Goal: Information Seeking & Learning: Learn about a topic

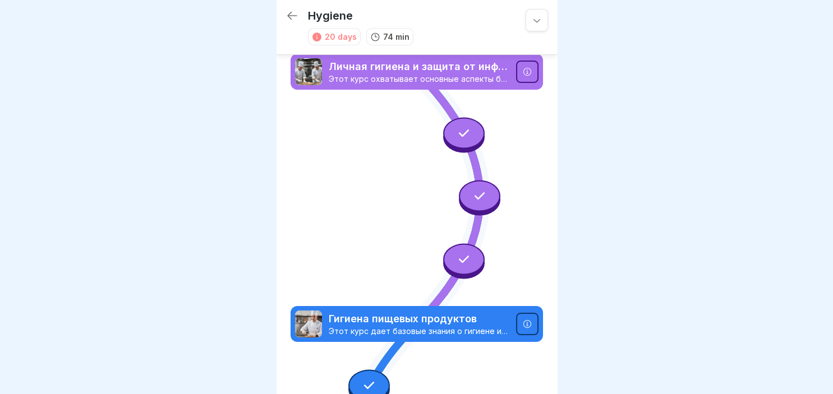
scroll to position [1101, 0]
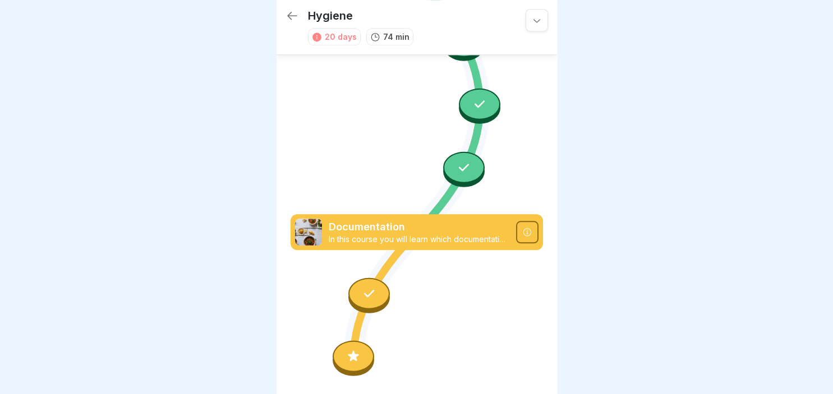
click at [361, 354] on div at bounding box center [354, 356] width 42 height 31
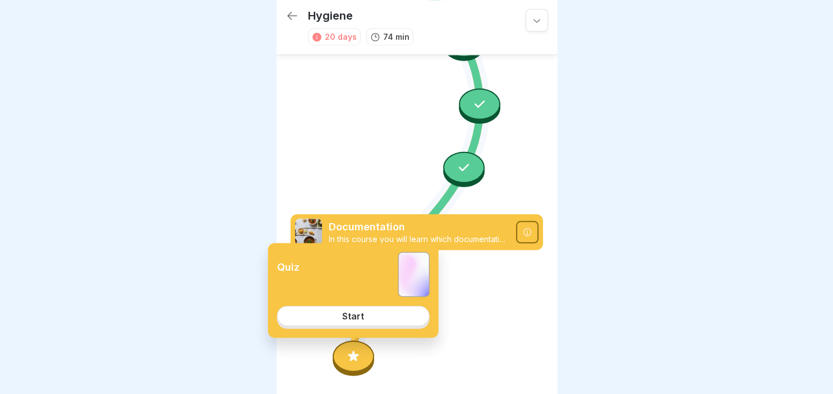
click at [360, 310] on link "Start" at bounding box center [353, 316] width 153 height 20
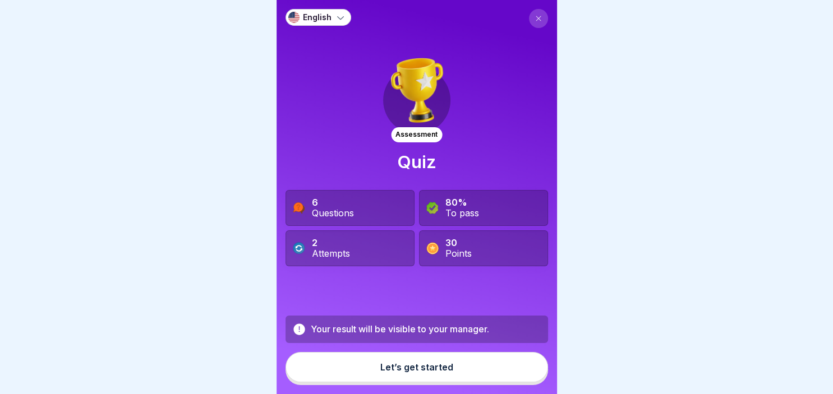
click at [332, 16] on div "English" at bounding box center [318, 17] width 66 height 17
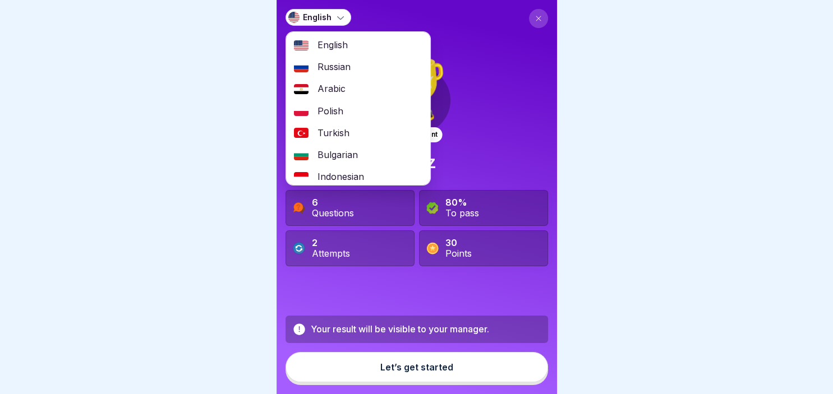
click at [338, 59] on div "Russian" at bounding box center [358, 67] width 144 height 22
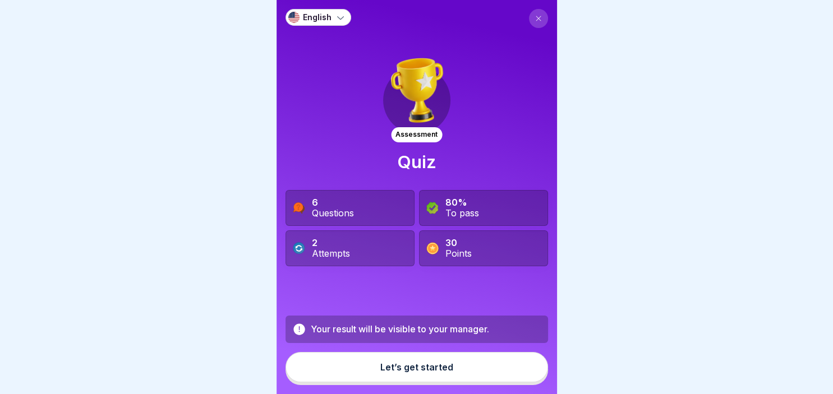
click at [443, 359] on button "Let’s get started" at bounding box center [416, 367] width 262 height 30
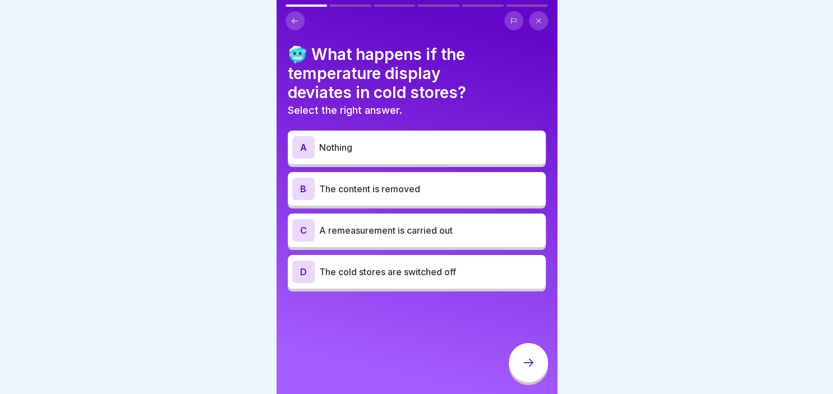
click at [297, 28] on button at bounding box center [294, 20] width 19 height 19
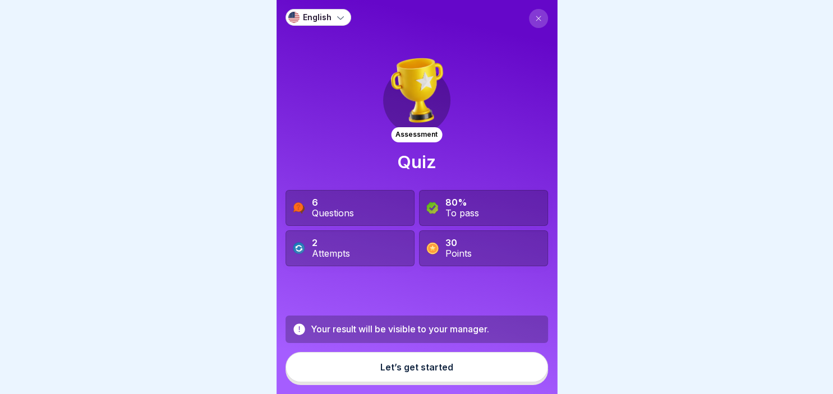
click at [291, 9] on div "English" at bounding box center [318, 17] width 66 height 17
click at [297, 15] on img at bounding box center [293, 17] width 11 height 11
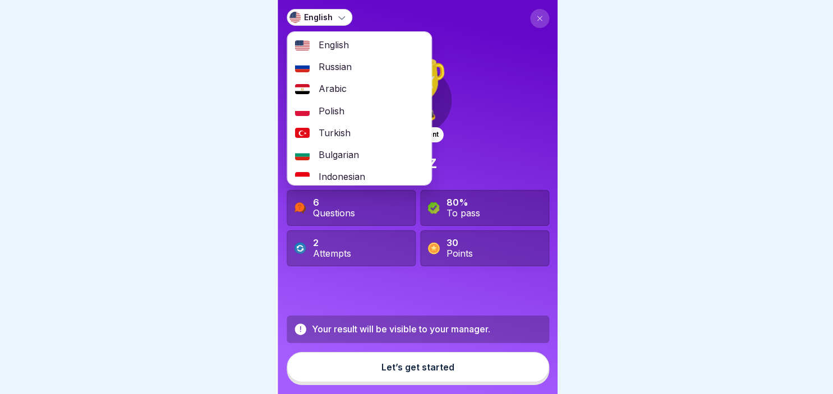
click at [349, 68] on span "Russian" at bounding box center [335, 67] width 33 height 11
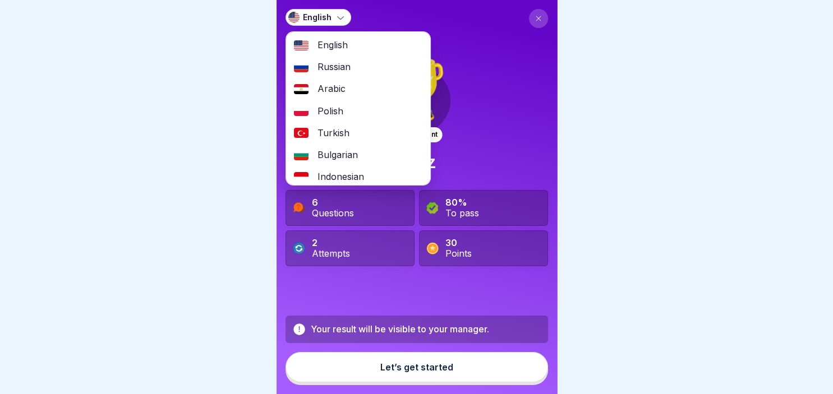
click at [349, 68] on span "Russian" at bounding box center [333, 67] width 33 height 11
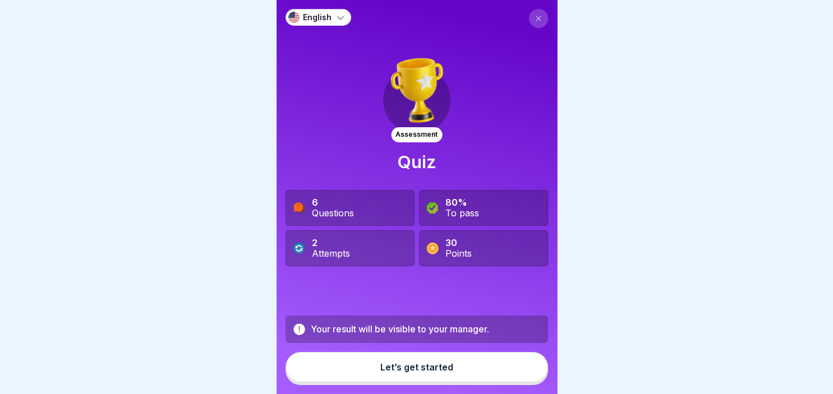
click at [540, 18] on icon at bounding box center [538, 18] width 7 height 7
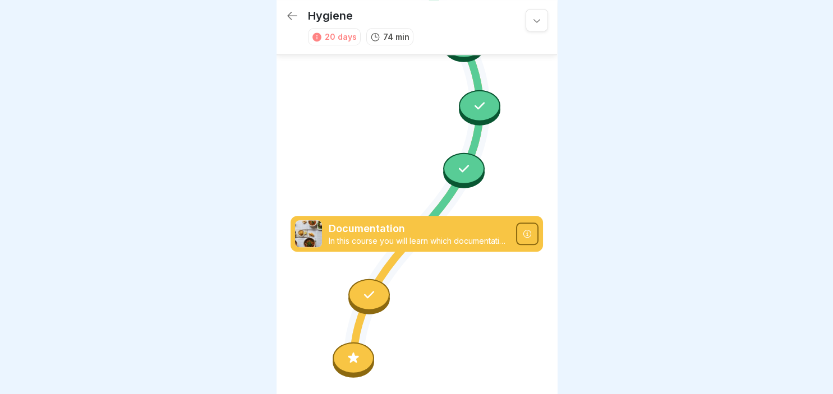
scroll to position [1101, 0]
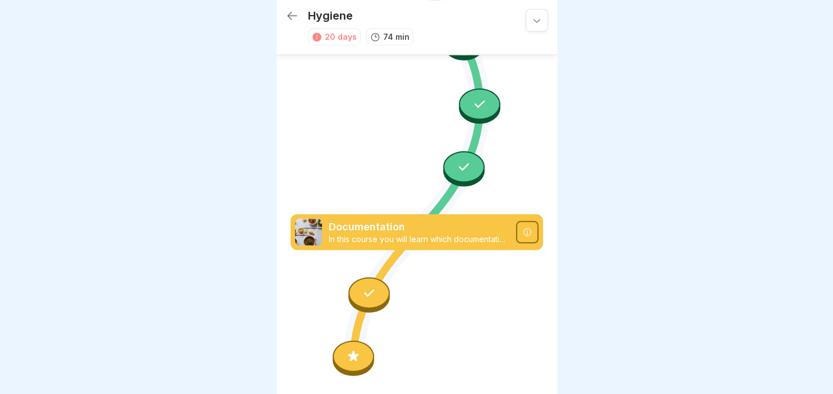
click at [362, 304] on div at bounding box center [369, 293] width 42 height 31
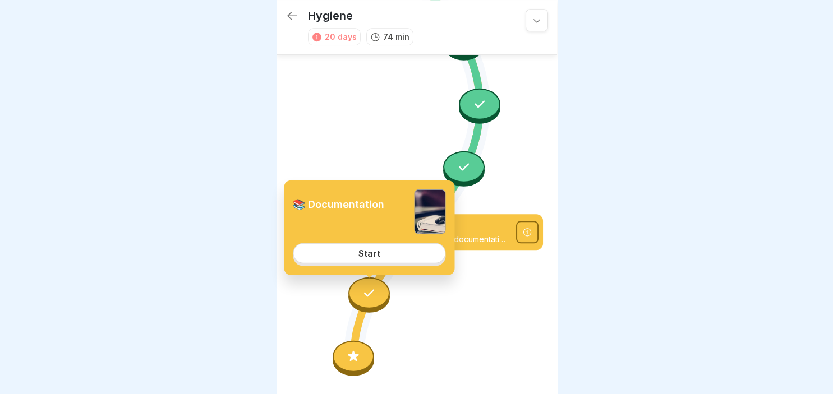
click at [371, 252] on div "Start" at bounding box center [369, 253] width 22 height 10
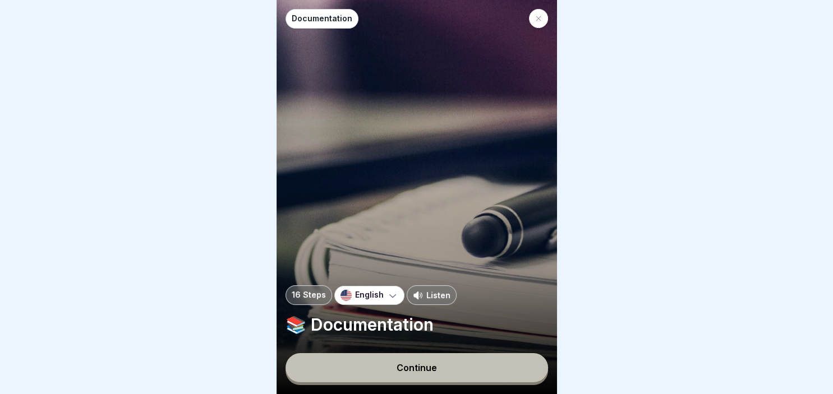
click at [378, 299] on p "English" at bounding box center [369, 296] width 29 height 10
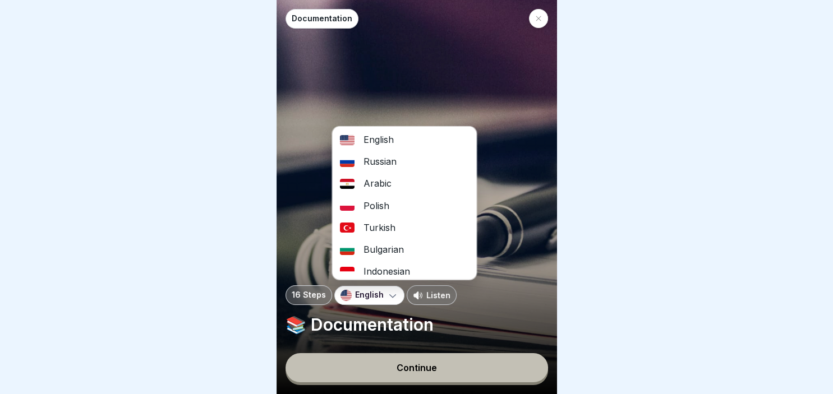
click at [382, 167] on div "Russian" at bounding box center [404, 162] width 144 height 22
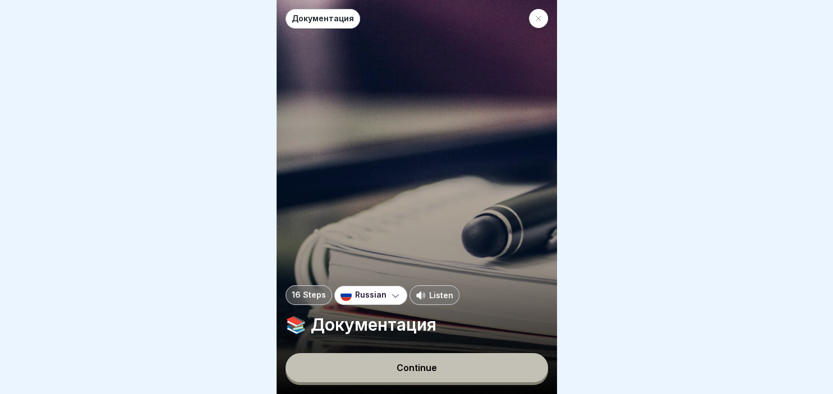
click at [386, 293] on div "Russian" at bounding box center [370, 295] width 73 height 19
click at [390, 293] on icon at bounding box center [395, 295] width 11 height 11
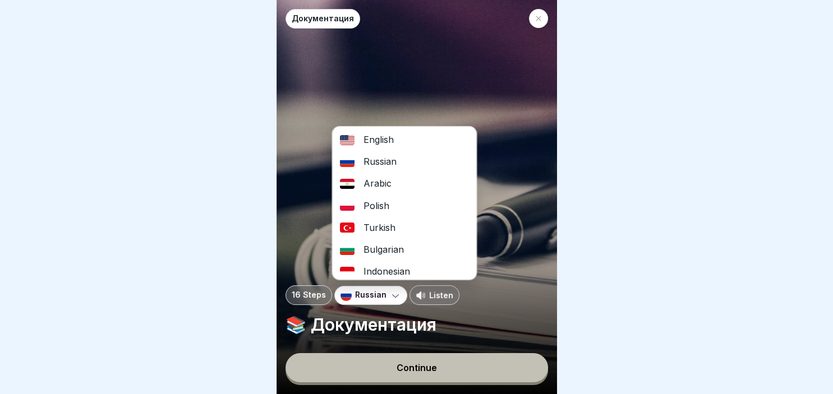
click at [430, 367] on div "Continue" at bounding box center [417, 368] width 40 height 10
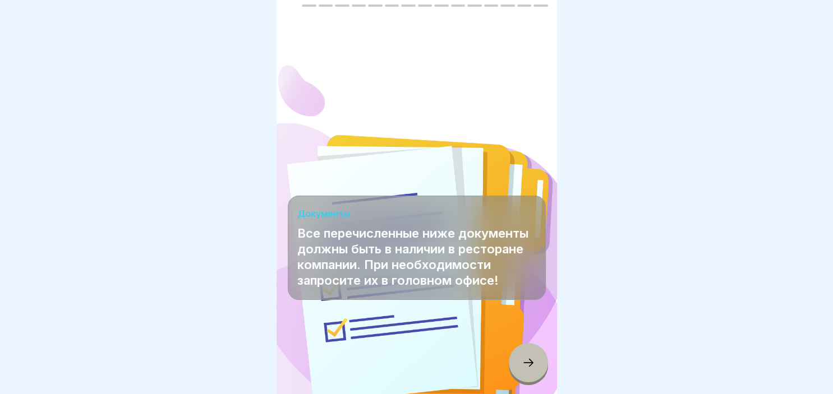
click at [524, 355] on div at bounding box center [528, 362] width 39 height 39
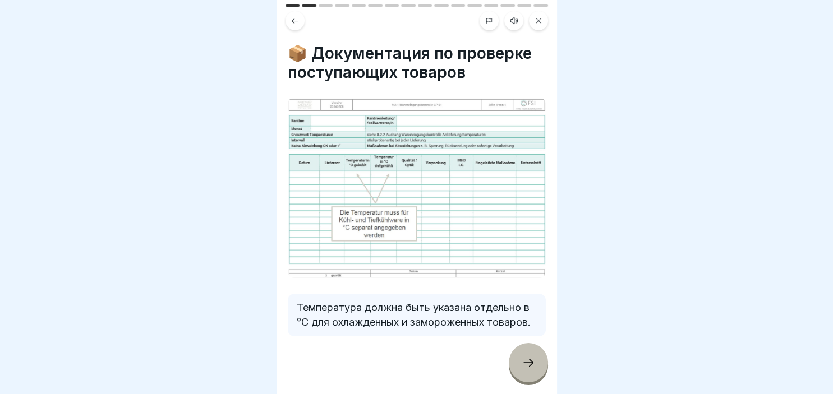
click at [524, 355] on div at bounding box center [528, 362] width 39 height 39
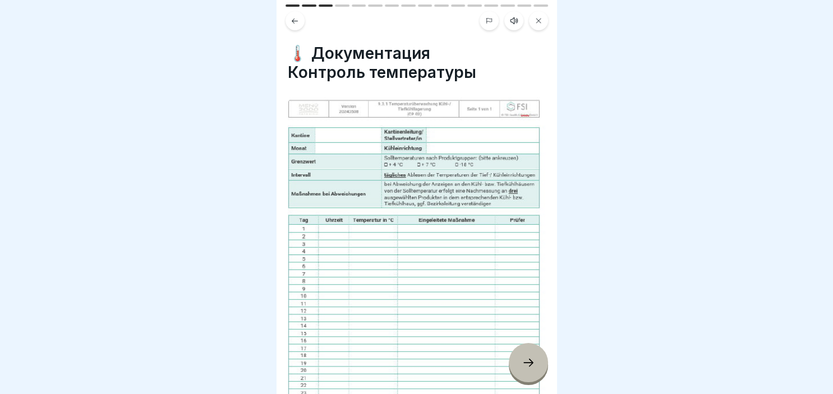
click at [524, 355] on div at bounding box center [528, 362] width 39 height 39
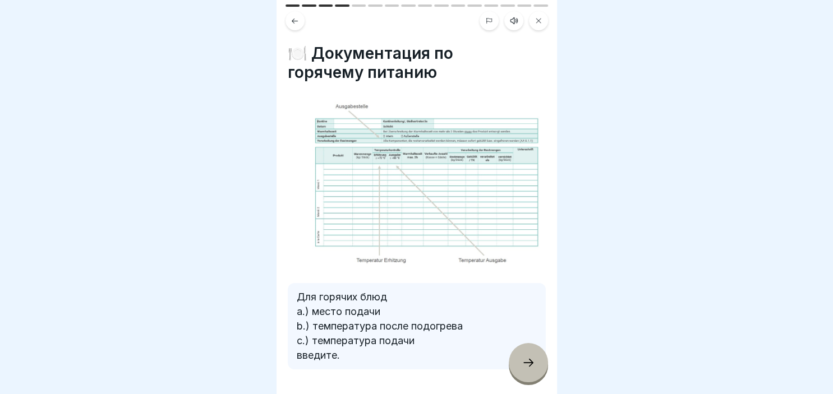
click at [524, 355] on div at bounding box center [528, 362] width 39 height 39
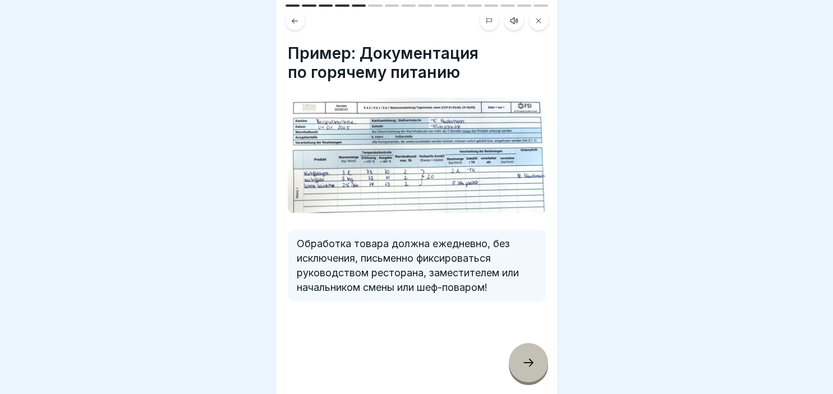
click at [524, 355] on div at bounding box center [528, 362] width 39 height 39
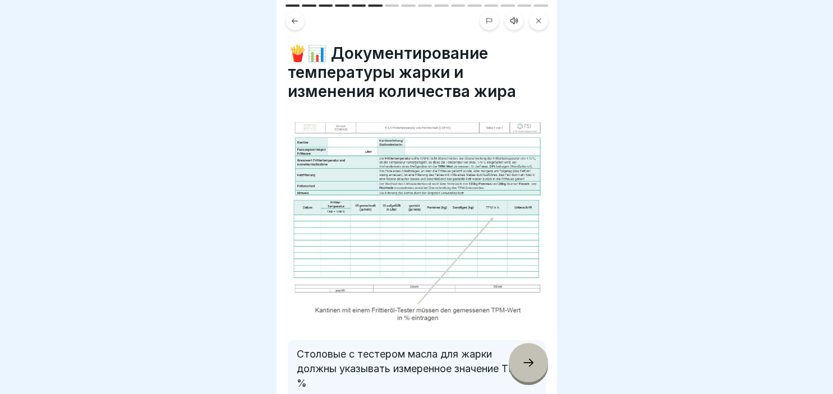
click at [524, 355] on div at bounding box center [528, 362] width 39 height 39
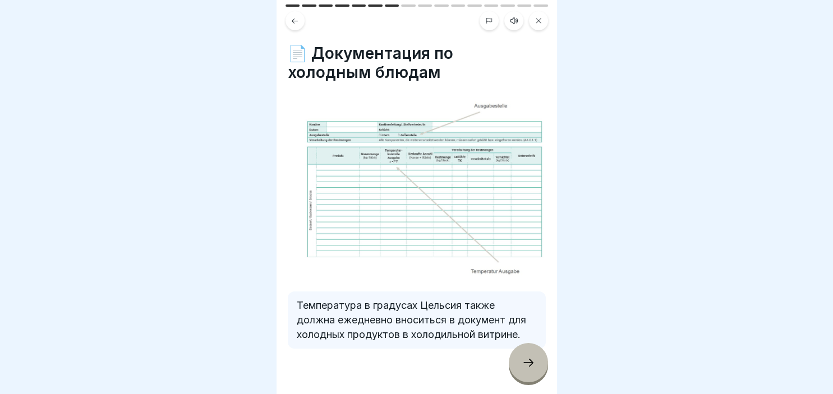
click at [524, 355] on div at bounding box center [528, 362] width 39 height 39
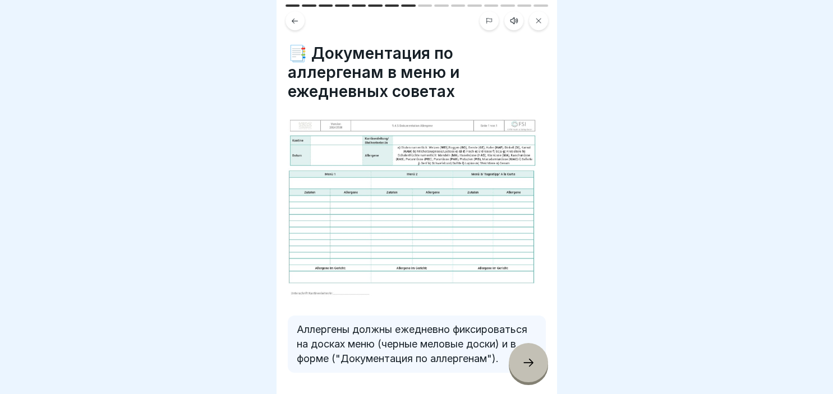
click at [524, 355] on div at bounding box center [528, 362] width 39 height 39
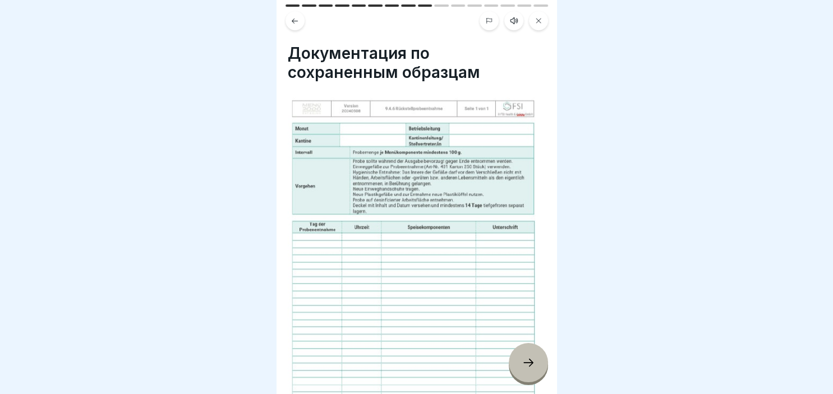
click at [524, 355] on div at bounding box center [528, 362] width 39 height 39
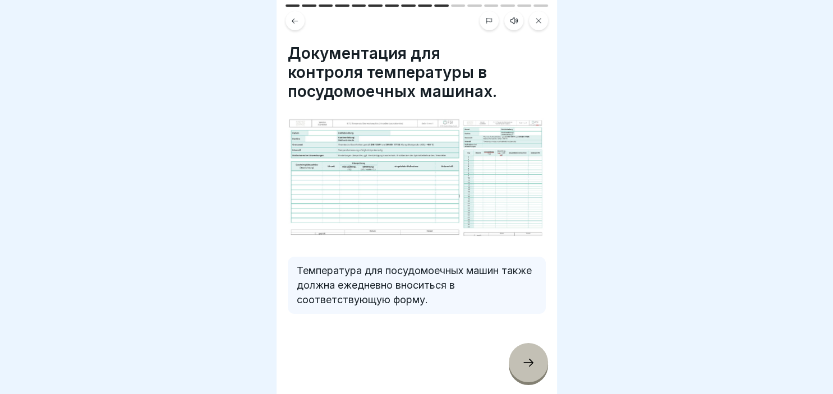
click at [524, 355] on div at bounding box center [528, 362] width 39 height 39
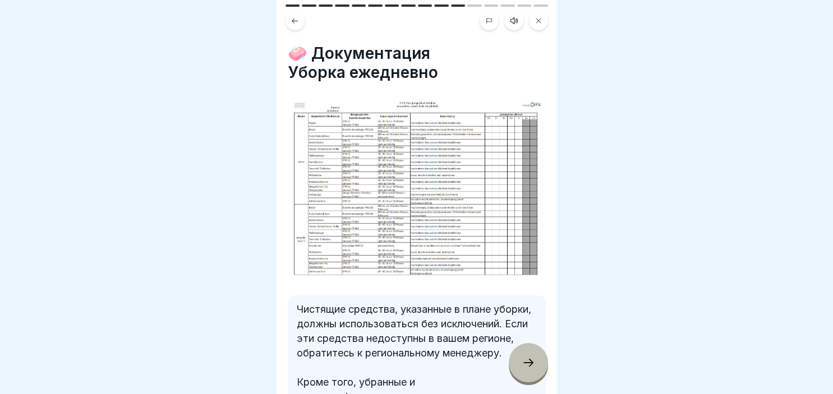
click at [524, 355] on div at bounding box center [528, 362] width 39 height 39
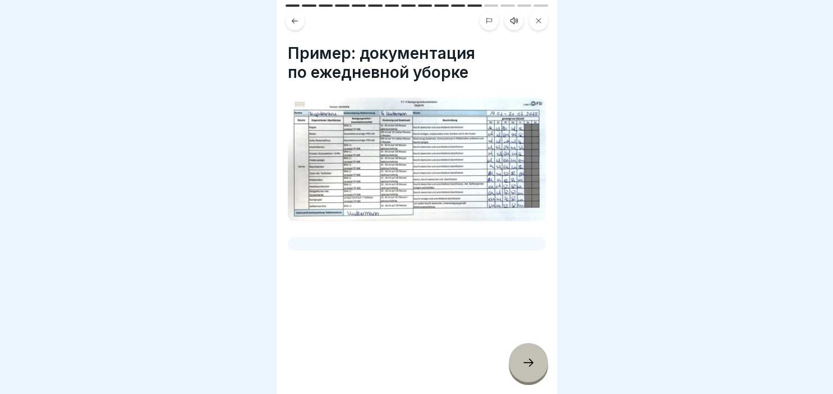
click at [524, 355] on div at bounding box center [528, 362] width 39 height 39
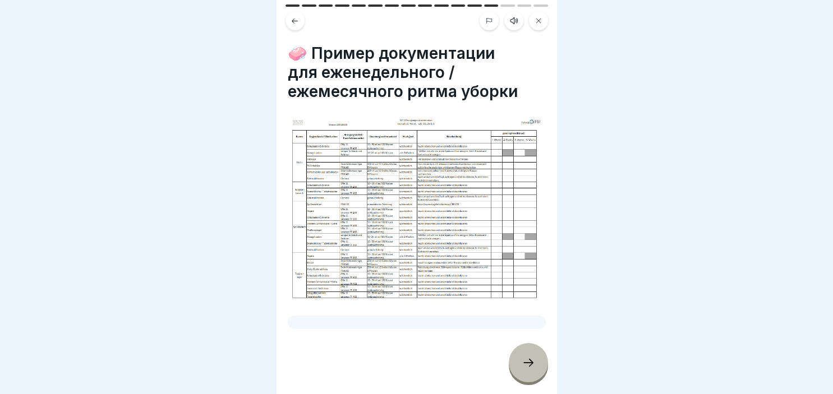
click at [524, 355] on div at bounding box center [528, 362] width 39 height 39
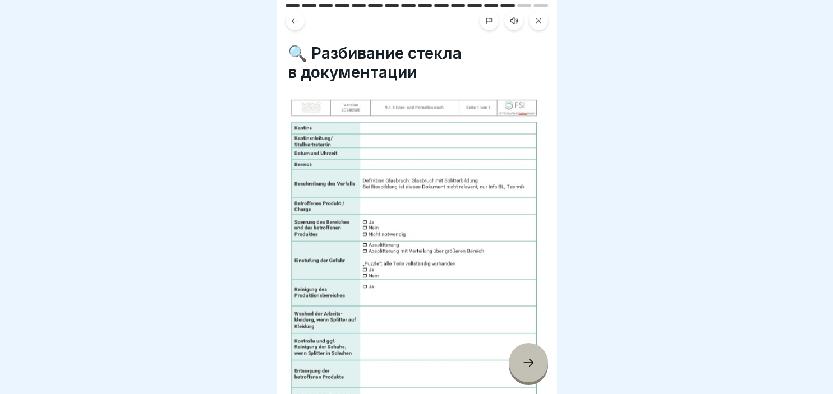
click at [524, 355] on div at bounding box center [528, 362] width 39 height 39
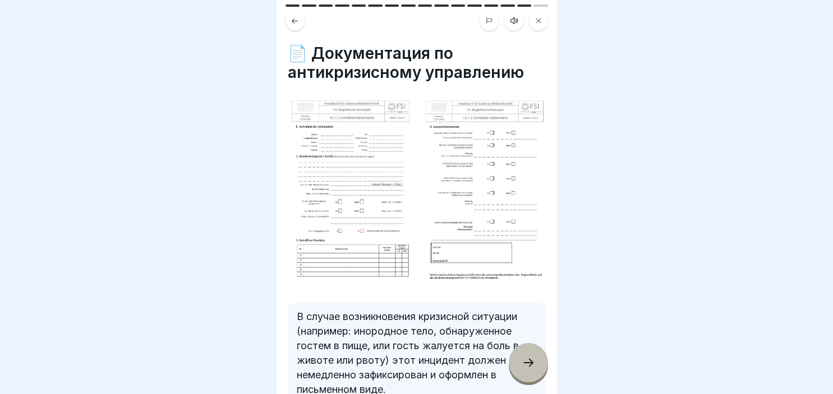
click at [524, 355] on div at bounding box center [528, 362] width 39 height 39
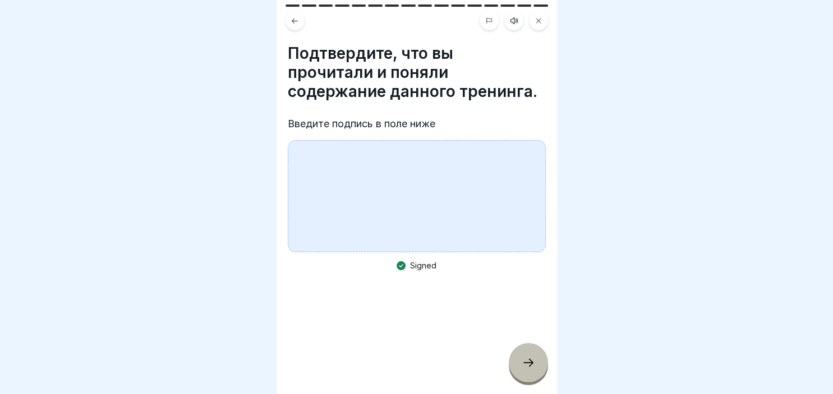
click at [360, 178] on div at bounding box center [417, 196] width 258 height 112
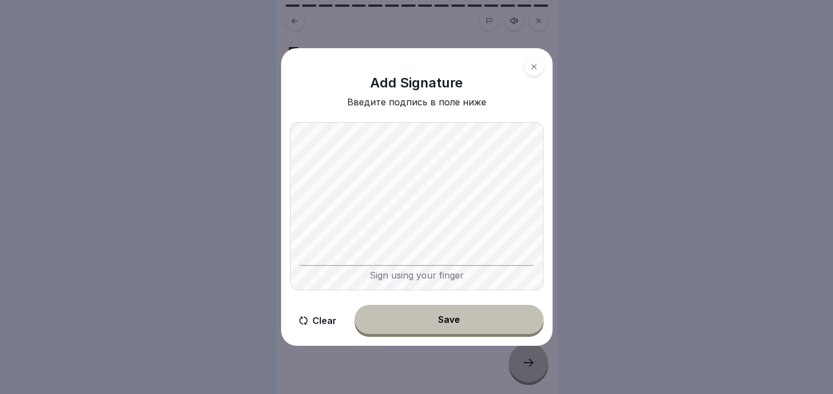
click at [409, 276] on div "Sign using your finger" at bounding box center [416, 273] width 234 height 16
click at [454, 318] on div "Save" at bounding box center [449, 320] width 22 height 10
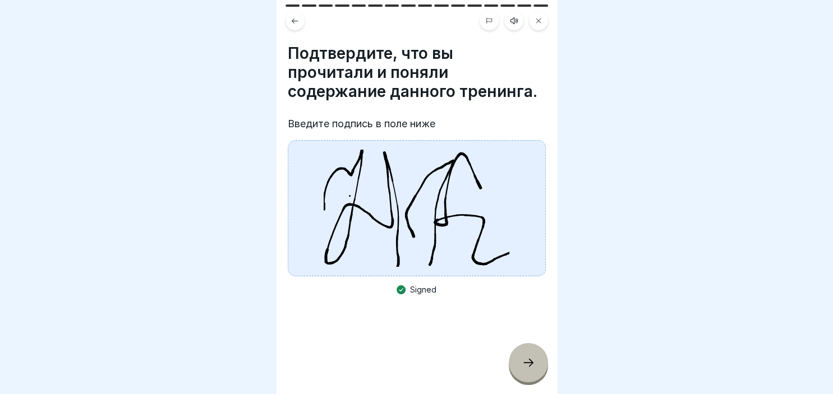
click at [529, 367] on icon at bounding box center [528, 362] width 13 height 13
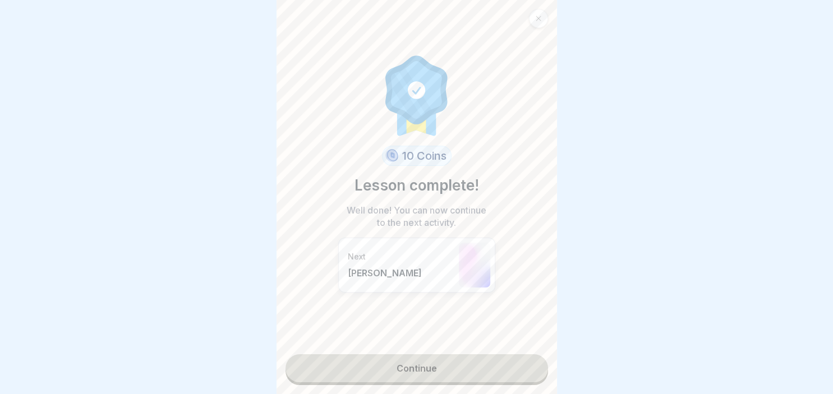
click at [449, 381] on link "Continue" at bounding box center [416, 368] width 262 height 28
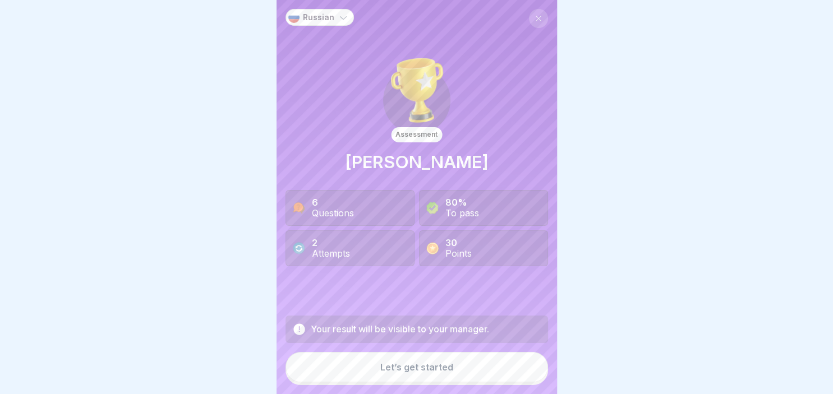
click at [411, 376] on button "Let’s get started" at bounding box center [416, 367] width 262 height 30
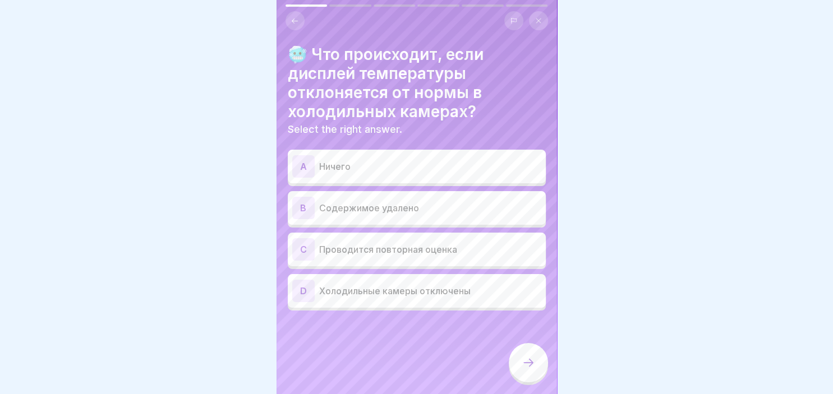
click at [416, 215] on div "B Содержимое удалено" at bounding box center [416, 208] width 249 height 22
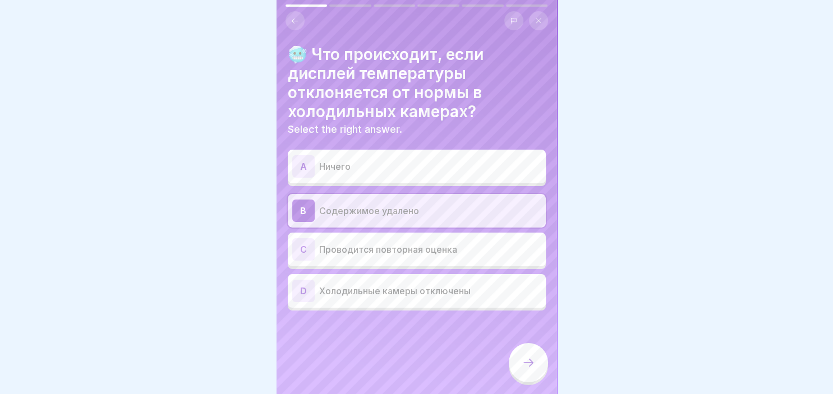
click at [517, 365] on div at bounding box center [528, 362] width 39 height 39
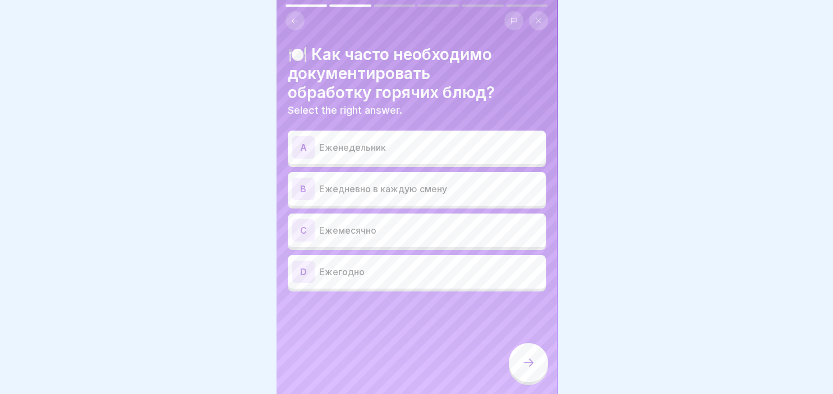
click at [424, 190] on p "Ежедневно в каждую смену" at bounding box center [430, 188] width 222 height 13
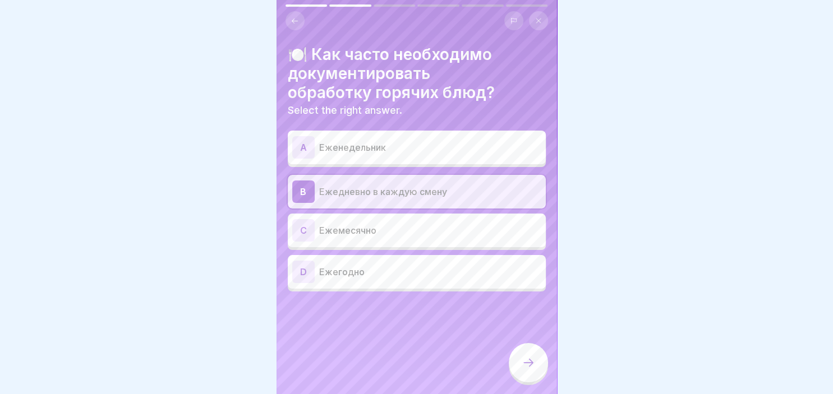
click at [532, 360] on icon at bounding box center [528, 362] width 13 height 13
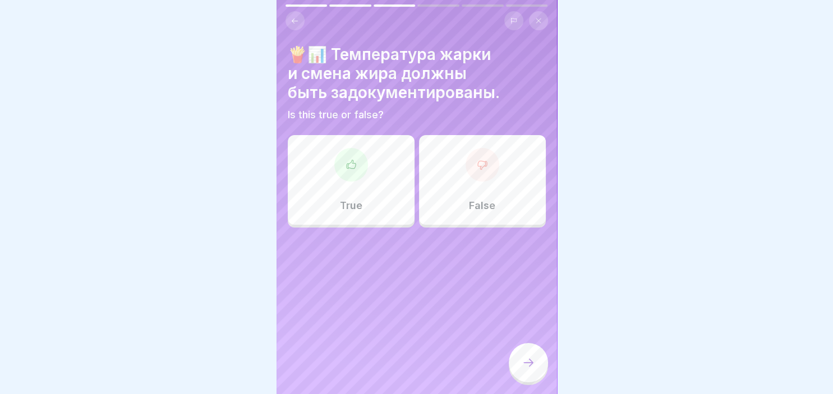
click at [273, 225] on body "Russian Assessment [PERSON_NAME] 6 Questions 80% To pass 2 Attempts 30 Points Y…" at bounding box center [416, 197] width 833 height 394
click at [332, 205] on div "True" at bounding box center [351, 180] width 127 height 90
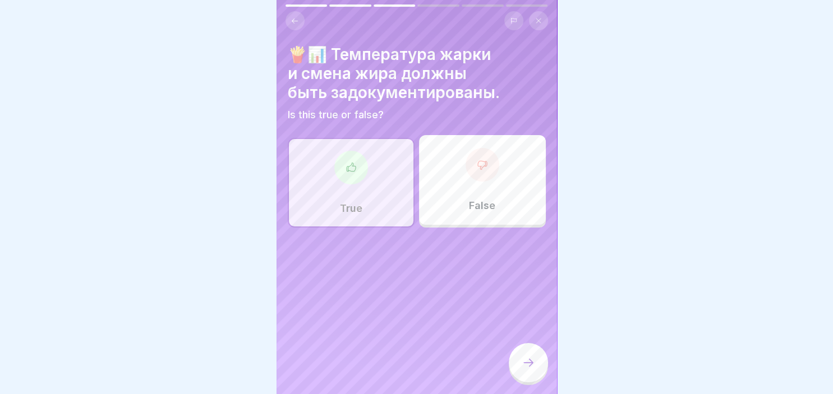
click at [533, 354] on div at bounding box center [528, 362] width 39 height 39
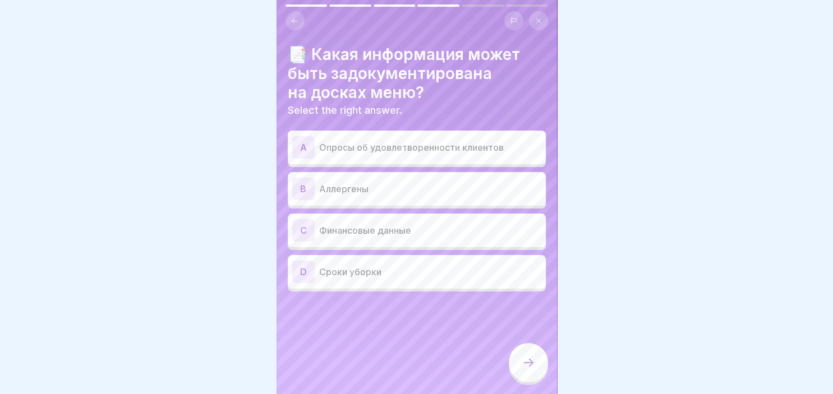
click at [409, 151] on p "Опросы об удовлетворенности клиентов" at bounding box center [430, 147] width 222 height 13
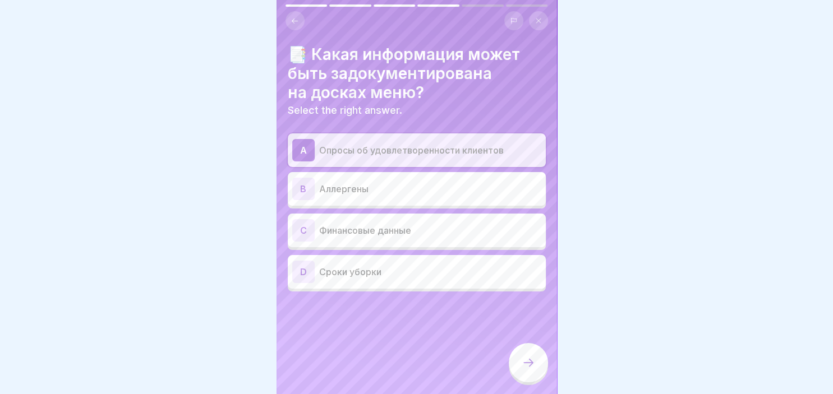
click at [407, 200] on div "B Аллергены" at bounding box center [416, 189] width 249 height 22
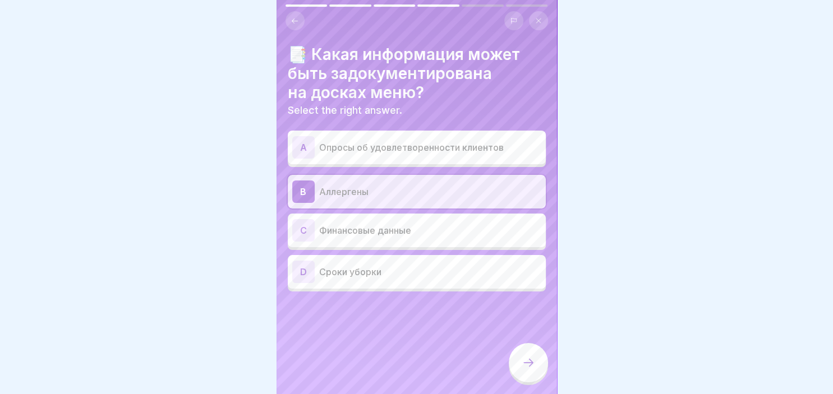
click at [524, 368] on icon at bounding box center [528, 362] width 13 height 13
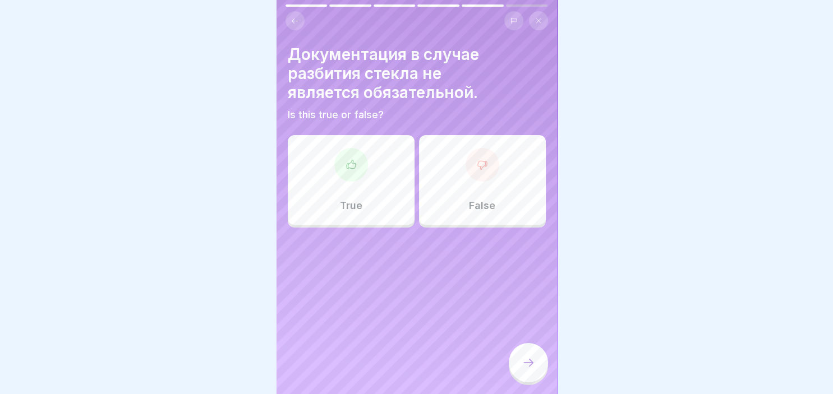
click at [487, 196] on div "False" at bounding box center [482, 180] width 127 height 90
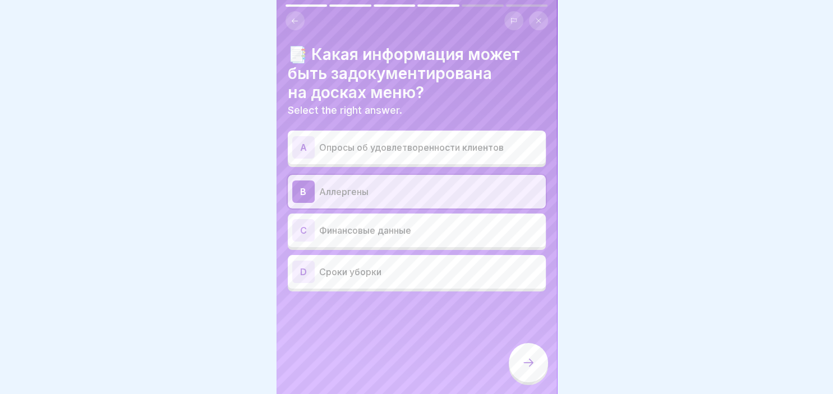
click at [534, 365] on icon at bounding box center [528, 362] width 13 height 13
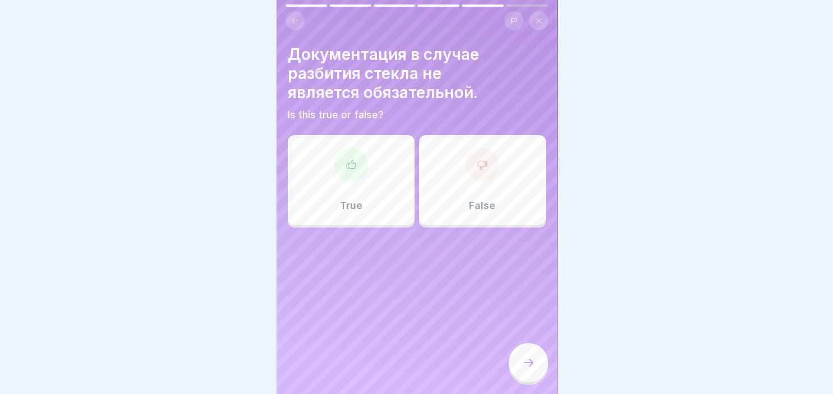
click at [515, 213] on div "False" at bounding box center [482, 180] width 127 height 90
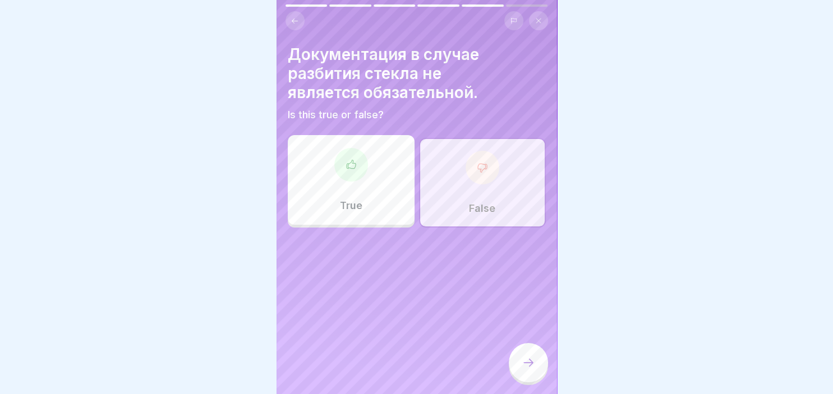
click at [539, 358] on div at bounding box center [528, 362] width 39 height 39
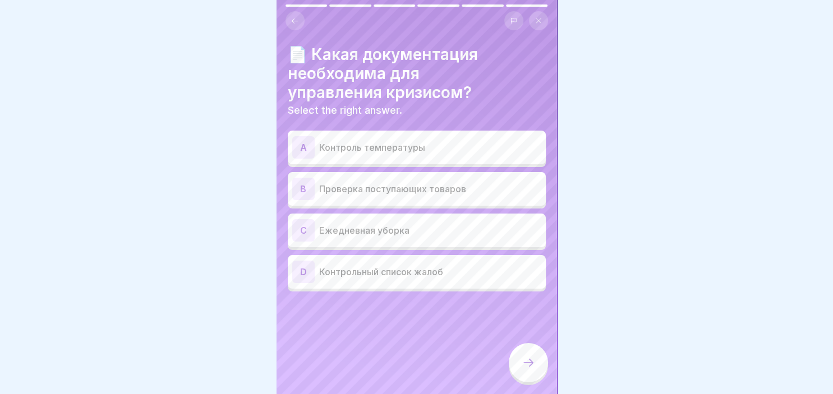
click at [485, 178] on div "B Проверка поступающих товаров" at bounding box center [417, 189] width 258 height 34
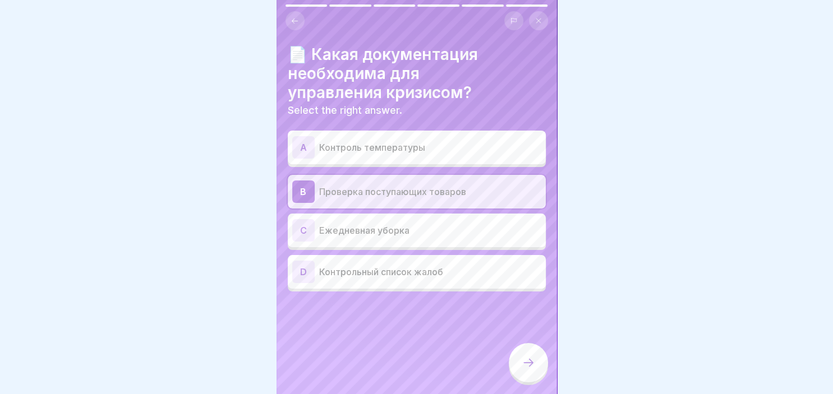
click at [449, 195] on p "Проверка поступающих товаров" at bounding box center [430, 191] width 222 height 13
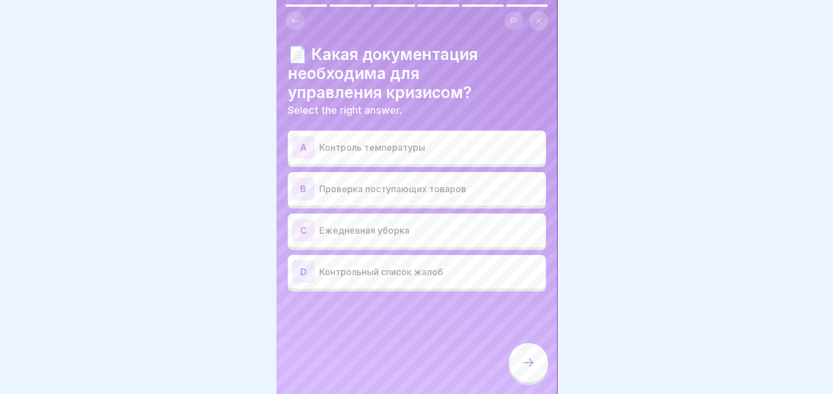
click at [450, 278] on p "Контрольный список жалоб" at bounding box center [430, 271] width 222 height 13
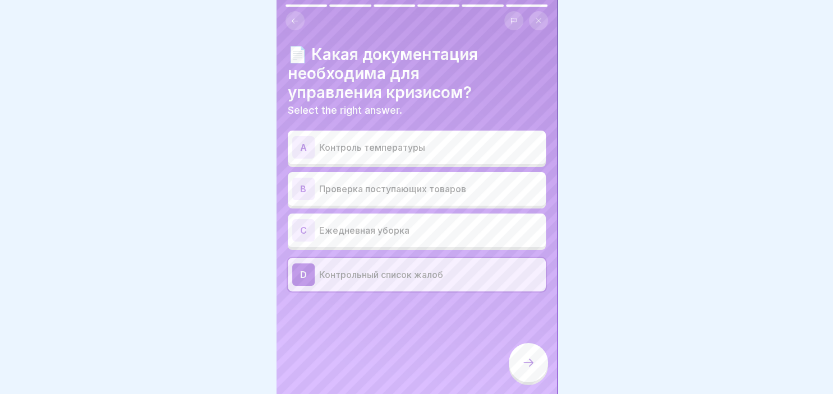
click at [526, 363] on icon at bounding box center [528, 362] width 13 height 13
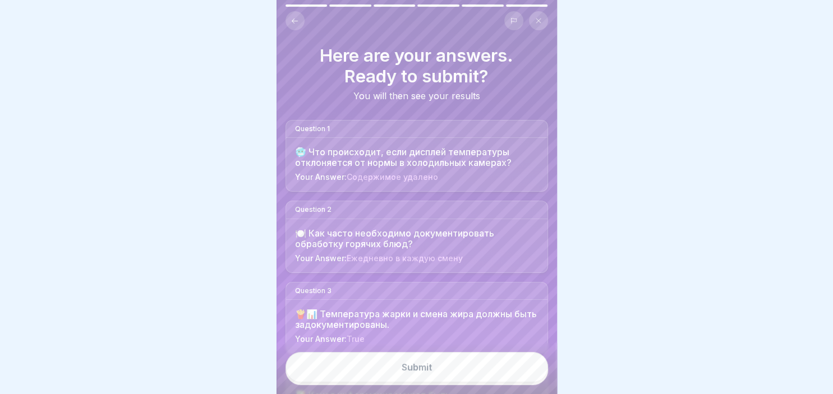
click at [448, 372] on button "Submit" at bounding box center [416, 367] width 262 height 30
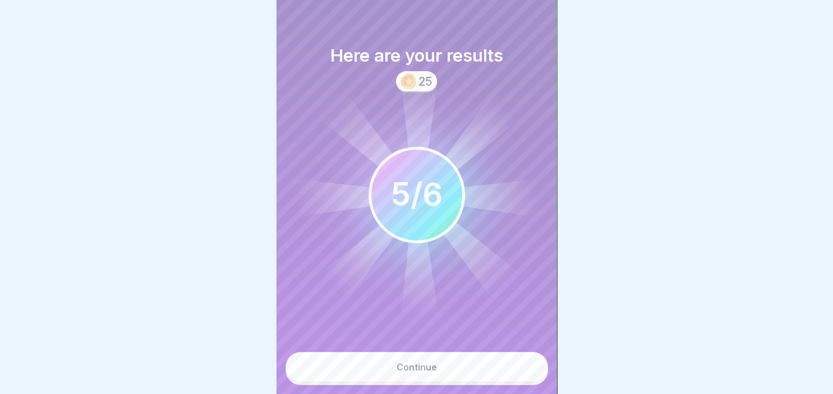
click at [448, 372] on button "Continue" at bounding box center [416, 367] width 262 height 30
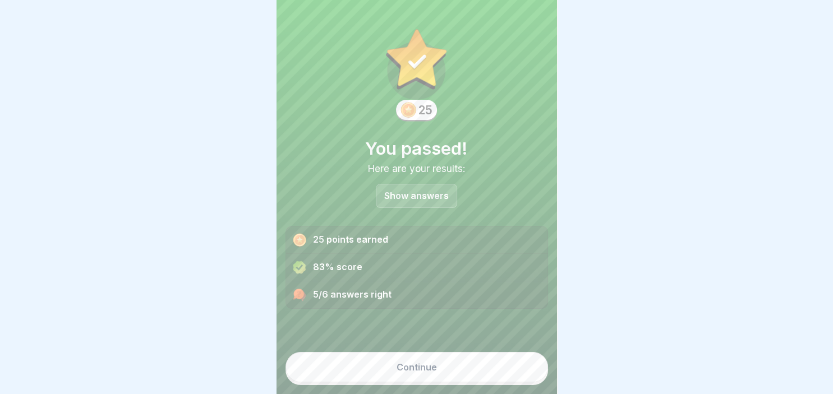
click at [448, 372] on button "Continue" at bounding box center [416, 367] width 262 height 30
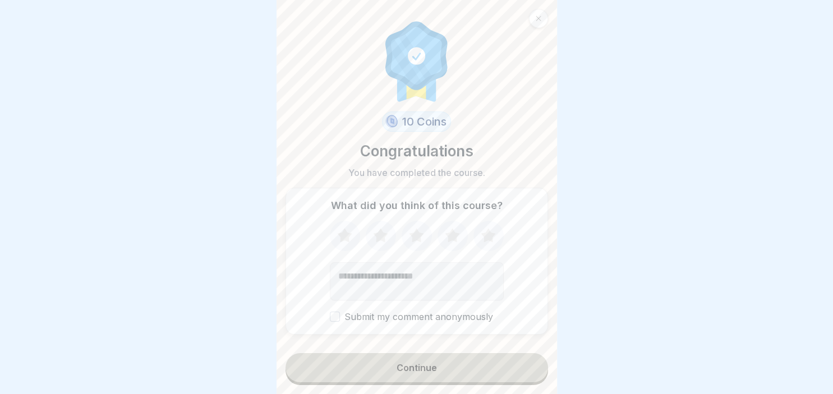
click at [486, 230] on icon at bounding box center [488, 236] width 30 height 29
click at [469, 376] on button "Continue" at bounding box center [416, 367] width 262 height 29
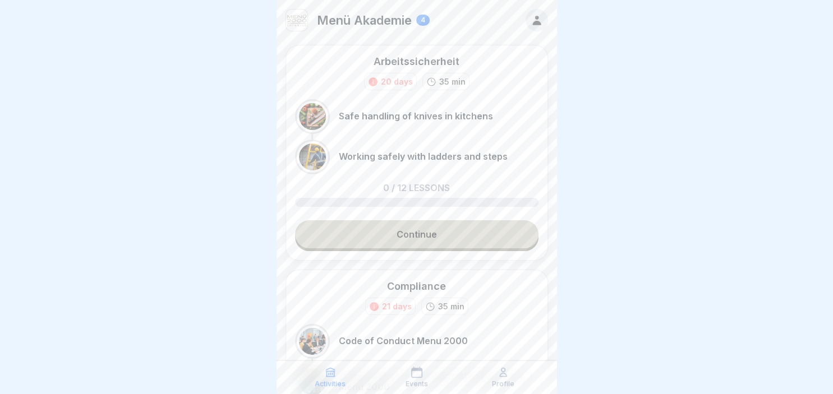
click at [618, 85] on div at bounding box center [416, 197] width 833 height 394
click at [417, 239] on link "Continue" at bounding box center [416, 234] width 243 height 28
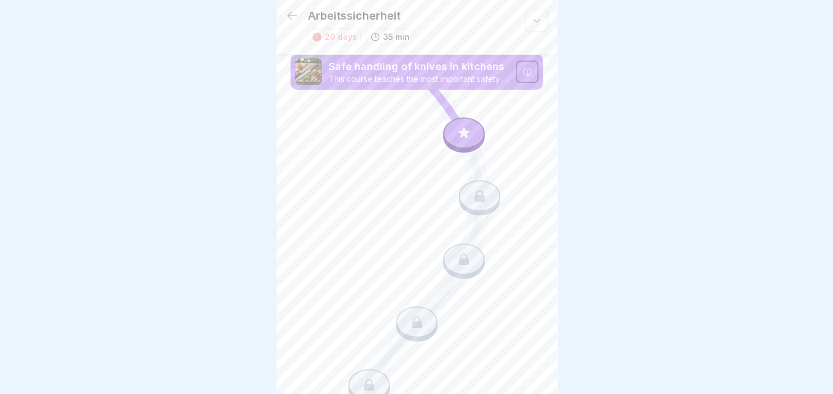
click at [285, 14] on icon at bounding box center [291, 15] width 13 height 13
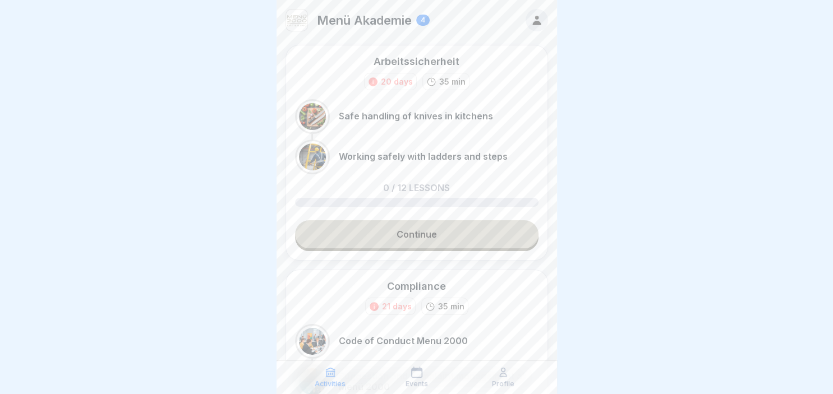
click at [408, 236] on link "Continue" at bounding box center [416, 234] width 243 height 28
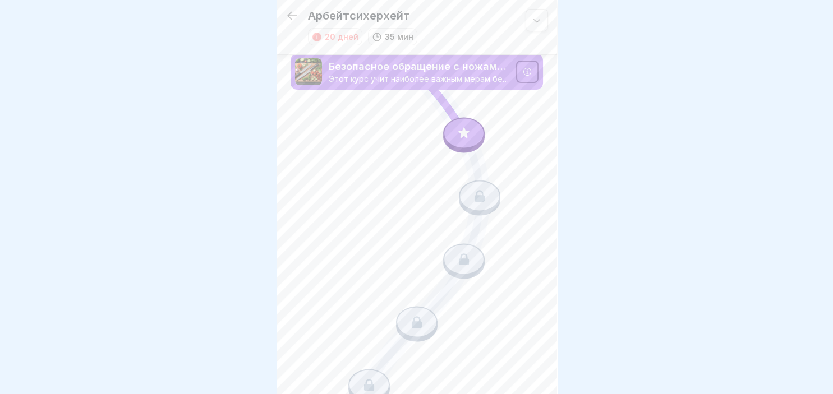
click at [458, 133] on icon at bounding box center [464, 133] width 15 height 15
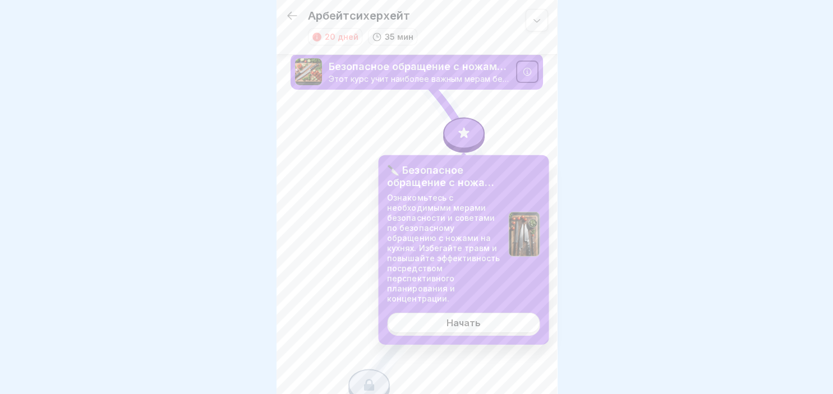
click at [468, 321] on div "Начать" at bounding box center [463, 323] width 34 height 10
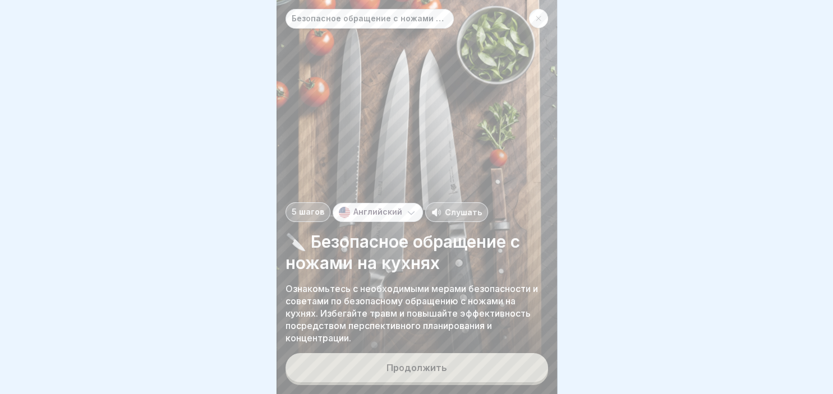
click at [407, 375] on button "Продолжить" at bounding box center [416, 367] width 262 height 29
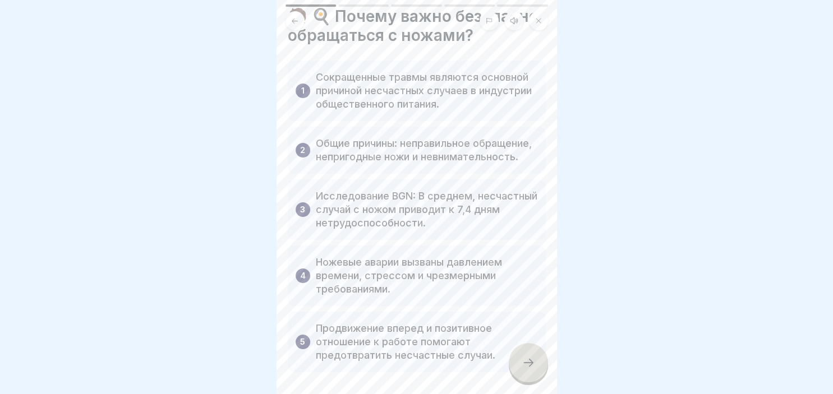
scroll to position [64, 0]
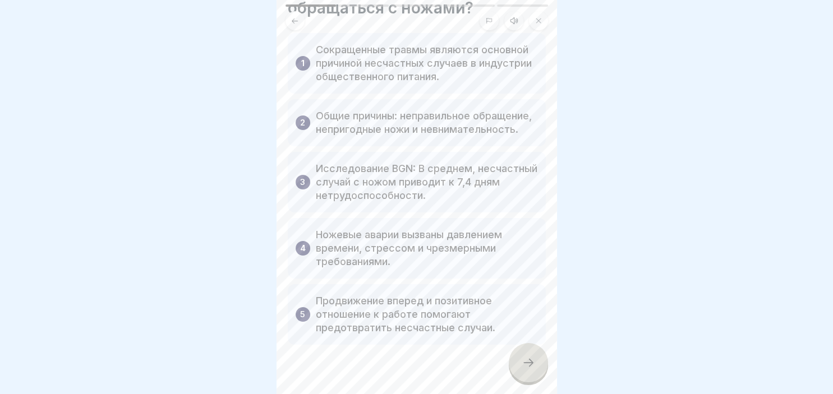
click at [529, 378] on div at bounding box center [528, 362] width 39 height 39
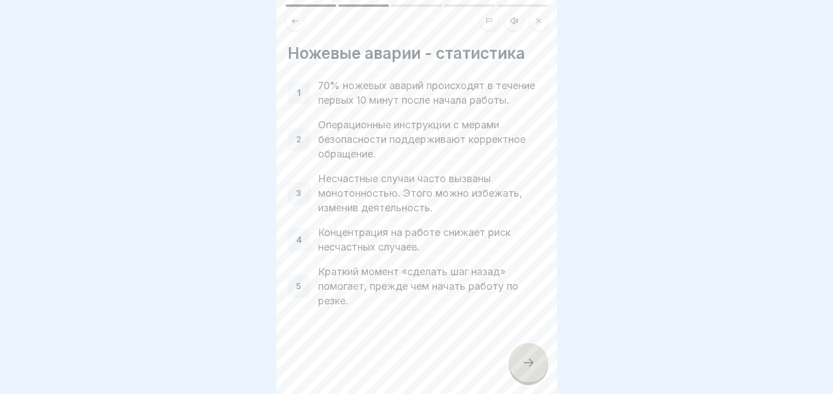
click at [535, 362] on div at bounding box center [528, 362] width 39 height 39
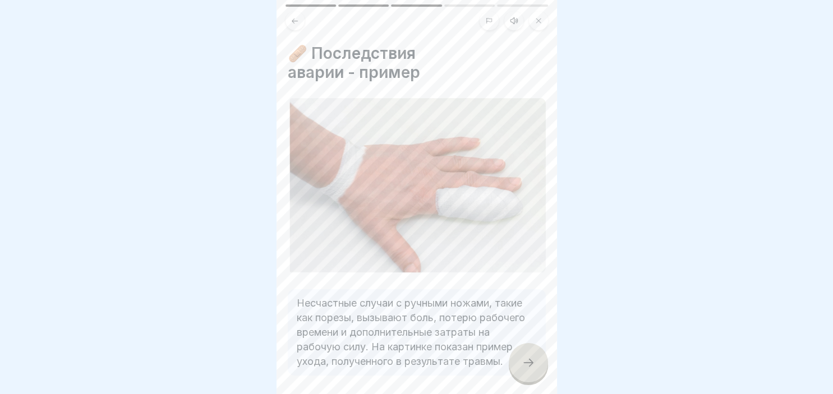
click at [535, 362] on div at bounding box center [528, 362] width 39 height 39
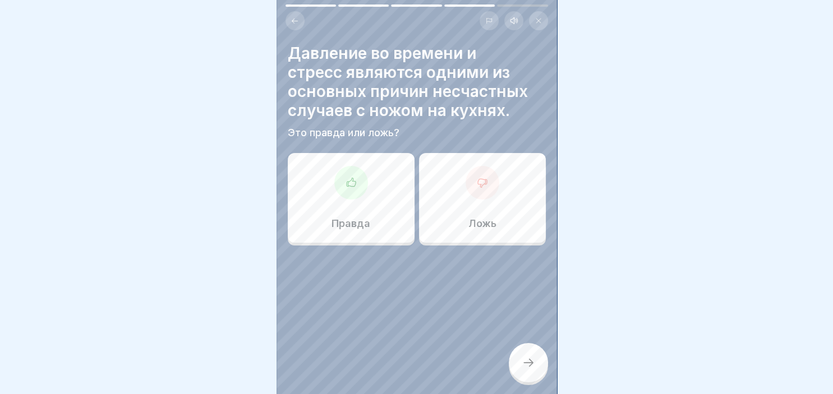
click at [351, 200] on div "Правда" at bounding box center [351, 198] width 127 height 90
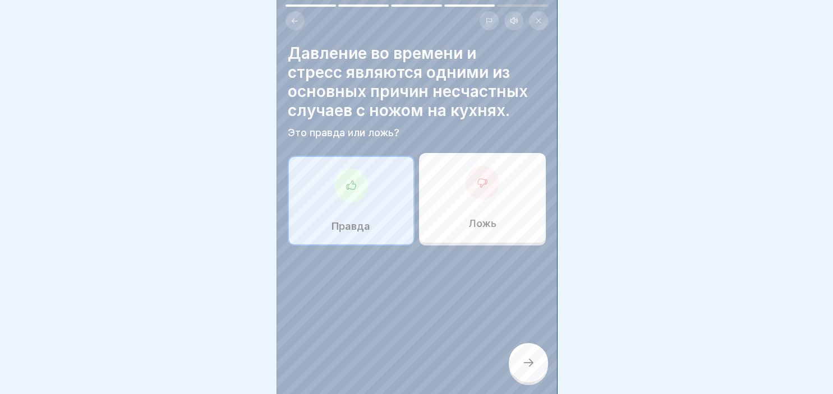
click at [528, 360] on icon at bounding box center [528, 362] width 13 height 13
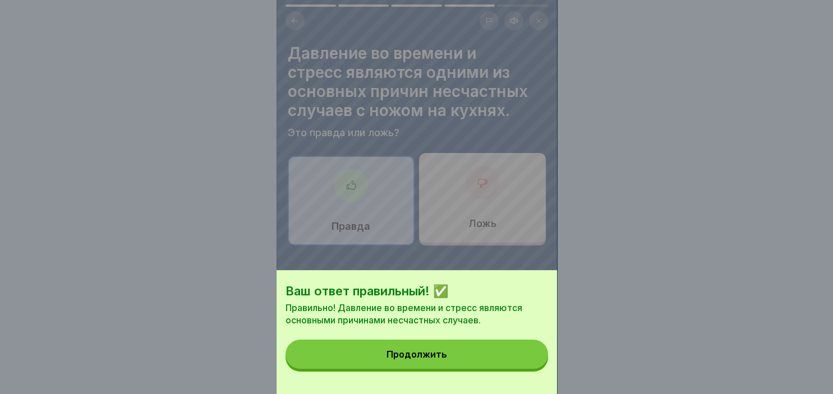
click at [442, 353] on div "Продолжить" at bounding box center [416, 354] width 61 height 10
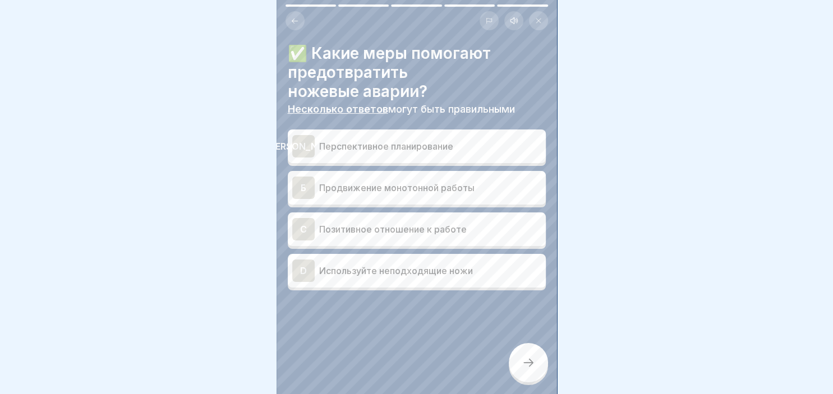
click at [307, 148] on div "[PERSON_NAME]" at bounding box center [303, 146] width 22 height 22
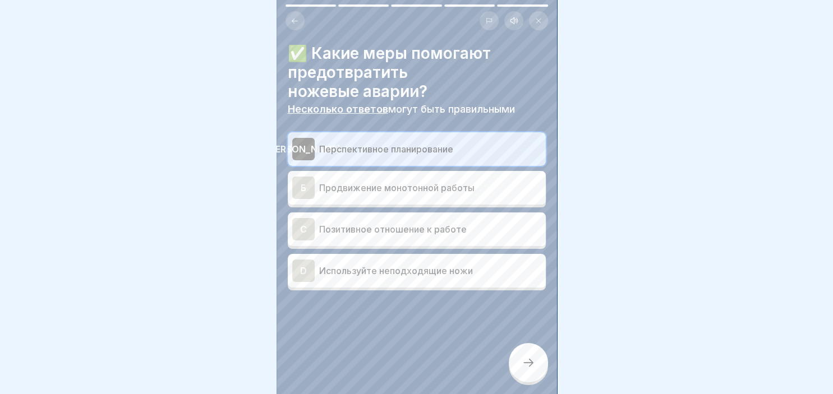
click at [304, 225] on div "C" at bounding box center [303, 229] width 22 height 22
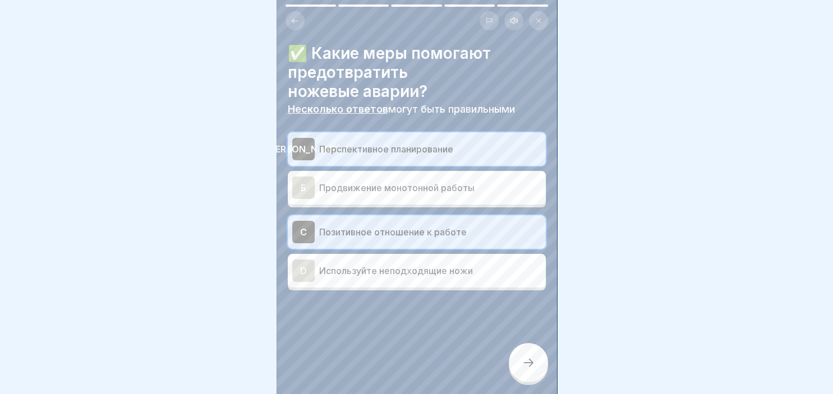
click at [531, 362] on icon at bounding box center [528, 362] width 13 height 13
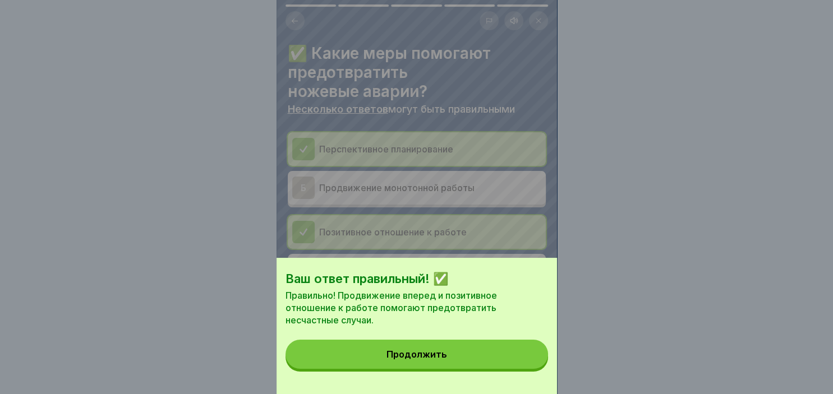
click at [479, 358] on button "Продолжить" at bounding box center [416, 354] width 262 height 29
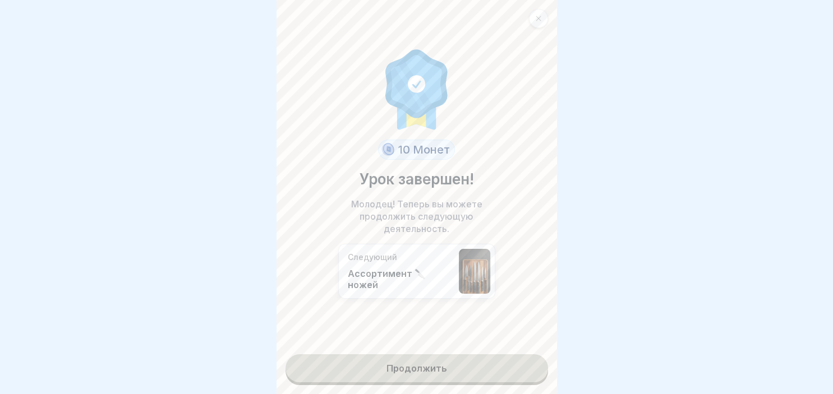
click at [443, 368] on link "Продолжить" at bounding box center [416, 368] width 262 height 28
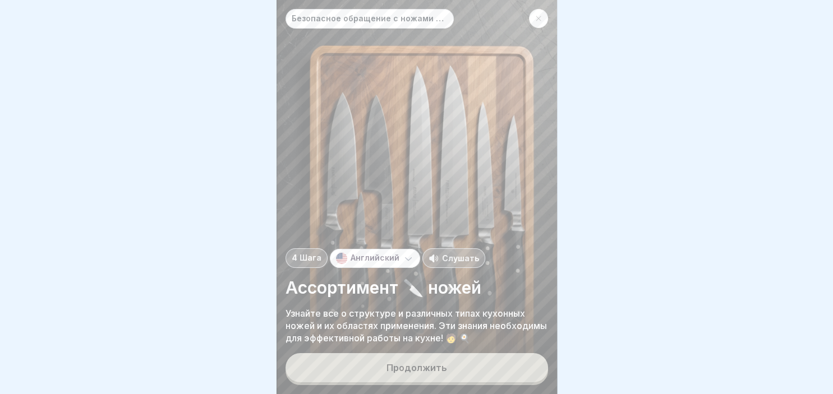
click at [443, 368] on div "Продолжить" at bounding box center [416, 368] width 61 height 10
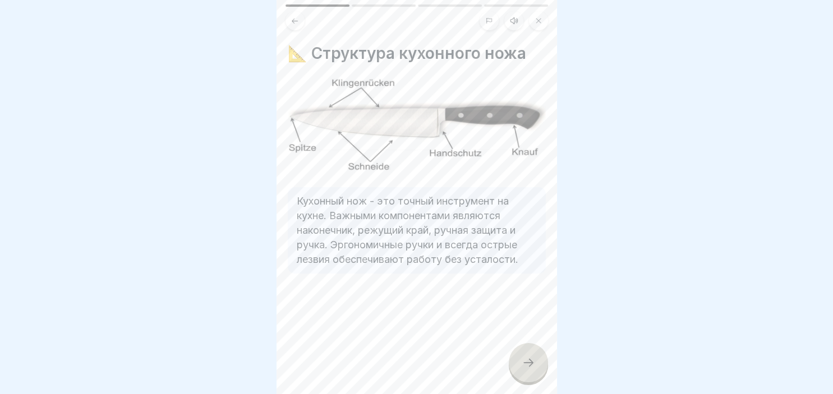
click at [535, 363] on div at bounding box center [528, 362] width 39 height 39
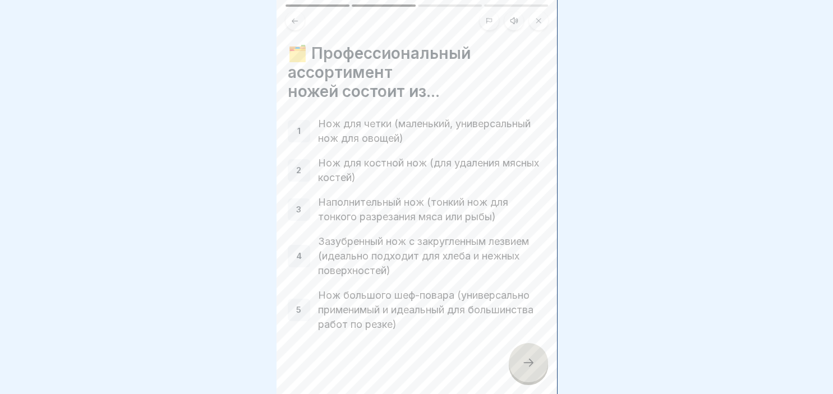
click at [535, 363] on div at bounding box center [528, 362] width 39 height 39
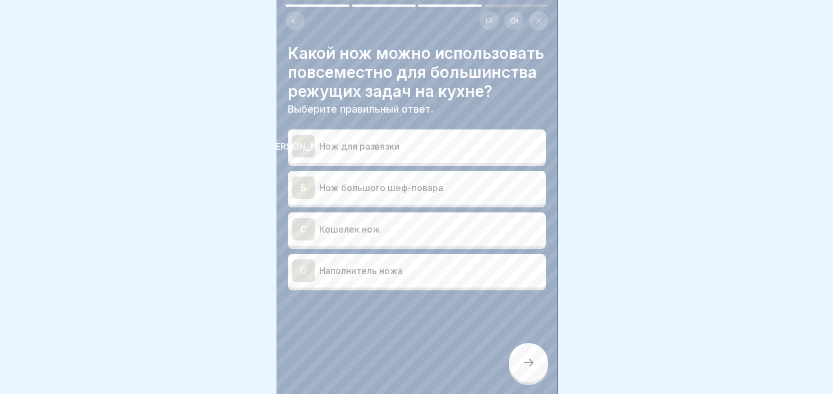
click at [372, 196] on div "Б Нож большого шеф-повара" at bounding box center [416, 188] width 249 height 22
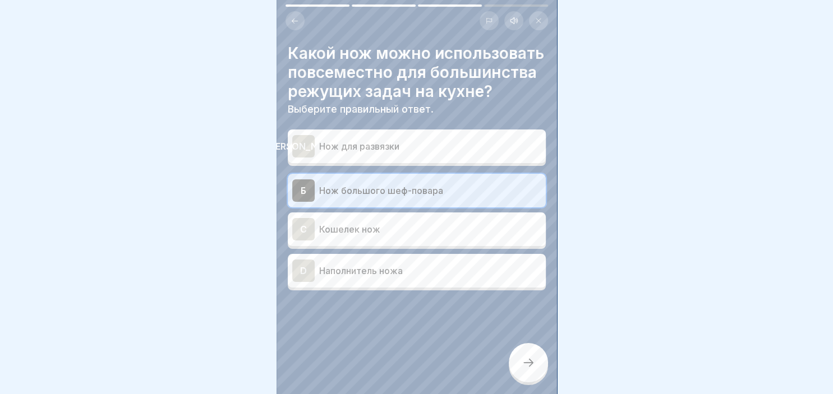
click at [537, 353] on div at bounding box center [528, 362] width 39 height 39
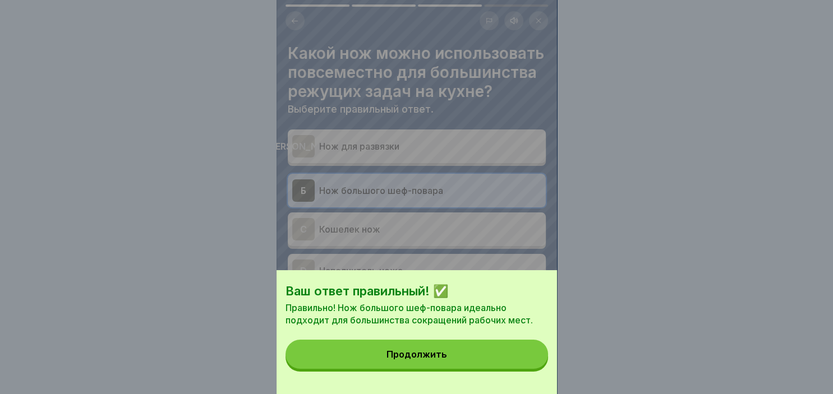
click at [437, 365] on button "Продолжить" at bounding box center [416, 354] width 262 height 29
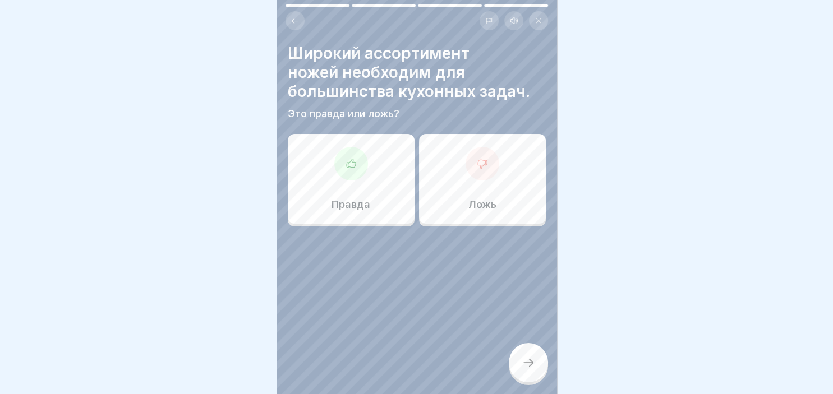
click at [486, 164] on icon at bounding box center [481, 164] width 9 height 8
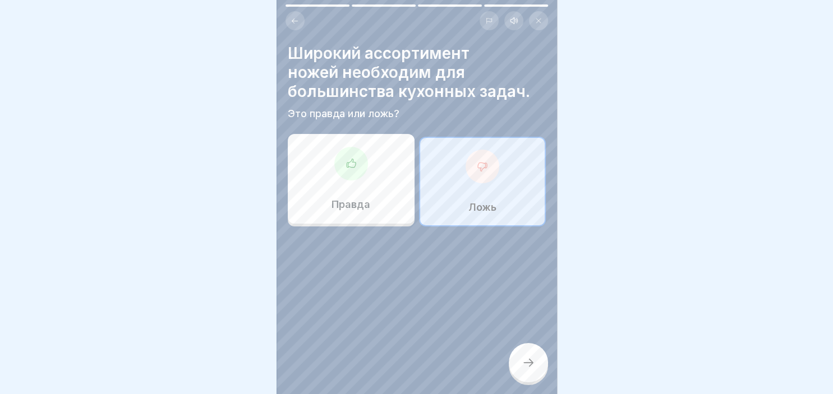
click at [344, 165] on div at bounding box center [351, 164] width 34 height 34
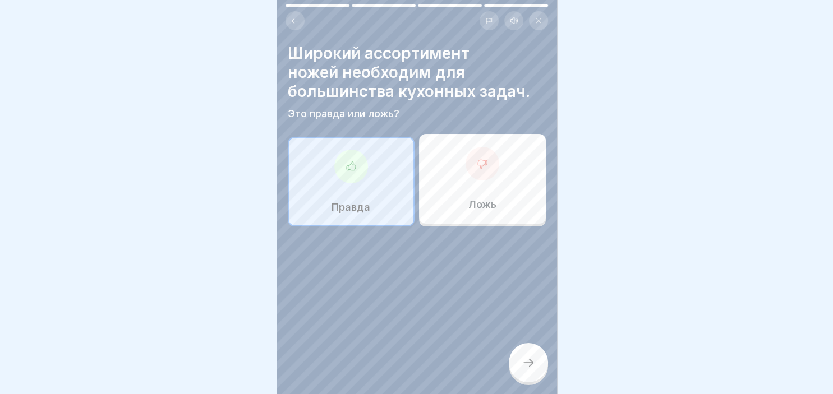
click at [533, 366] on icon at bounding box center [528, 362] width 13 height 13
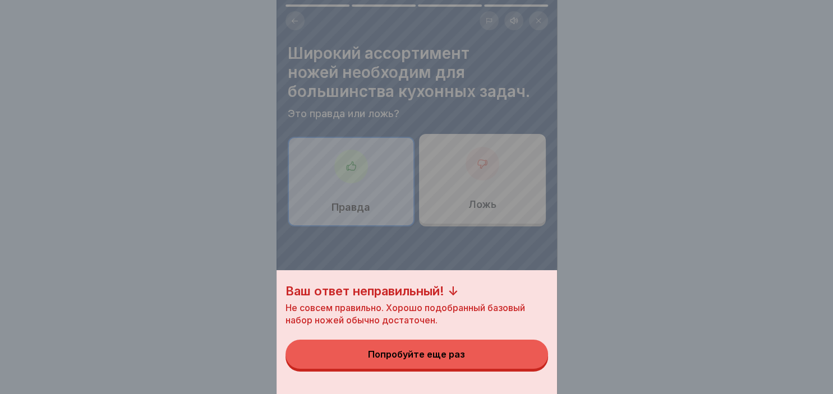
click at [436, 353] on div "Попробуйте еще раз" at bounding box center [416, 354] width 97 height 10
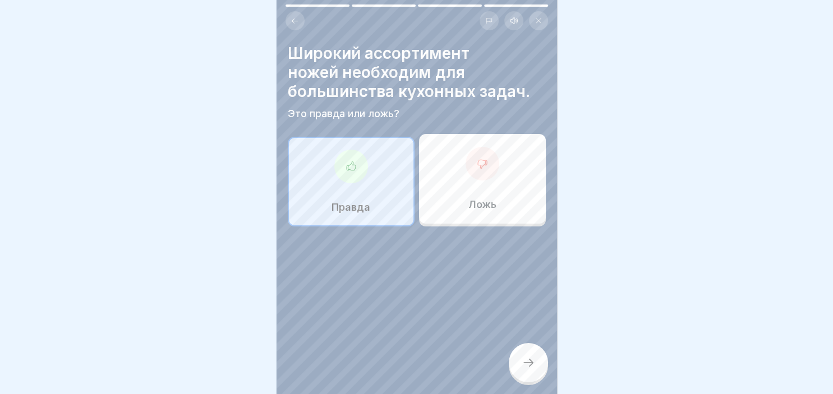
click at [476, 201] on p "Ложь" at bounding box center [482, 205] width 28 height 12
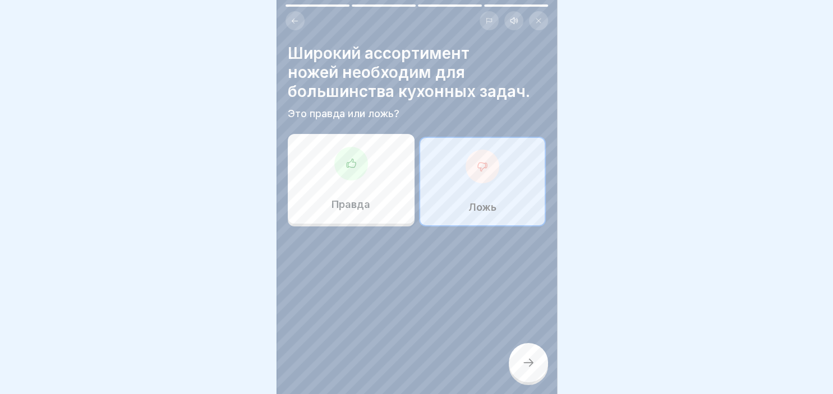
click at [529, 361] on icon at bounding box center [528, 362] width 13 height 13
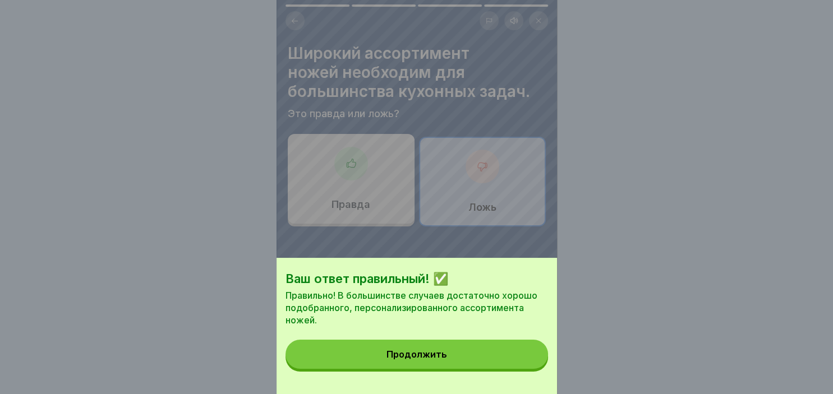
click at [430, 366] on button "Продолжить" at bounding box center [416, 354] width 262 height 29
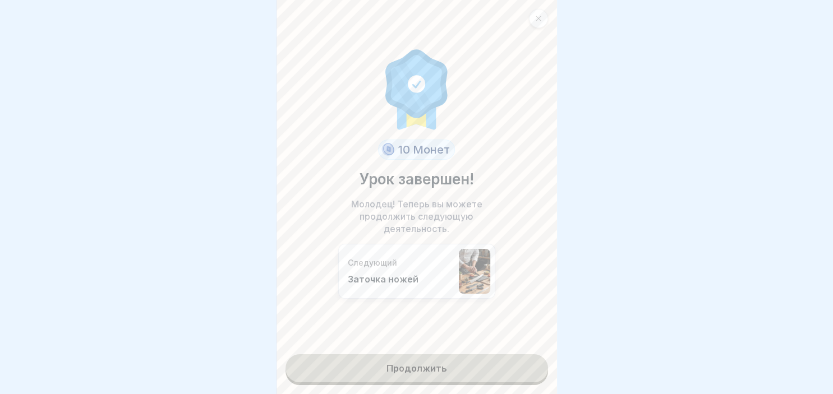
click at [430, 366] on link "Продолжить" at bounding box center [416, 368] width 262 height 28
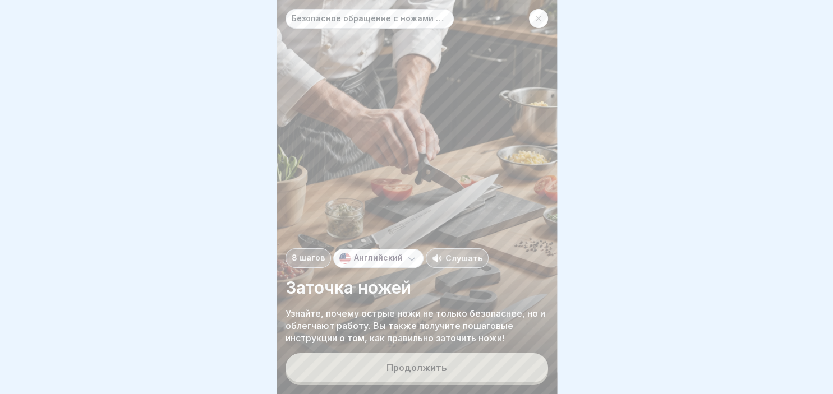
click at [430, 366] on div "Продолжить" at bounding box center [416, 368] width 61 height 10
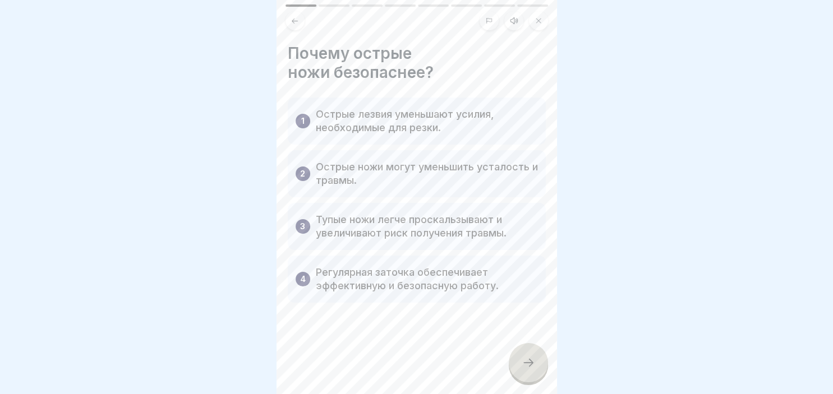
click at [533, 367] on icon at bounding box center [528, 362] width 13 height 13
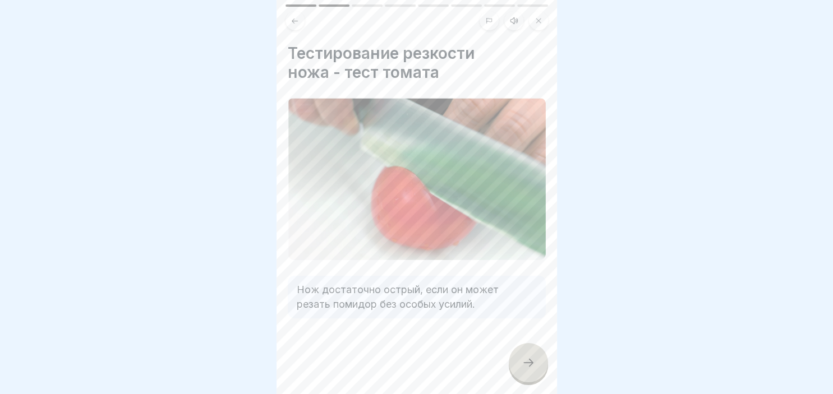
click at [535, 367] on div at bounding box center [528, 362] width 39 height 39
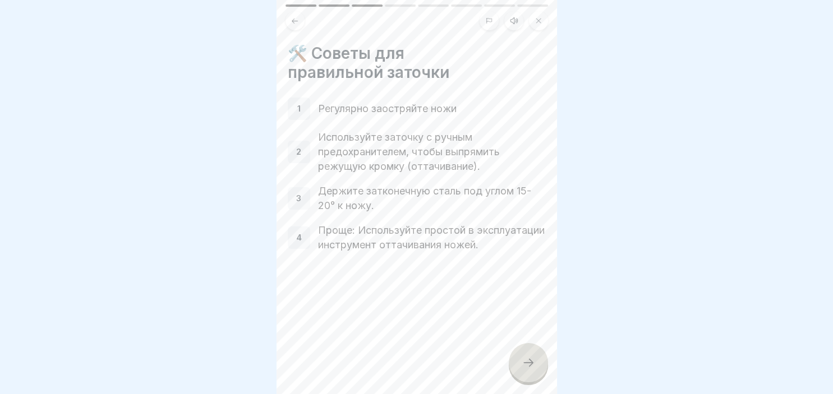
click at [535, 367] on div at bounding box center [528, 362] width 39 height 39
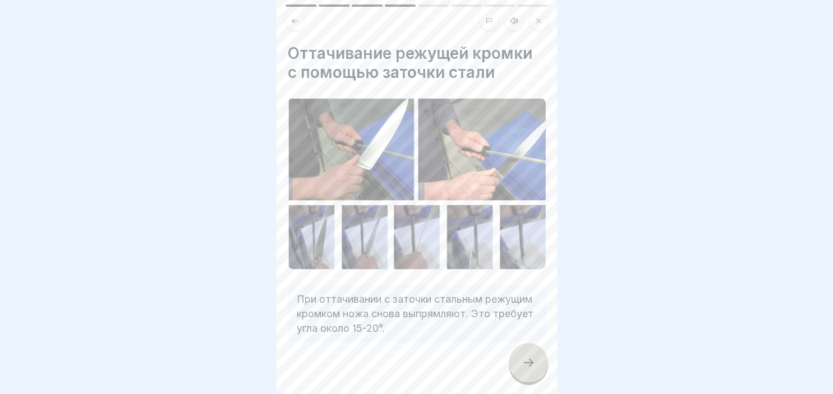
click at [535, 367] on div at bounding box center [528, 362] width 39 height 39
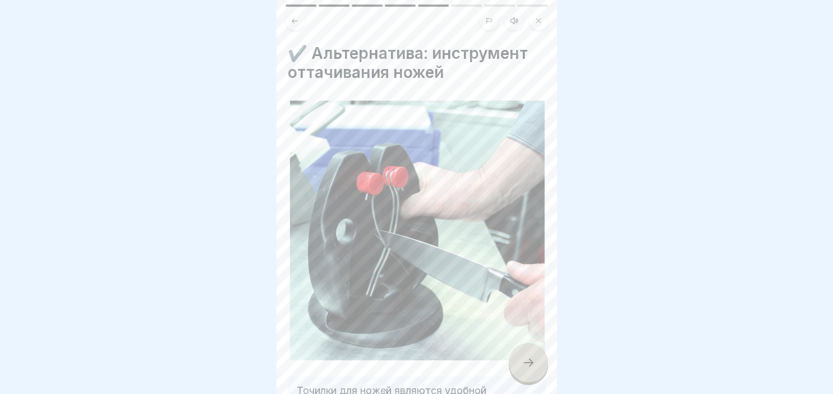
click at [534, 366] on icon at bounding box center [528, 362] width 13 height 13
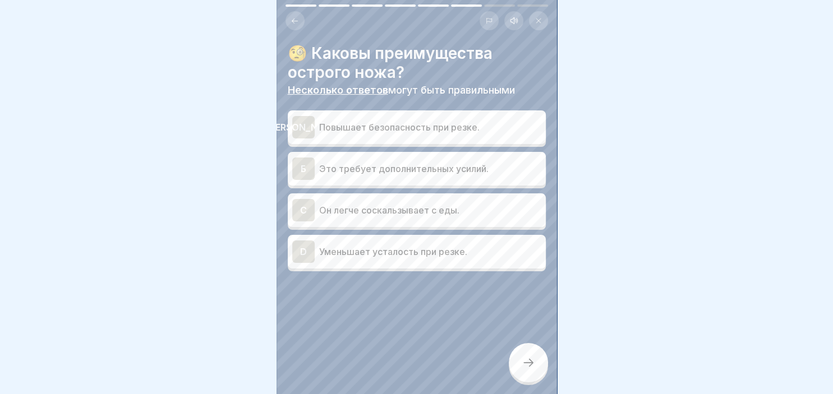
click at [308, 250] on div "D" at bounding box center [303, 252] width 22 height 22
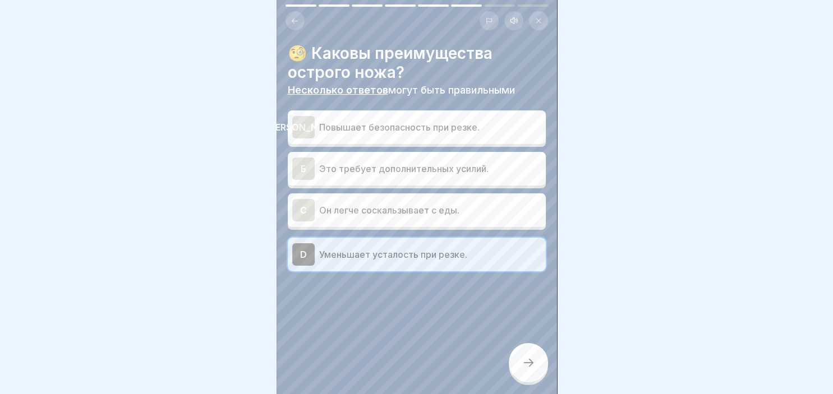
click at [306, 131] on div "[PERSON_NAME]" at bounding box center [303, 127] width 22 height 22
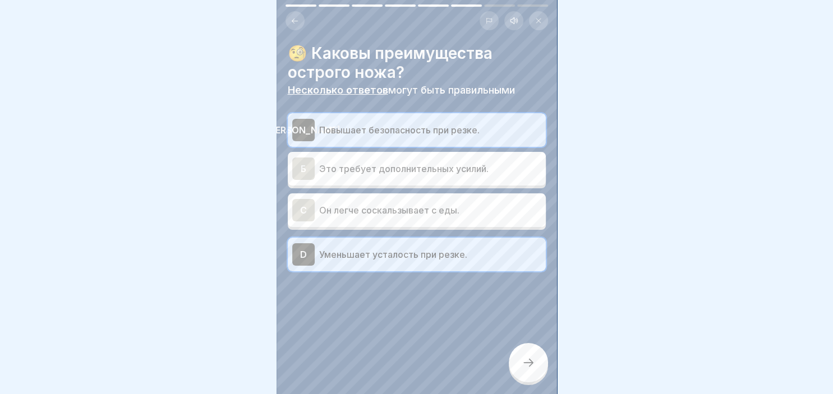
click at [541, 356] on div at bounding box center [528, 362] width 39 height 39
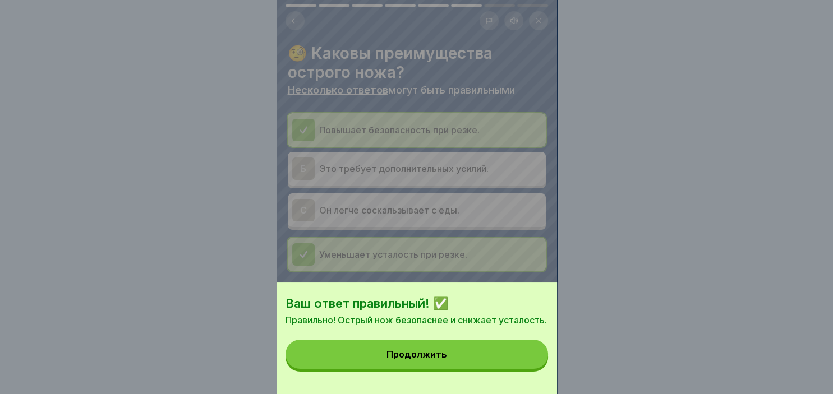
click at [423, 359] on div "Продолжить" at bounding box center [416, 354] width 61 height 10
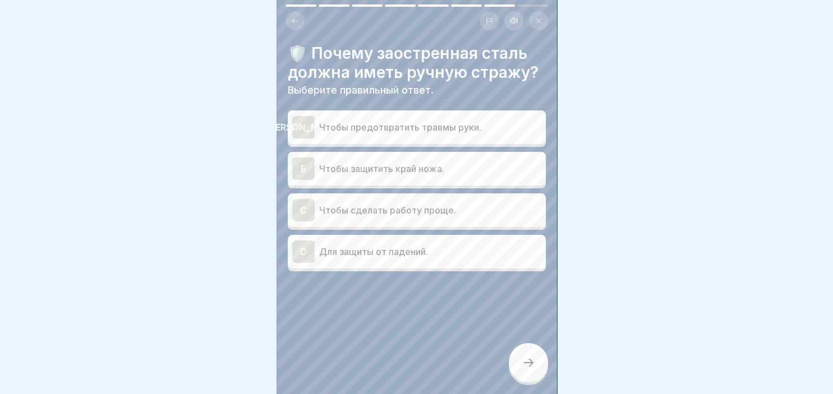
click at [308, 204] on div "C" at bounding box center [303, 210] width 22 height 22
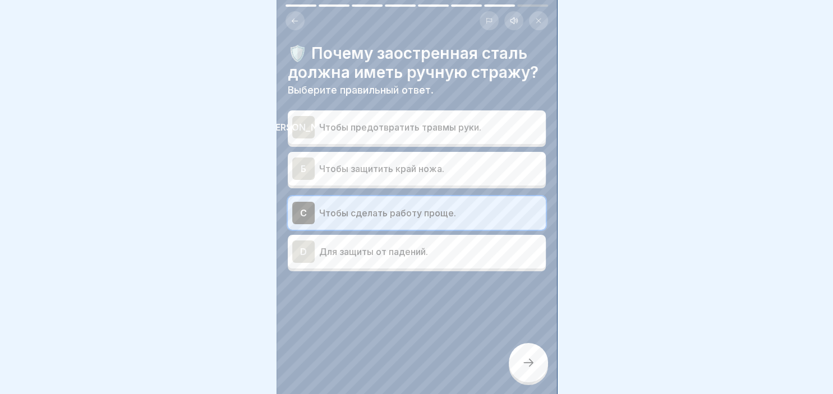
click at [308, 121] on div "[PERSON_NAME]" at bounding box center [303, 127] width 22 height 22
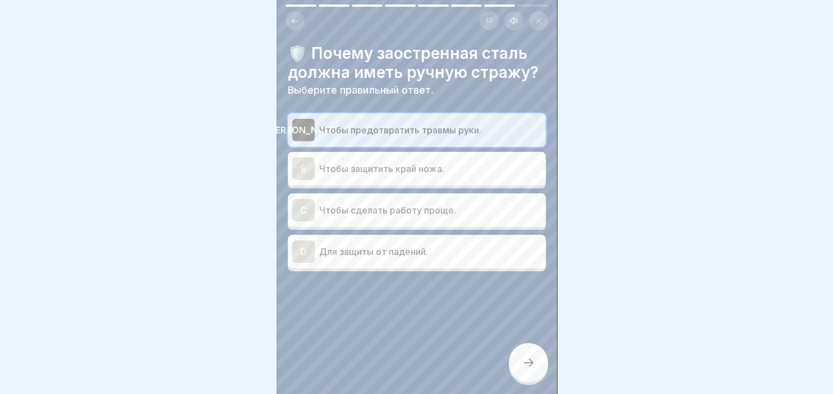
click at [530, 358] on div at bounding box center [528, 362] width 39 height 39
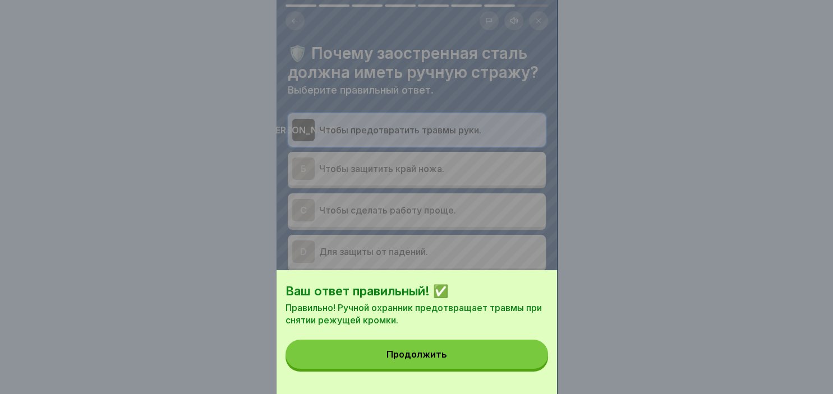
click at [455, 344] on button "Продолжить" at bounding box center [416, 354] width 262 height 29
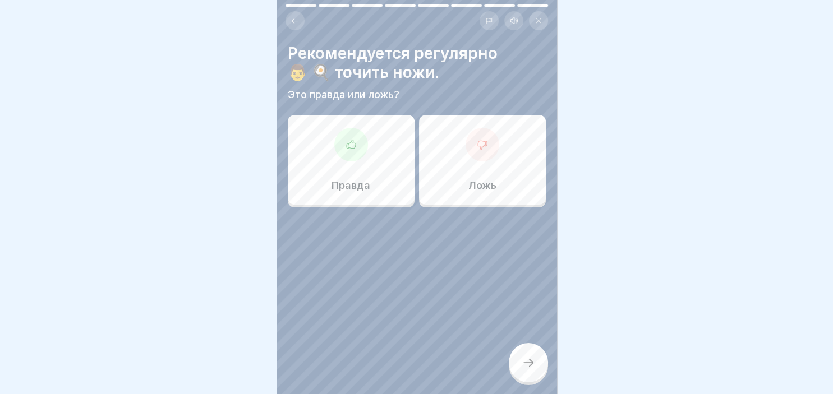
click at [356, 131] on div at bounding box center [351, 145] width 34 height 34
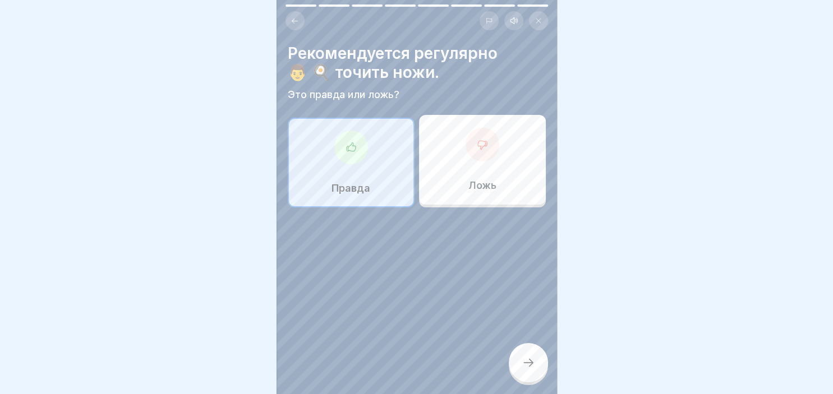
click at [532, 357] on div at bounding box center [528, 362] width 39 height 39
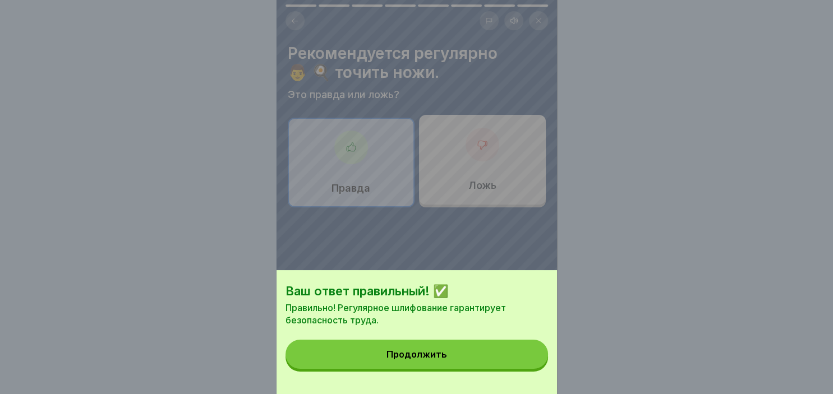
click at [437, 349] on button "Продолжить" at bounding box center [416, 354] width 262 height 29
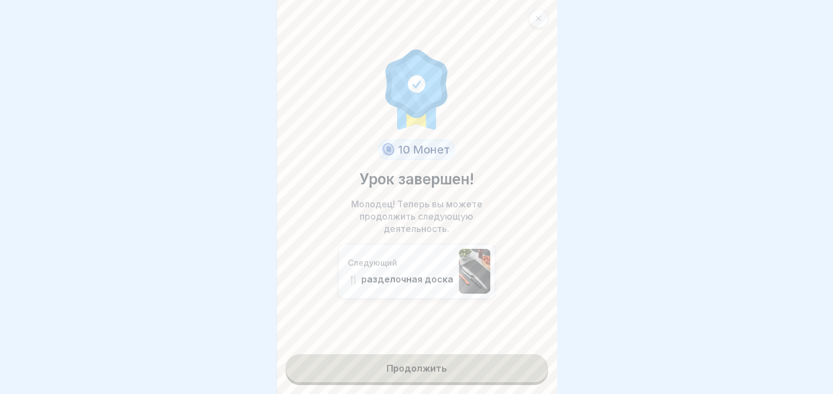
click at [404, 370] on link "Продолжить" at bounding box center [416, 368] width 262 height 28
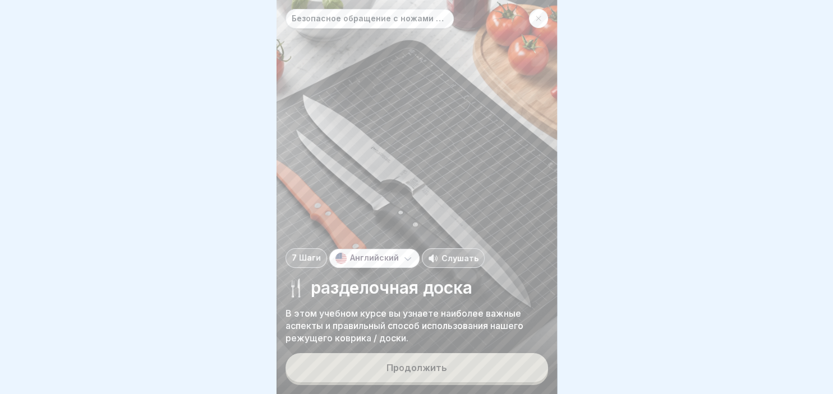
click at [404, 370] on div "Продолжить" at bounding box center [416, 368] width 61 height 10
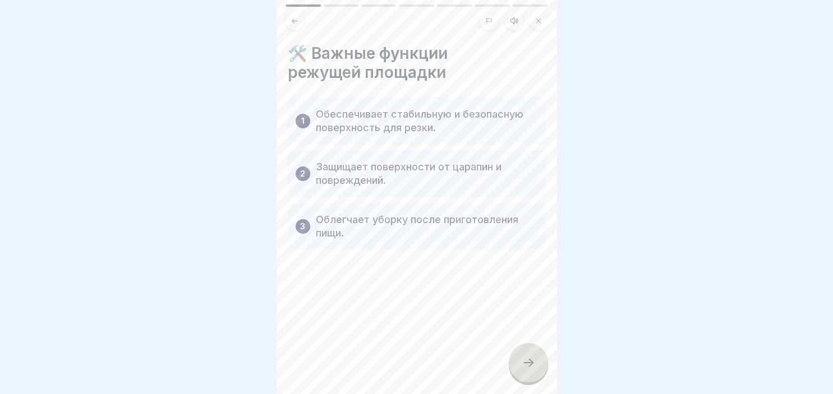
click at [536, 359] on div at bounding box center [528, 362] width 39 height 39
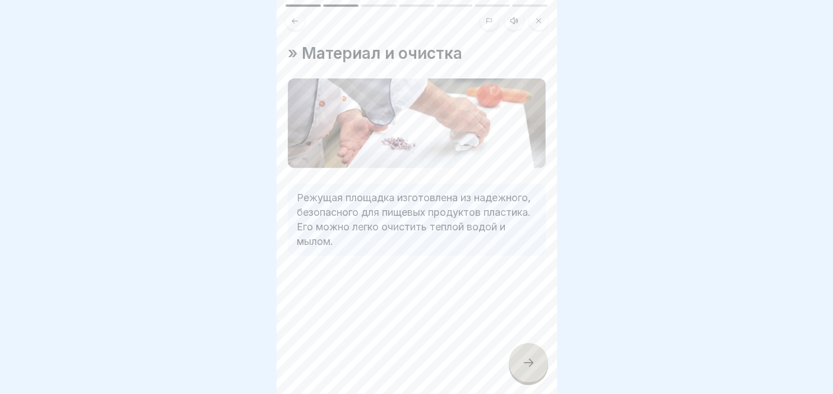
click at [536, 359] on div at bounding box center [528, 362] width 39 height 39
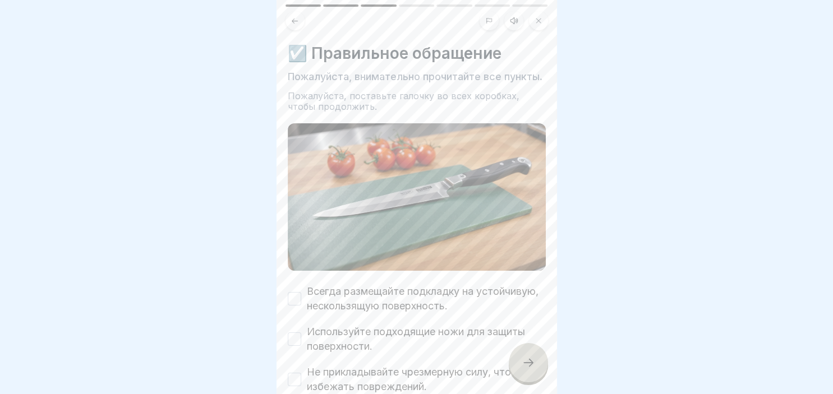
click at [536, 359] on div at bounding box center [528, 362] width 39 height 39
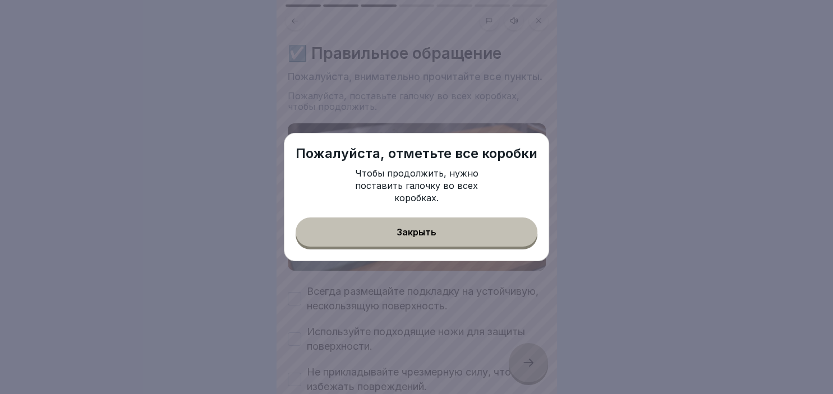
click at [455, 219] on button "Закрыть" at bounding box center [417, 232] width 242 height 29
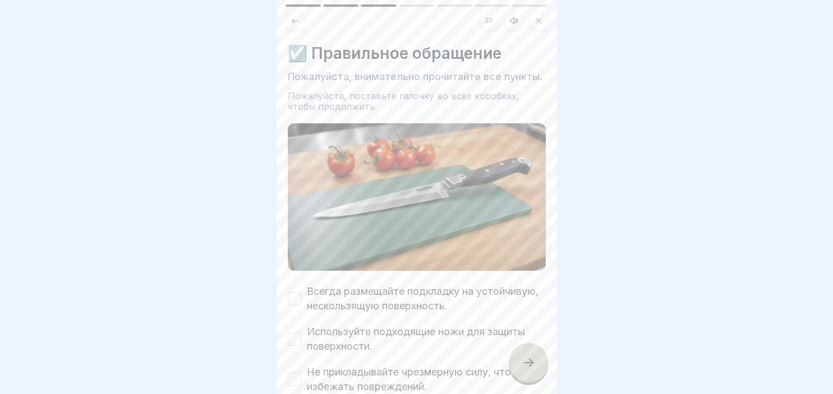
click at [294, 299] on button "Всегда размещайте подкладку на устойчивую, нескользящую поверхность." at bounding box center [294, 298] width 13 height 13
click at [295, 333] on button "Используйте подходящие ножи для защиты поверхности." at bounding box center [294, 339] width 13 height 13
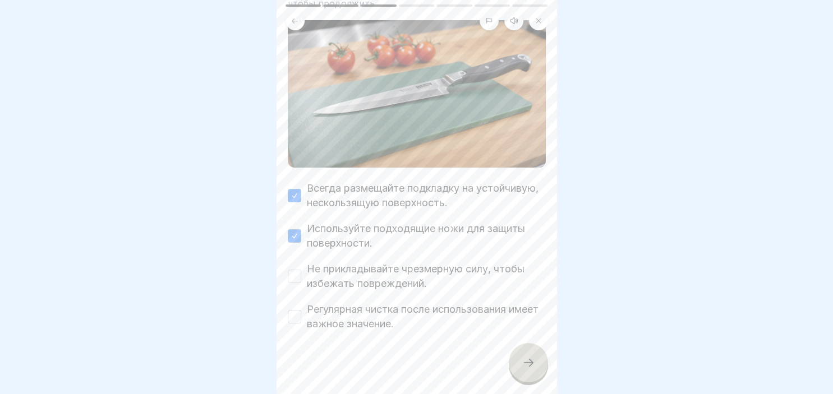
scroll to position [108, 0]
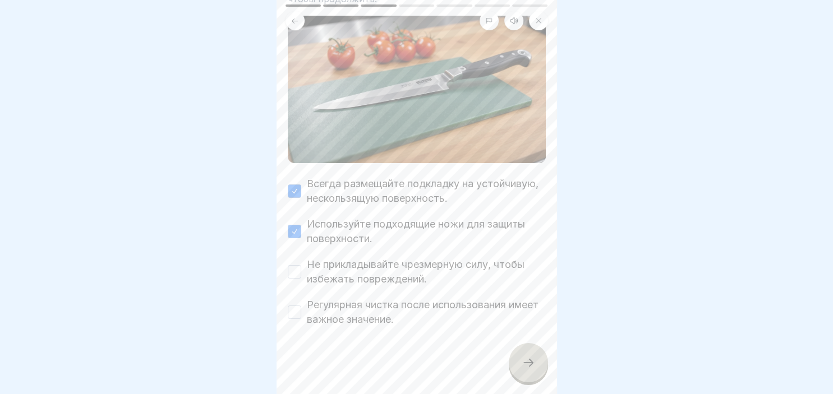
click at [292, 269] on button "Не прикладывайте чрезмерную силу, чтобы избежать повреждений." at bounding box center [294, 271] width 13 height 13
click at [298, 314] on button "Регулярная чистка после использования имеет важное значение." at bounding box center [294, 312] width 13 height 13
click at [528, 372] on div at bounding box center [528, 362] width 39 height 39
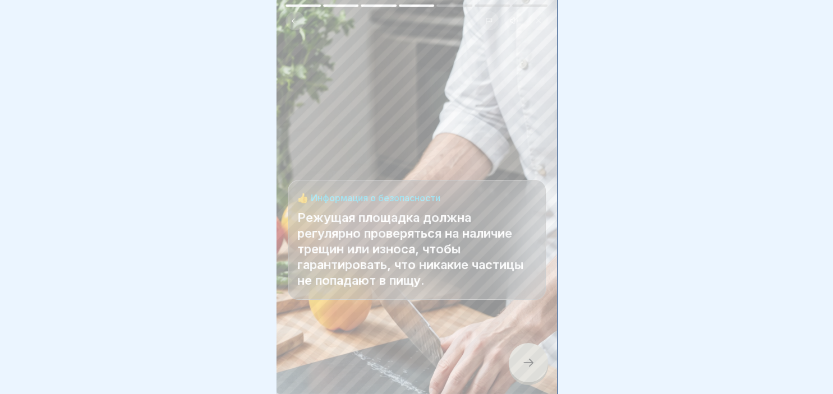
click at [540, 356] on div at bounding box center [528, 362] width 39 height 39
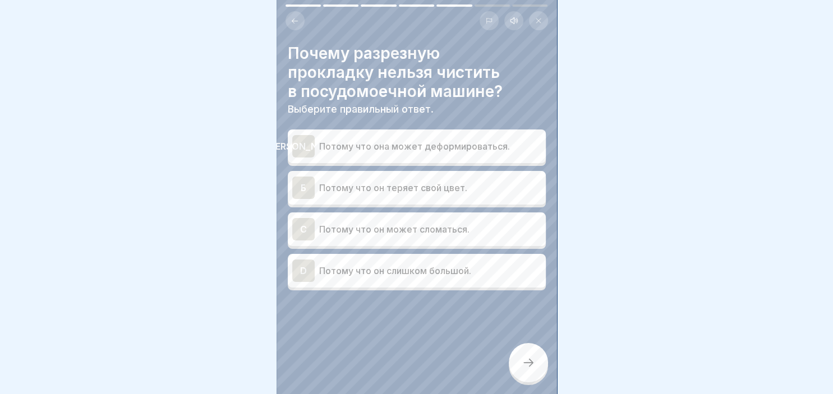
click at [306, 136] on div "[PERSON_NAME]" at bounding box center [303, 146] width 22 height 22
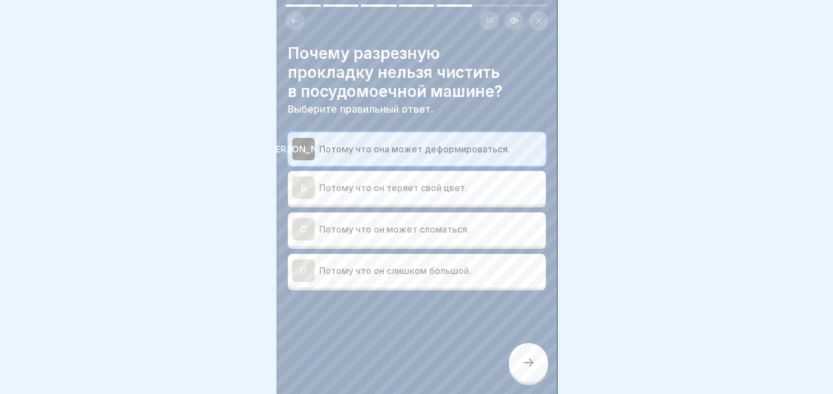
click at [537, 358] on div at bounding box center [528, 362] width 39 height 39
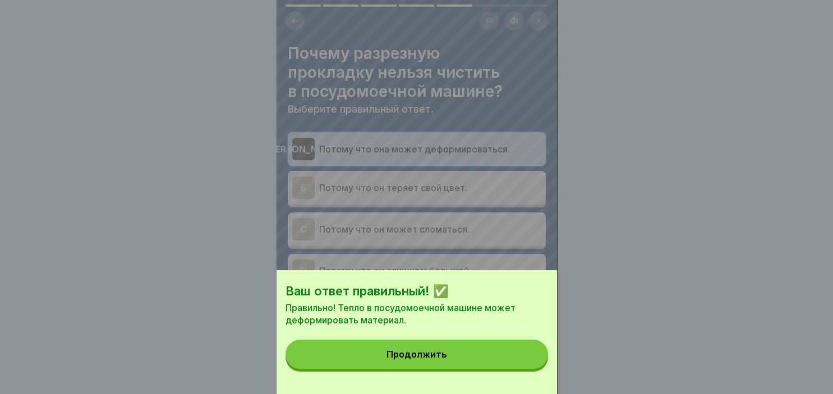
click at [465, 358] on button "Продолжить" at bounding box center [416, 354] width 262 height 29
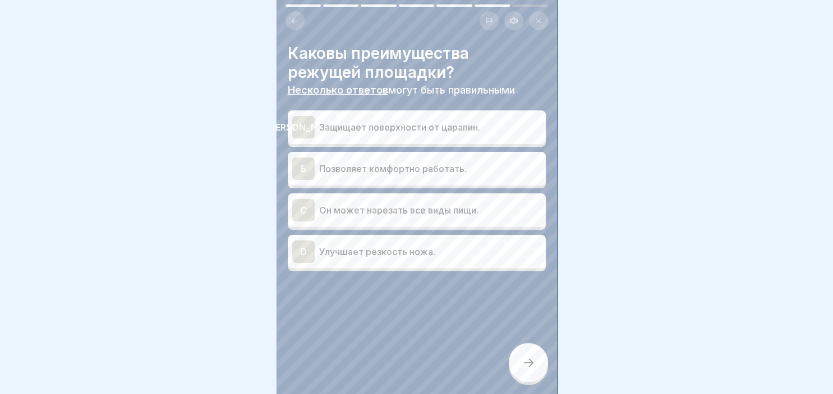
click at [305, 123] on div "[PERSON_NAME]" at bounding box center [303, 127] width 22 height 22
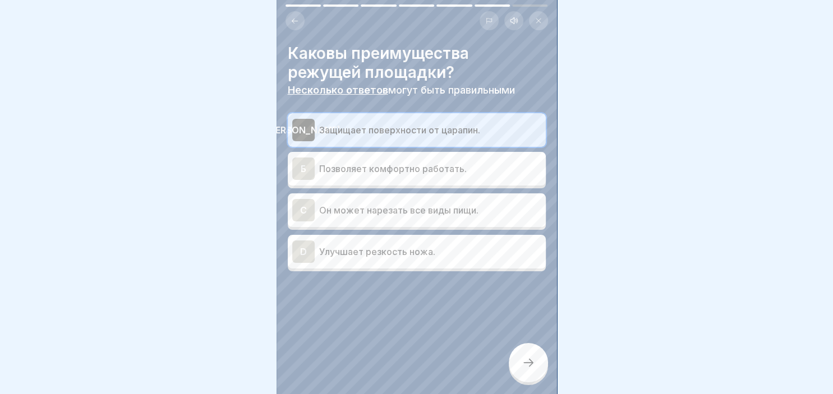
click at [304, 169] on div "Б" at bounding box center [303, 169] width 22 height 22
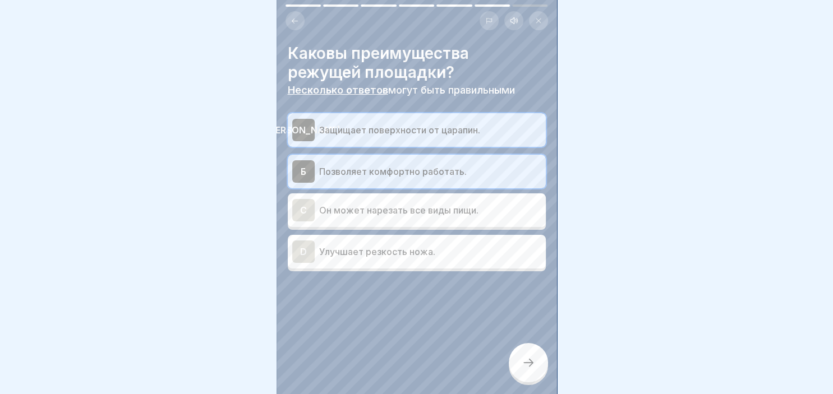
click at [300, 210] on div "C" at bounding box center [303, 210] width 22 height 22
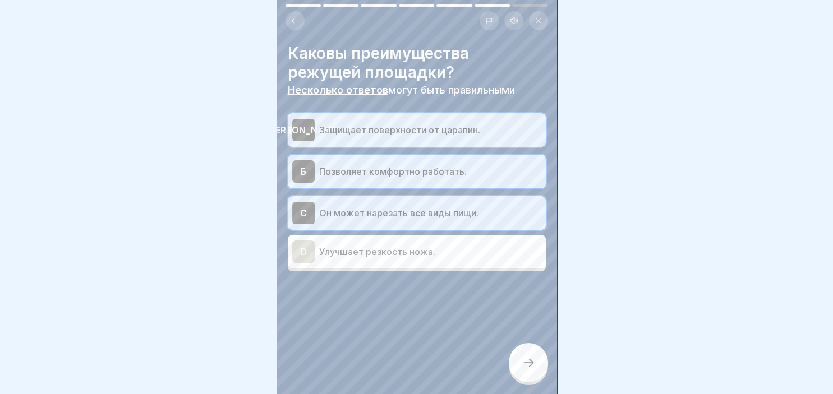
click at [515, 360] on div at bounding box center [528, 362] width 39 height 39
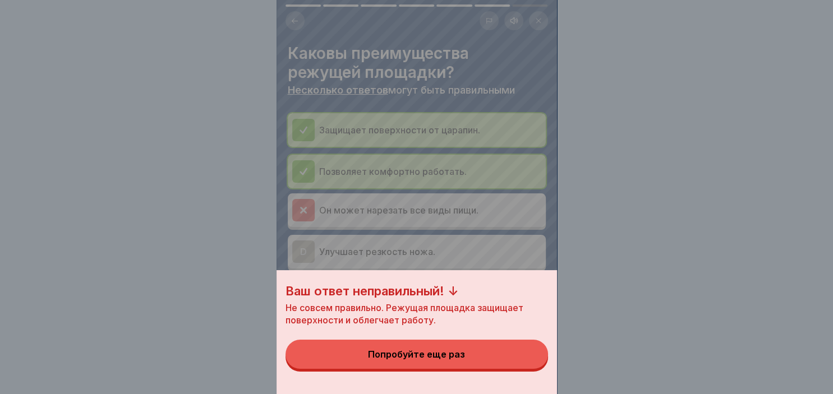
click at [416, 351] on button "Попробуйте еще раз" at bounding box center [416, 354] width 262 height 29
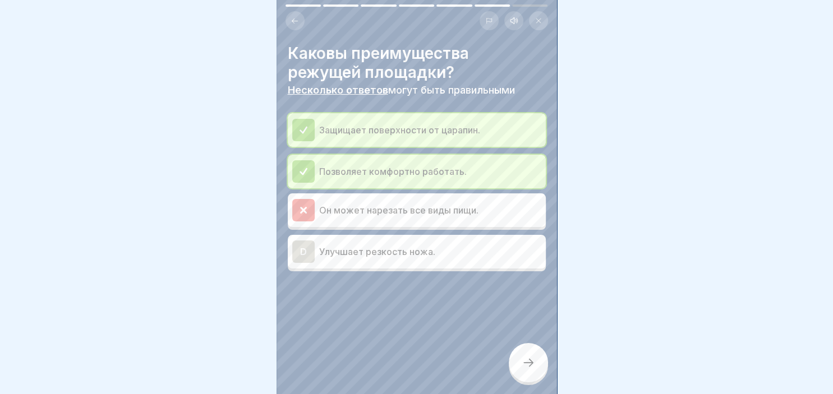
click at [299, 255] on div "D" at bounding box center [303, 252] width 22 height 22
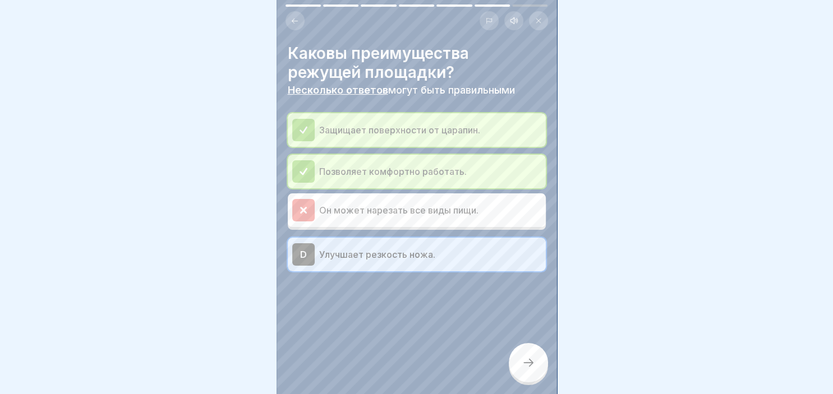
click at [524, 362] on icon at bounding box center [528, 362] width 13 height 13
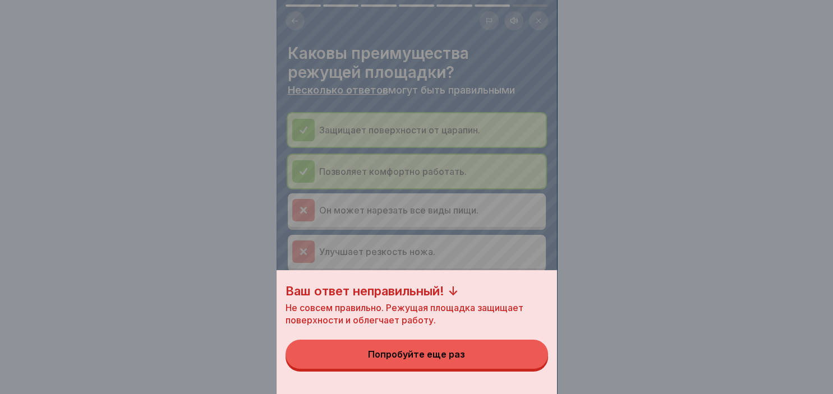
click at [457, 353] on div "Попробуйте еще раз" at bounding box center [416, 354] width 97 height 10
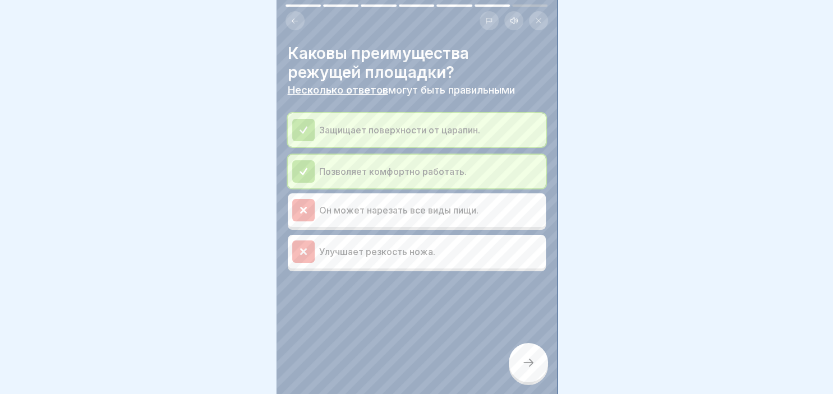
click at [528, 361] on icon at bounding box center [528, 362] width 13 height 13
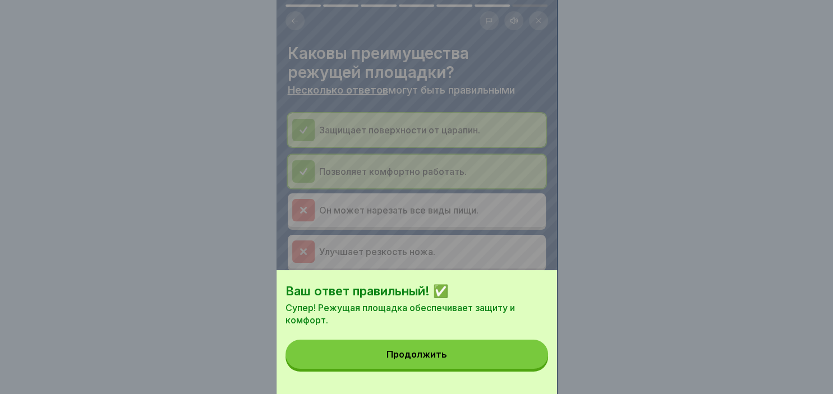
click at [458, 358] on button "Продолжить" at bounding box center [416, 354] width 262 height 29
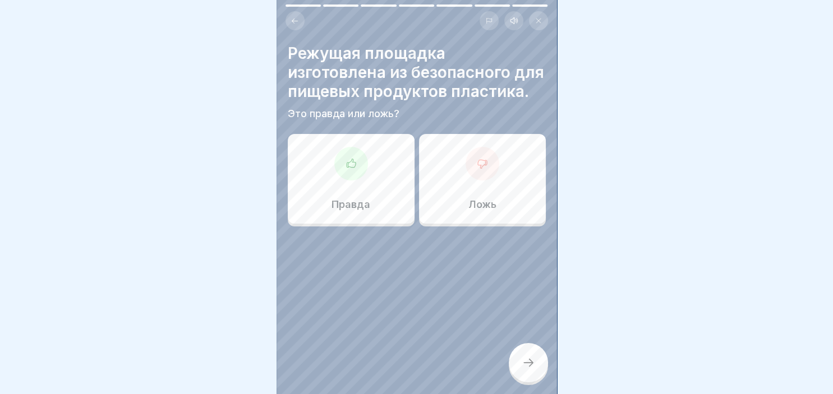
click at [345, 178] on div at bounding box center [351, 164] width 34 height 34
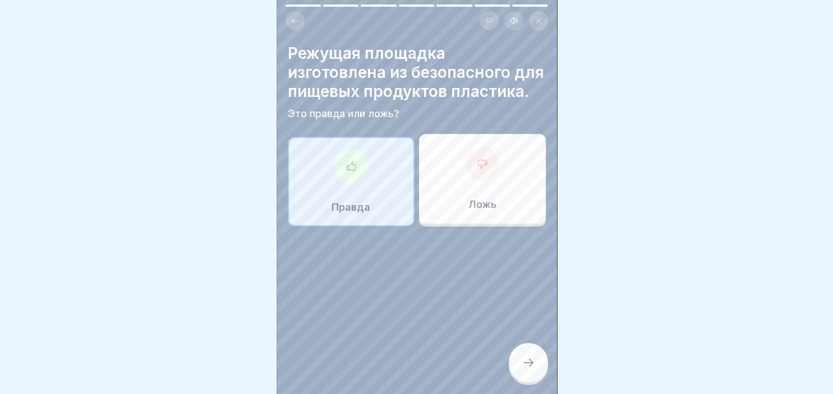
click at [524, 359] on icon at bounding box center [528, 362] width 13 height 13
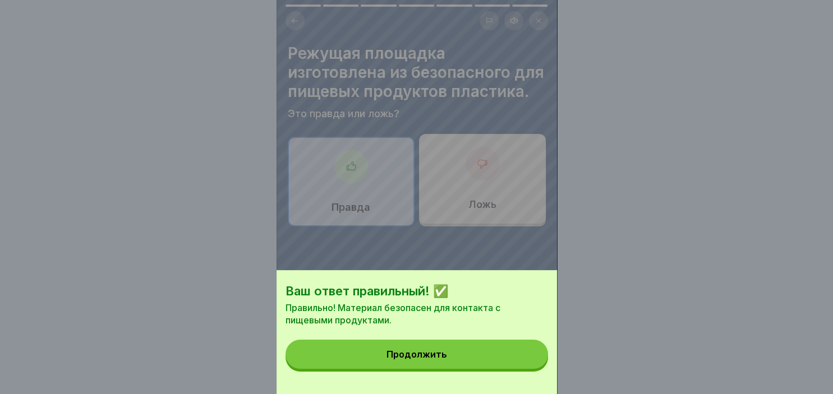
click at [462, 364] on button "Продолжить" at bounding box center [416, 354] width 262 height 29
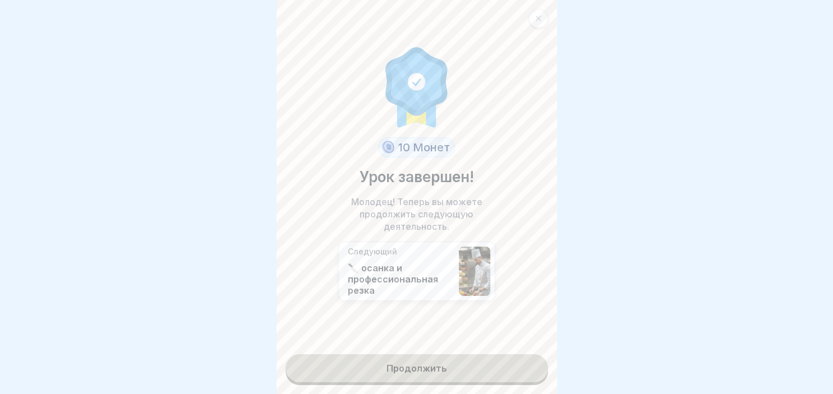
click at [462, 364] on link "Продолжить" at bounding box center [416, 368] width 262 height 28
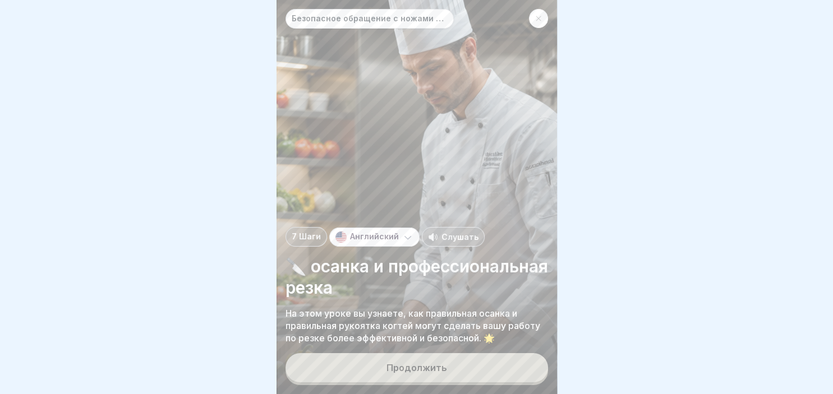
click at [392, 369] on div "Продолжить" at bounding box center [416, 368] width 61 height 10
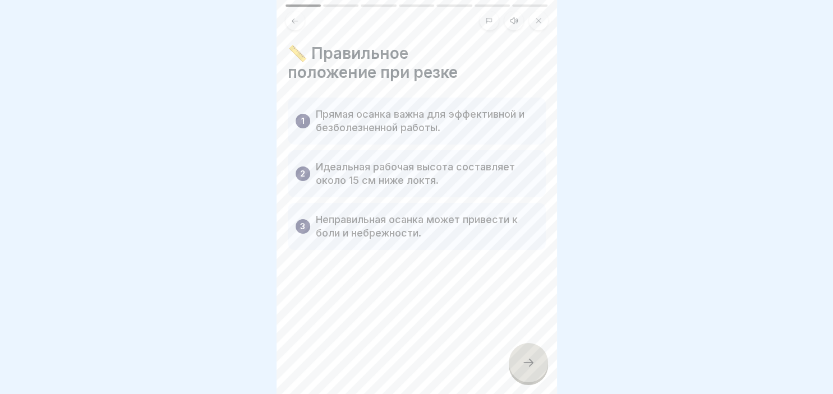
click at [528, 359] on icon at bounding box center [528, 362] width 13 height 13
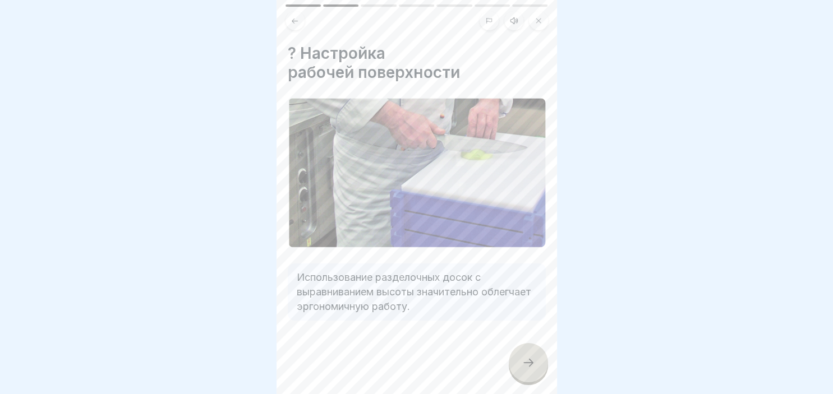
click at [528, 359] on icon at bounding box center [528, 362] width 13 height 13
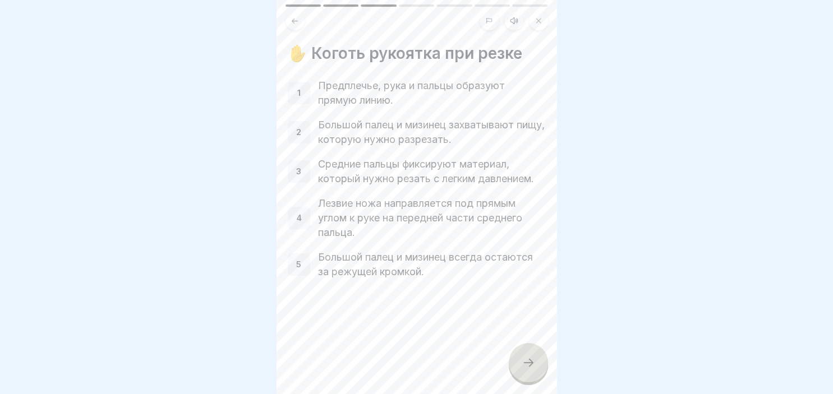
click at [528, 359] on icon at bounding box center [528, 362] width 13 height 13
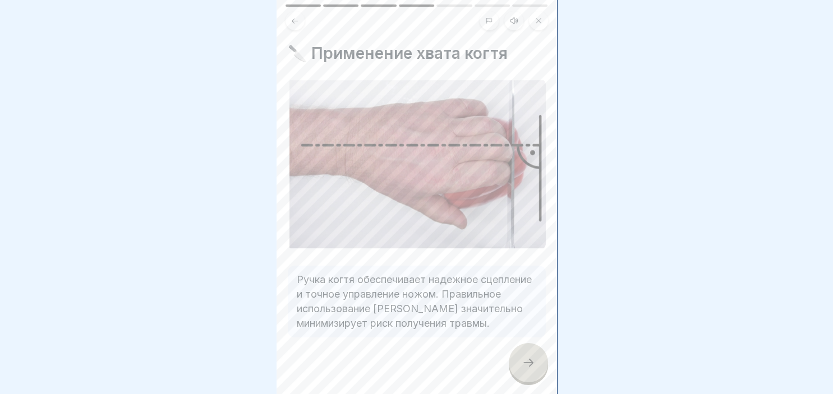
click at [528, 359] on icon at bounding box center [528, 362] width 13 height 13
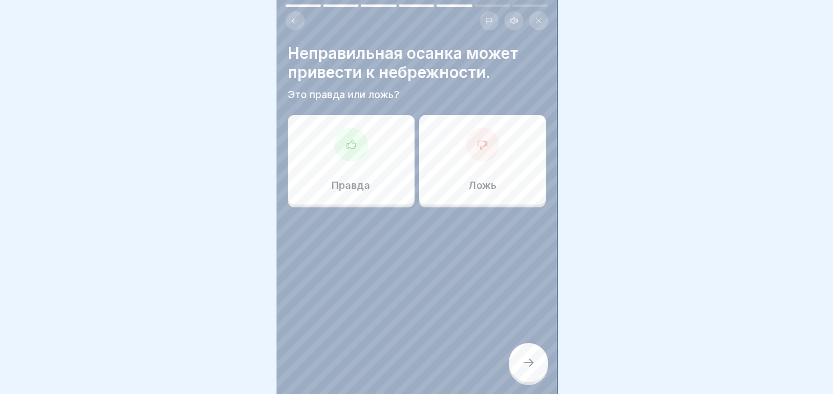
click at [389, 156] on div "Правда" at bounding box center [351, 160] width 127 height 90
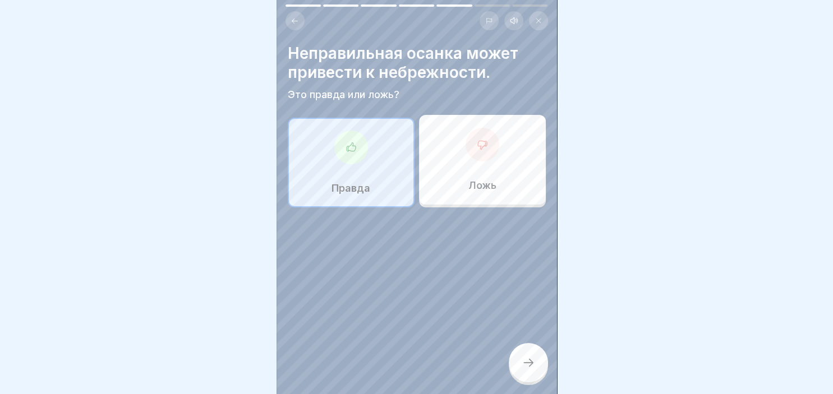
click at [528, 362] on icon at bounding box center [528, 362] width 13 height 13
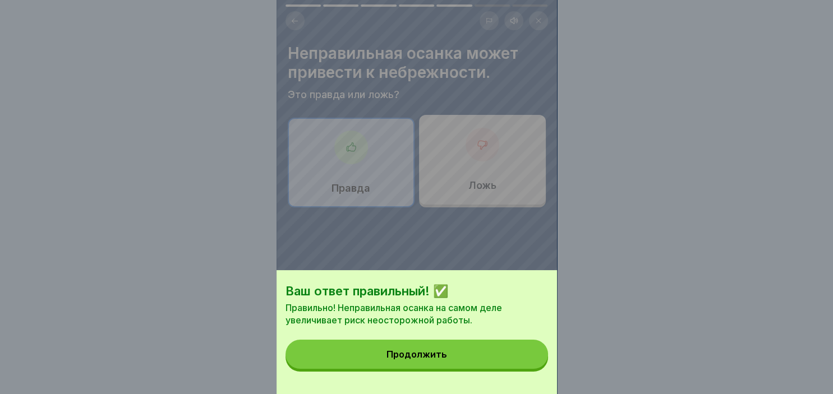
click at [458, 352] on button "Продолжить" at bounding box center [416, 354] width 262 height 29
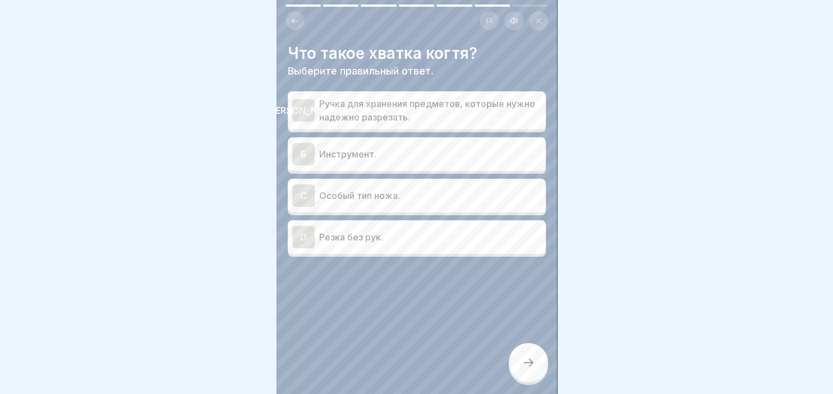
click at [311, 105] on div "[PERSON_NAME]" at bounding box center [303, 110] width 22 height 22
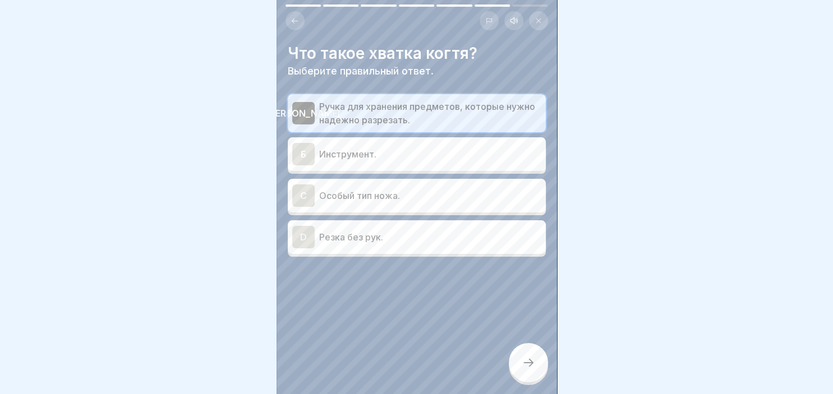
click at [527, 358] on div at bounding box center [528, 362] width 39 height 39
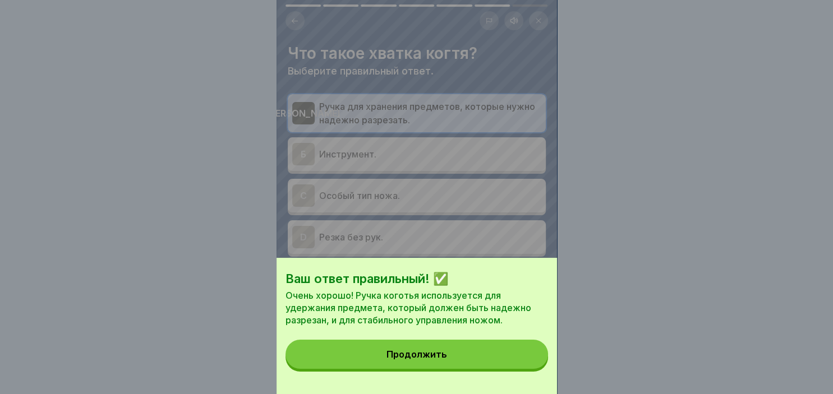
click at [574, 342] on div "Ваш ответ правильный! ✅ Очень хорошо! Ручка коготья используется для удержания …" at bounding box center [416, 197] width 833 height 394
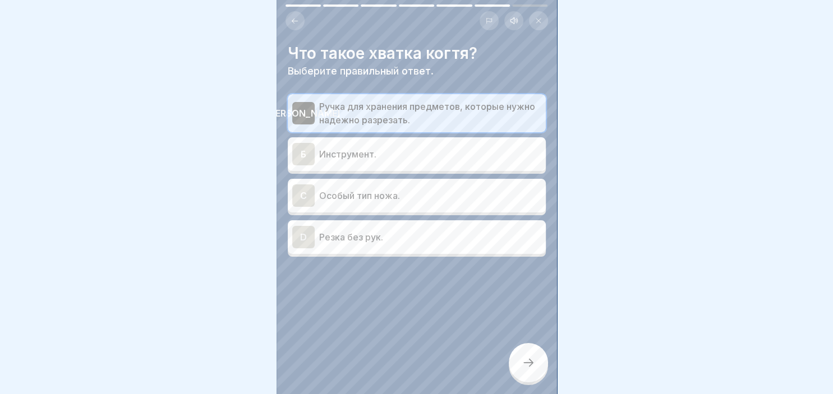
click at [538, 365] on div at bounding box center [528, 362] width 39 height 39
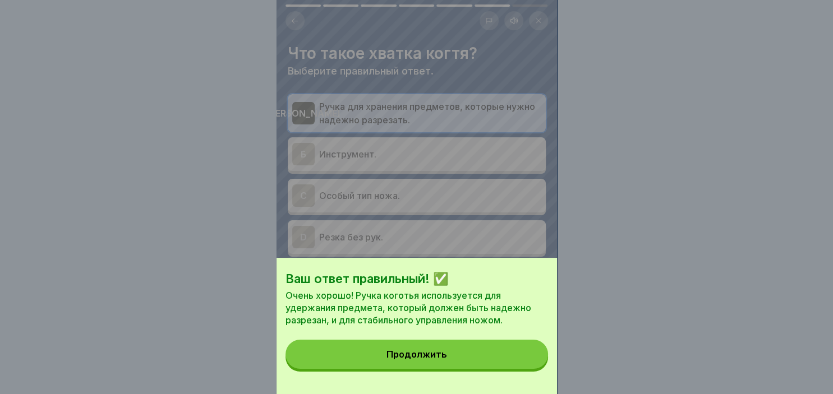
click at [394, 357] on div "Продолжить" at bounding box center [416, 354] width 61 height 10
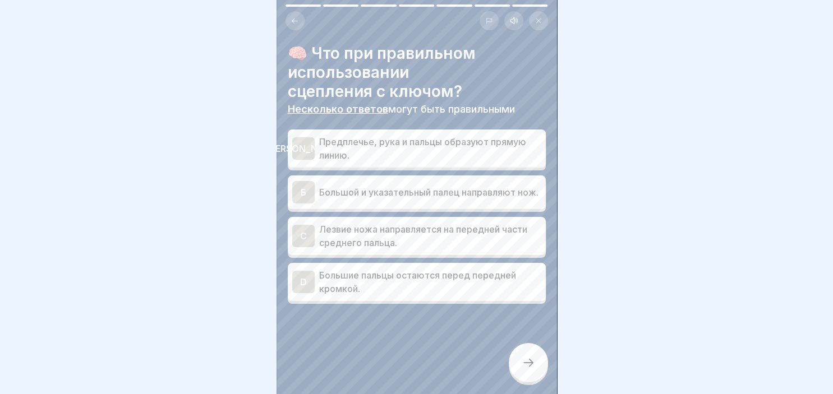
click at [298, 148] on div "[PERSON_NAME]" at bounding box center [303, 148] width 22 height 22
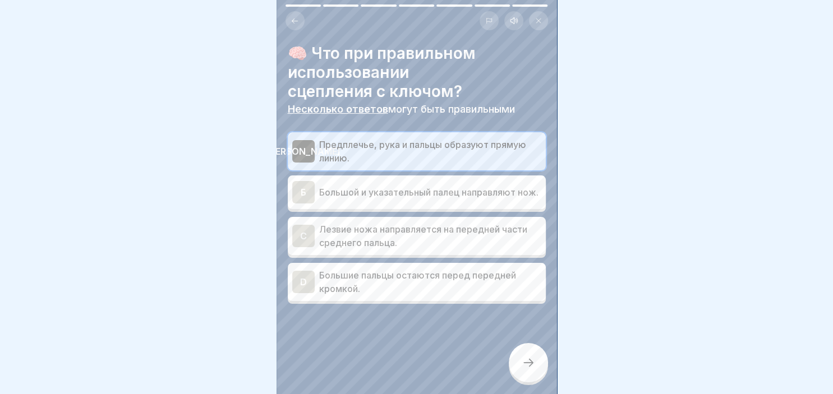
click at [308, 238] on div "C" at bounding box center [303, 236] width 22 height 22
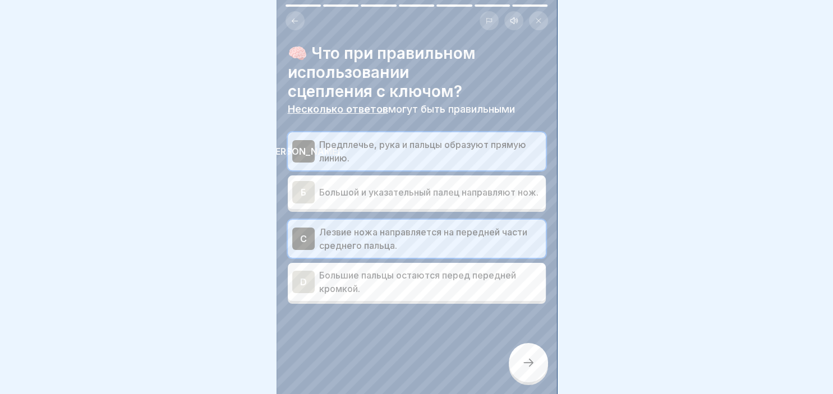
click at [537, 361] on div at bounding box center [528, 362] width 39 height 39
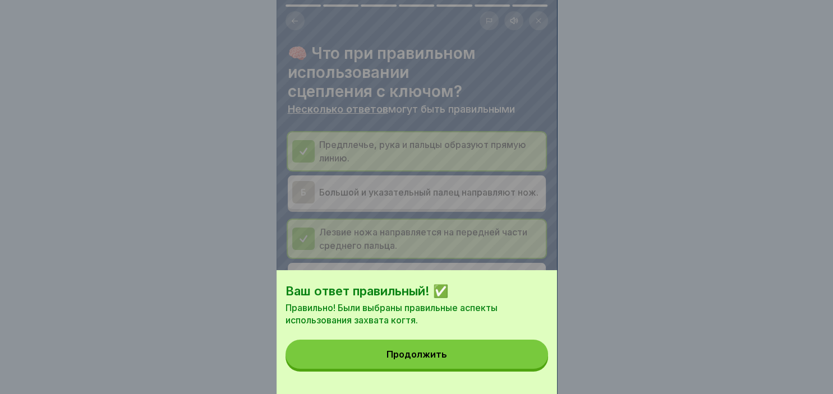
click at [481, 358] on button "Продолжить" at bounding box center [416, 354] width 262 height 29
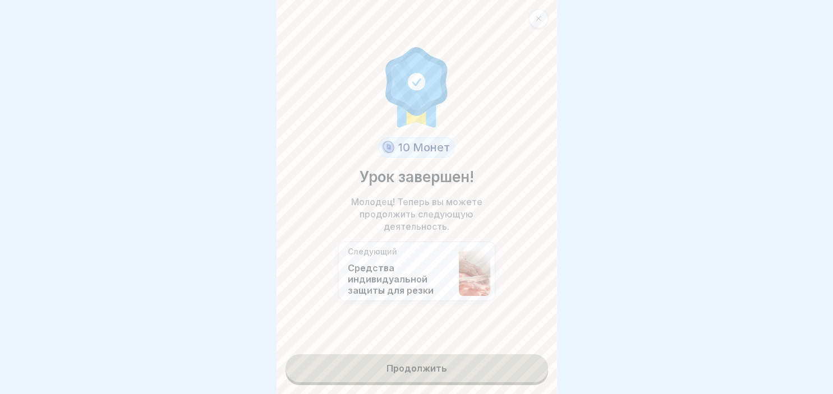
click at [446, 374] on link "Продолжить" at bounding box center [416, 368] width 262 height 28
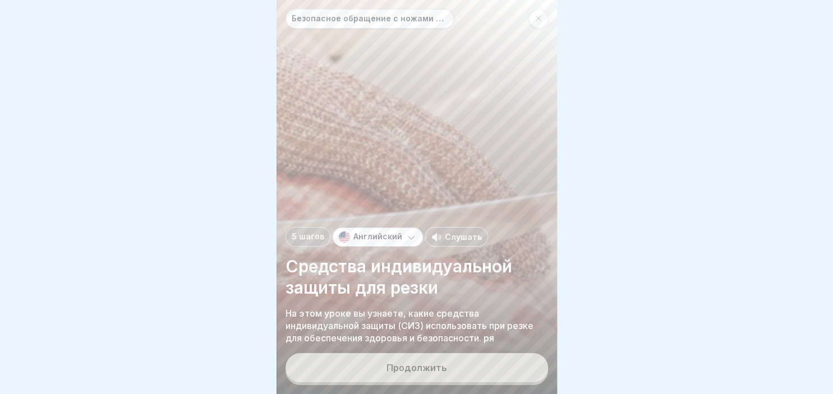
click at [446, 374] on button "Продолжить" at bounding box center [416, 367] width 262 height 29
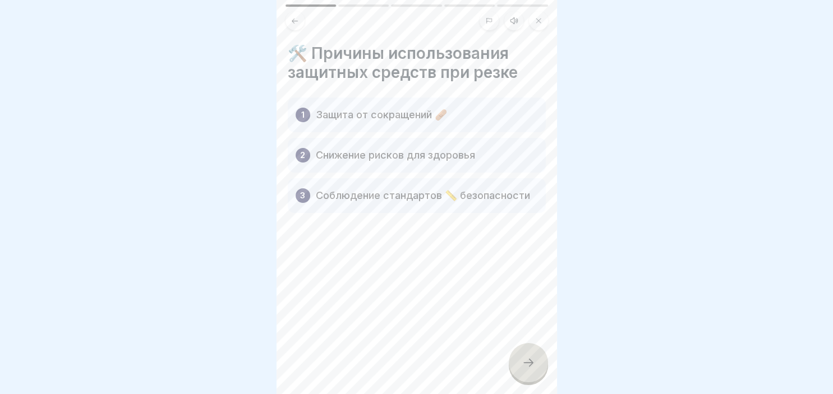
click at [533, 361] on icon at bounding box center [528, 362] width 13 height 13
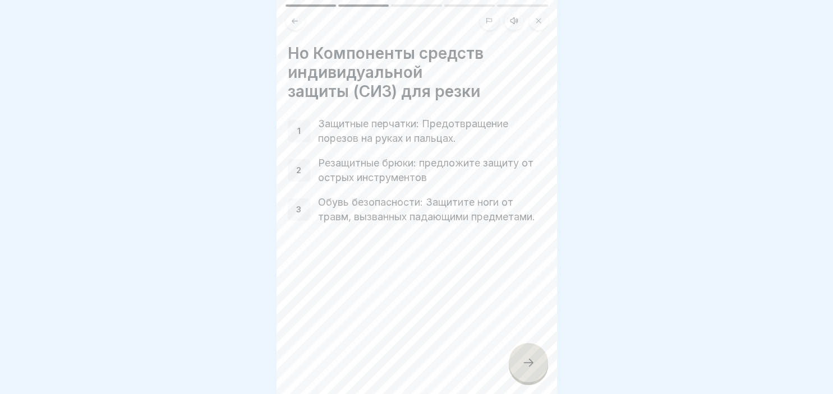
click at [526, 360] on icon at bounding box center [528, 362] width 13 height 13
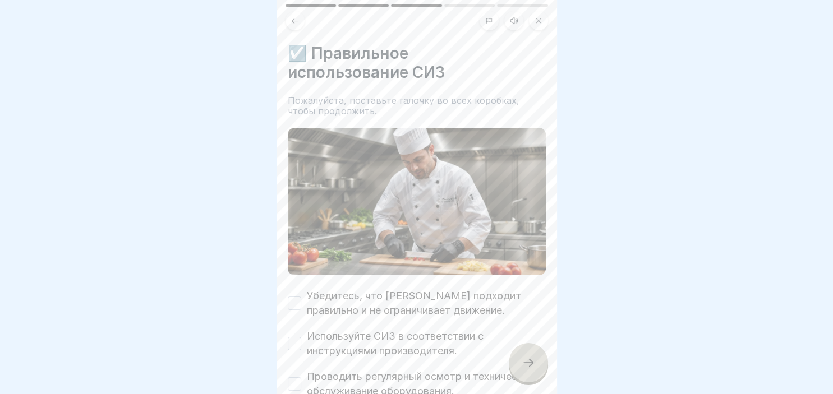
click at [293, 298] on button "Убедитесь, что [PERSON_NAME] подходит правильно и не ограничивает движение." at bounding box center [294, 303] width 13 height 13
click at [296, 342] on button "Используйте СИЗ в соответствии с инструкциями производителя." at bounding box center [294, 343] width 13 height 13
click at [293, 385] on button "Проводить регулярный осмотр и техническое обслуживание оборудования." at bounding box center [294, 383] width 13 height 13
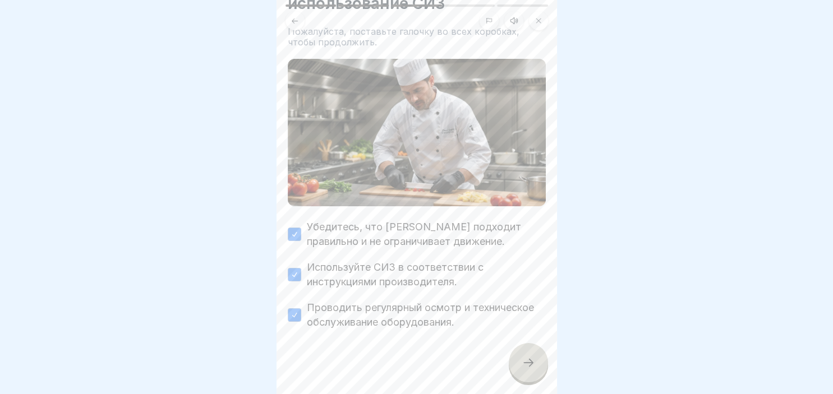
scroll to position [72, 0]
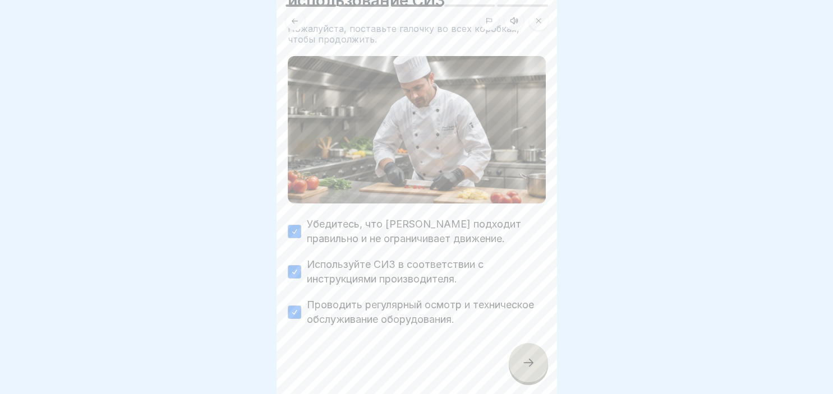
click at [520, 363] on div at bounding box center [528, 362] width 39 height 39
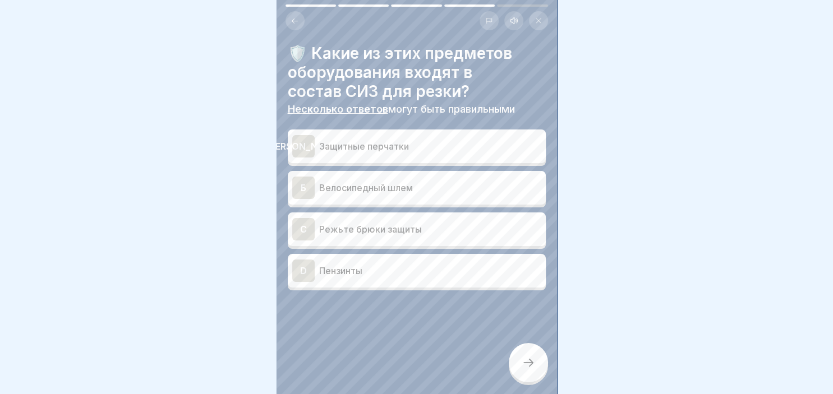
click at [336, 135] on div "А Защитные перчатки" at bounding box center [417, 147] width 258 height 34
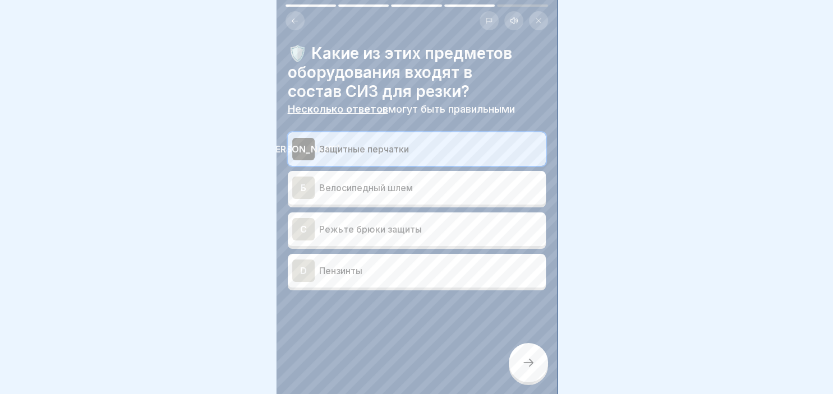
click at [337, 233] on p "Режьте брюки защиты" at bounding box center [430, 229] width 222 height 13
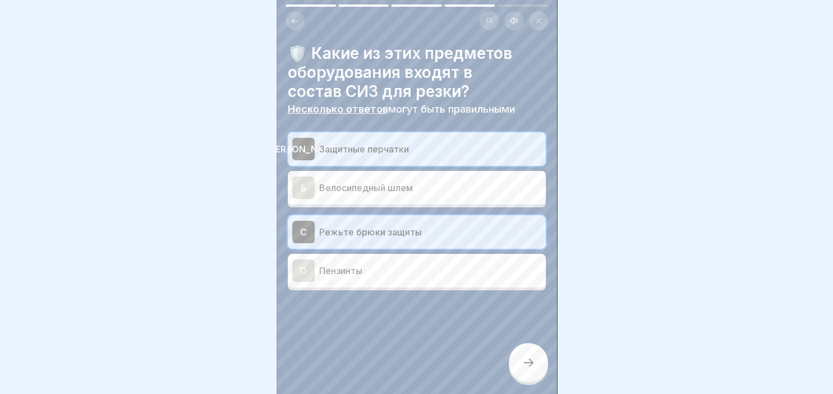
click at [531, 361] on icon at bounding box center [528, 362] width 13 height 13
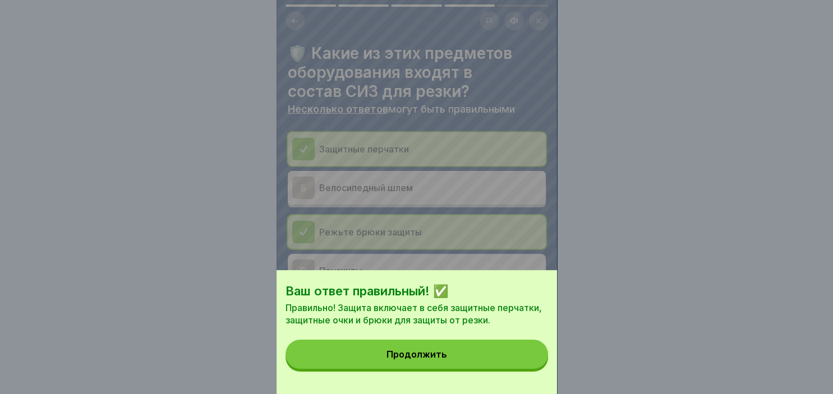
click at [500, 358] on button "Продолжить" at bounding box center [416, 354] width 262 height 29
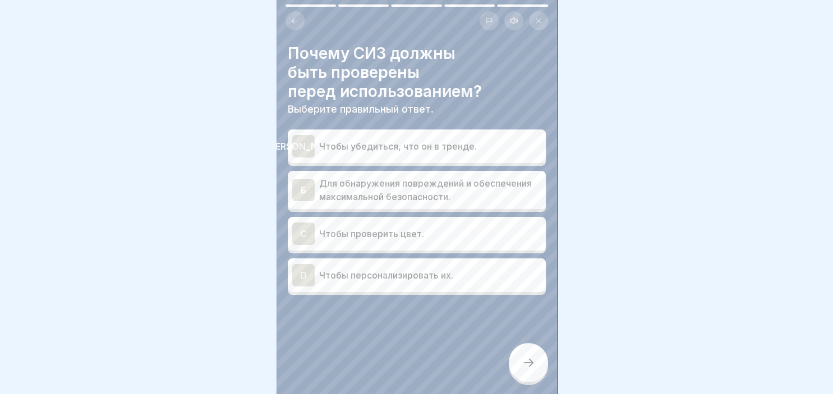
click at [310, 190] on div "Б" at bounding box center [303, 190] width 22 height 22
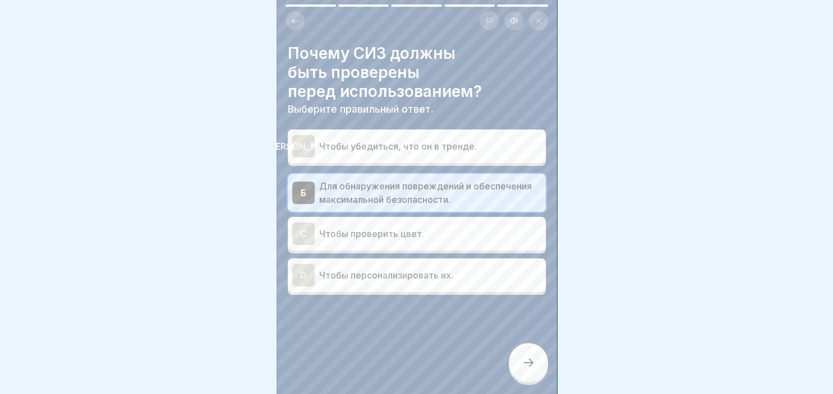
click at [539, 362] on div at bounding box center [528, 362] width 39 height 39
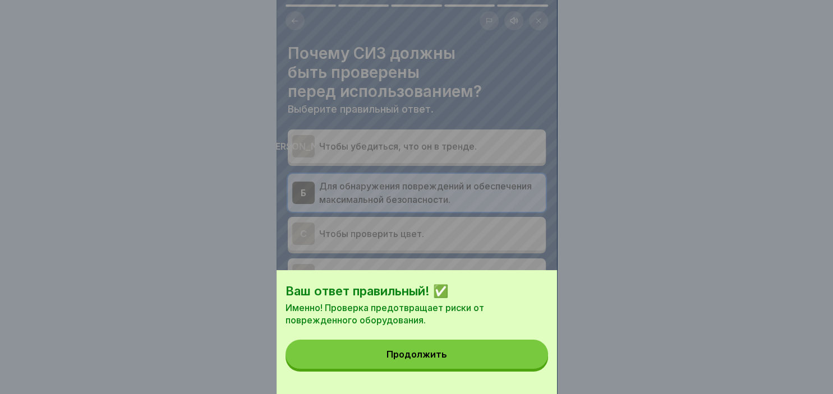
click at [496, 356] on button "Продолжить" at bounding box center [416, 354] width 262 height 29
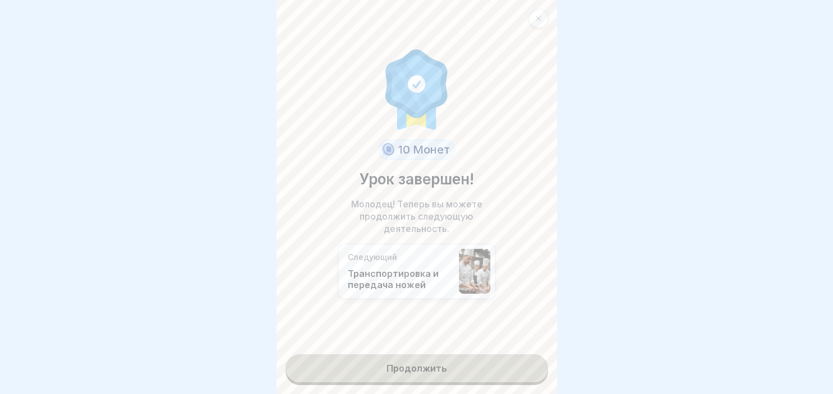
click at [432, 374] on link "Продолжить" at bounding box center [416, 368] width 262 height 28
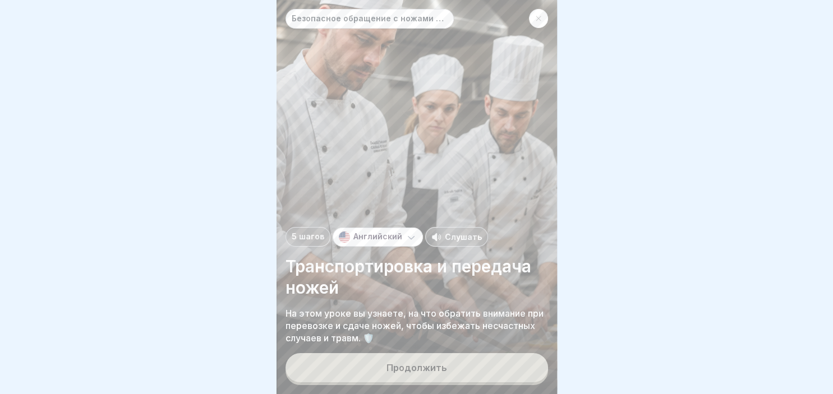
click at [432, 374] on button "Продолжить" at bounding box center [416, 367] width 262 height 29
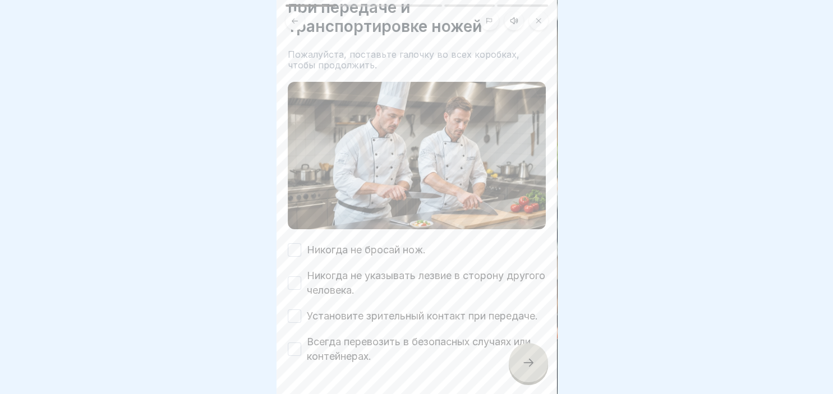
scroll to position [102, 0]
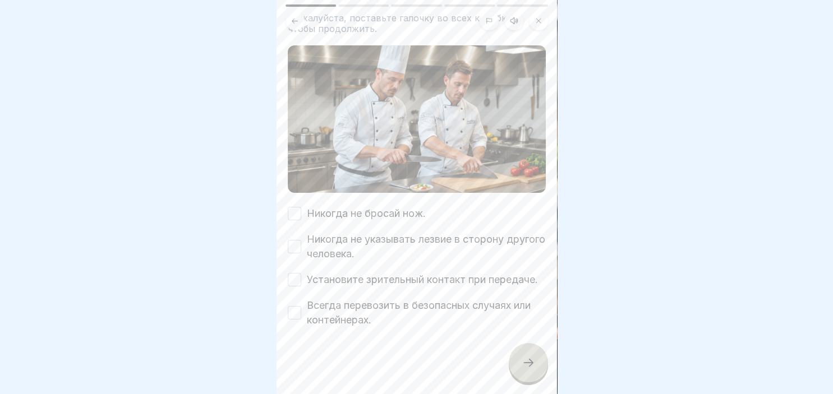
click at [300, 215] on button "Никогда не бросай нож." at bounding box center [294, 213] width 13 height 13
click at [294, 244] on button "Никогда не указывать лезвие в сторону другого человека." at bounding box center [294, 246] width 13 height 13
click at [300, 278] on button "Установите зрительный контакт при передаче." at bounding box center [294, 279] width 13 height 13
click at [291, 313] on button "Всегда перевозить в безопасных случаях или контейнерах." at bounding box center [294, 312] width 13 height 13
click at [527, 365] on icon at bounding box center [528, 362] width 13 height 13
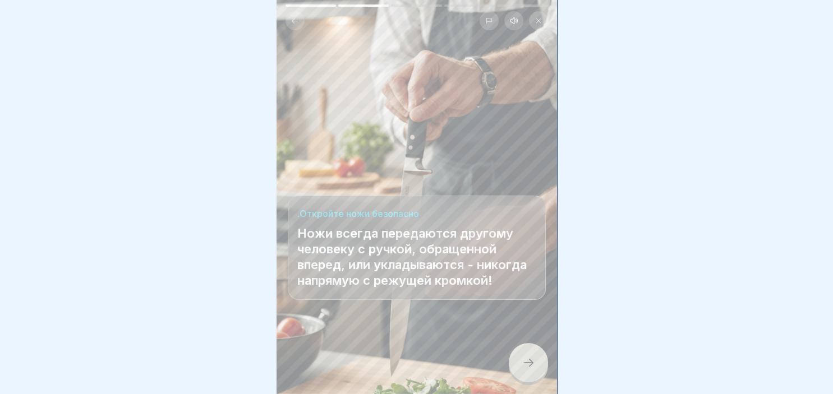
click at [529, 364] on icon at bounding box center [528, 362] width 13 height 13
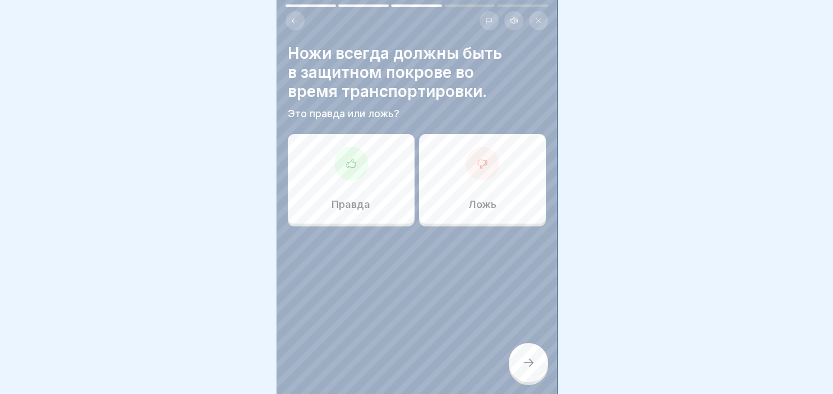
click at [353, 183] on div "Правда" at bounding box center [351, 179] width 127 height 90
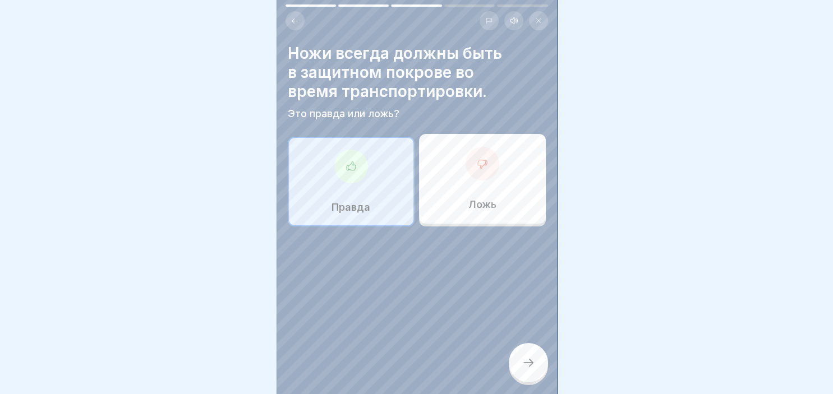
click at [513, 363] on div at bounding box center [528, 362] width 39 height 39
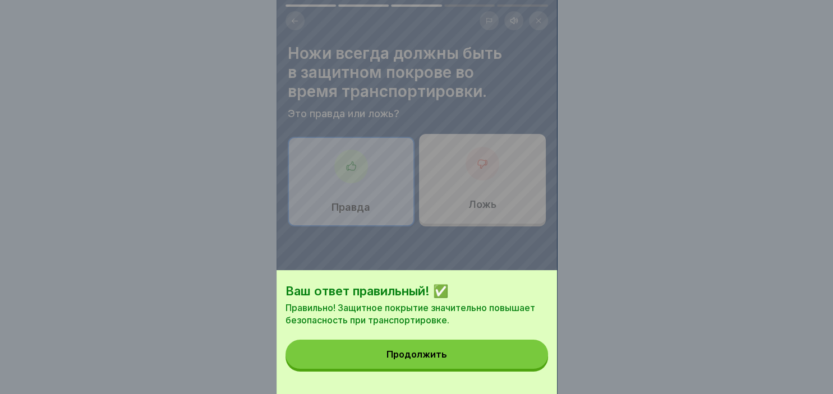
click at [468, 346] on button "Продолжить" at bounding box center [416, 354] width 262 height 29
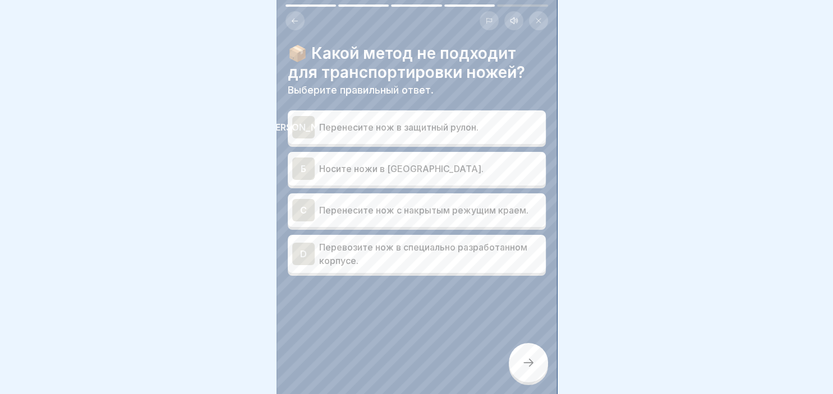
click at [304, 169] on div "Б" at bounding box center [303, 169] width 22 height 22
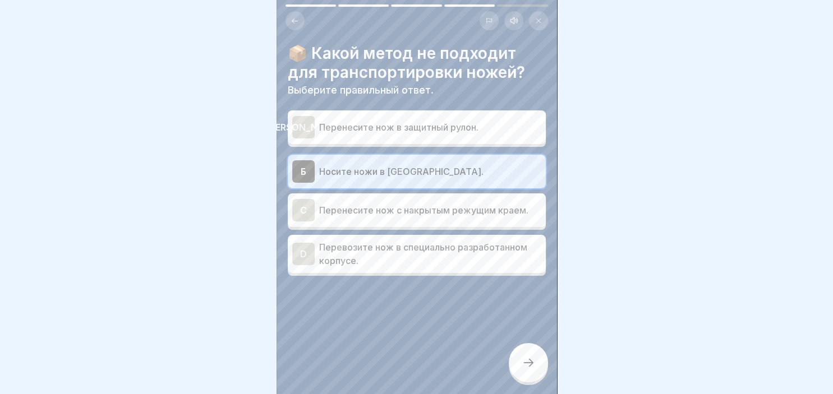
click at [308, 124] on div "[PERSON_NAME]" at bounding box center [303, 127] width 22 height 22
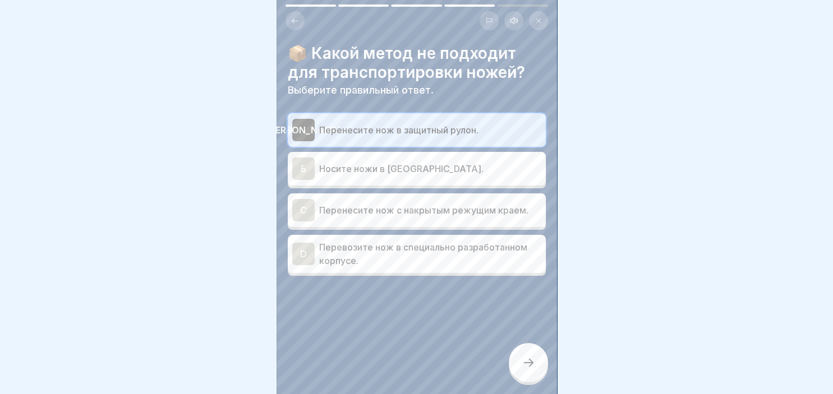
click at [306, 170] on div "Б" at bounding box center [303, 169] width 22 height 22
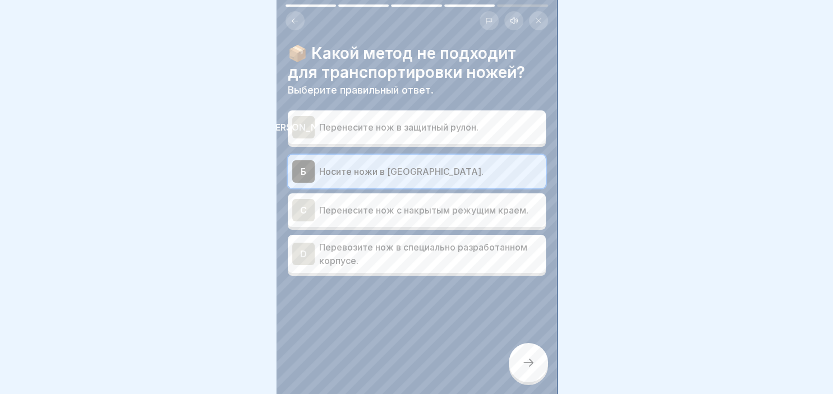
click at [536, 368] on div at bounding box center [528, 362] width 39 height 39
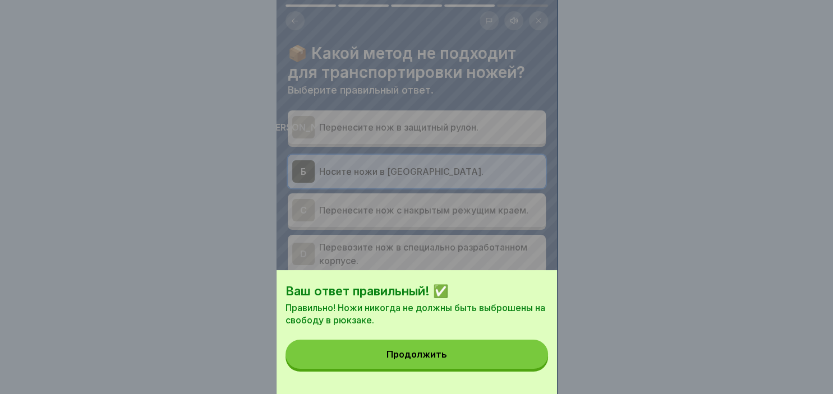
click at [448, 360] on button "Продолжить" at bounding box center [416, 354] width 262 height 29
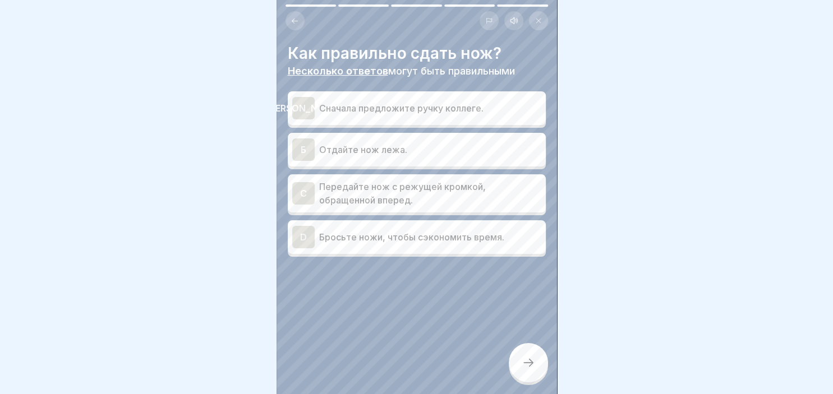
click at [303, 103] on div "[PERSON_NAME]" at bounding box center [303, 108] width 22 height 22
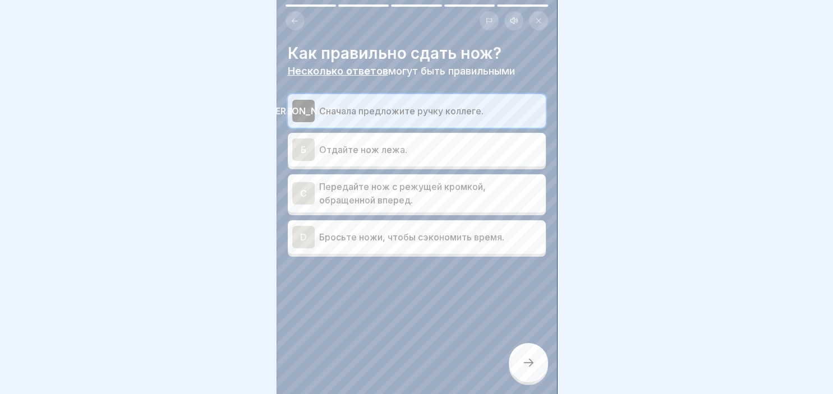
click at [301, 151] on div "Б" at bounding box center [303, 150] width 22 height 22
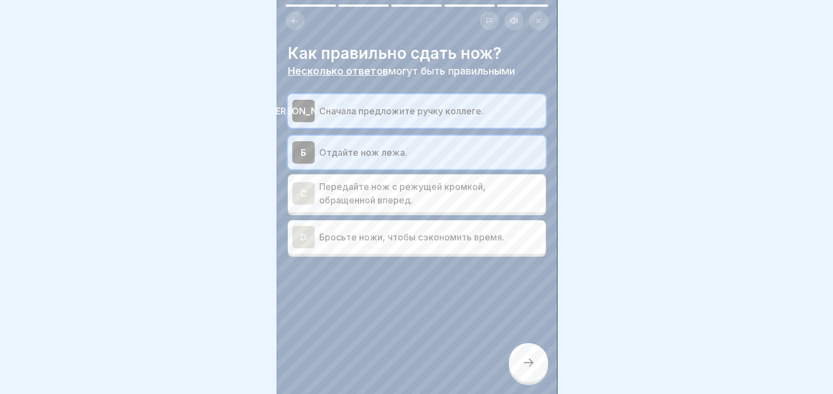
click at [537, 348] on div at bounding box center [528, 362] width 39 height 39
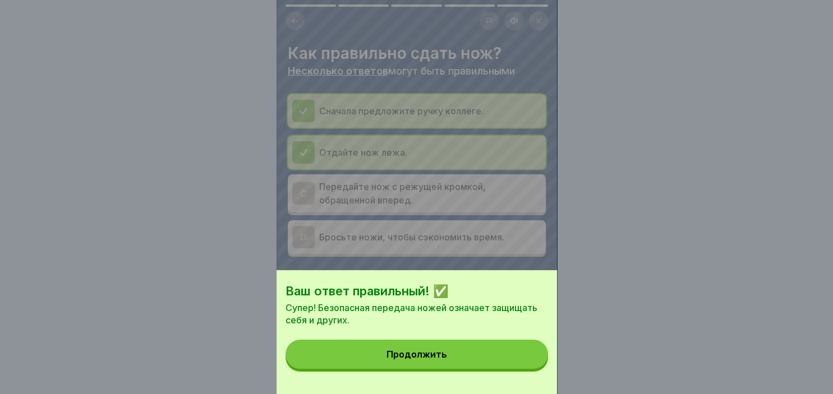
click at [462, 354] on button "Продолжить" at bounding box center [416, 354] width 262 height 29
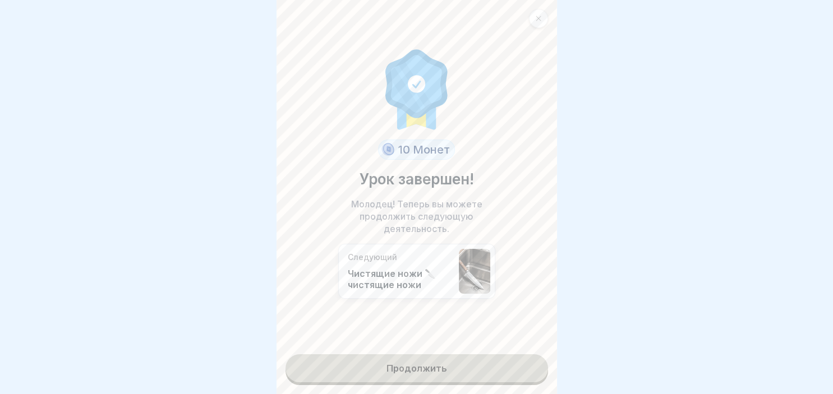
click at [459, 363] on link "Продолжить" at bounding box center [416, 368] width 262 height 28
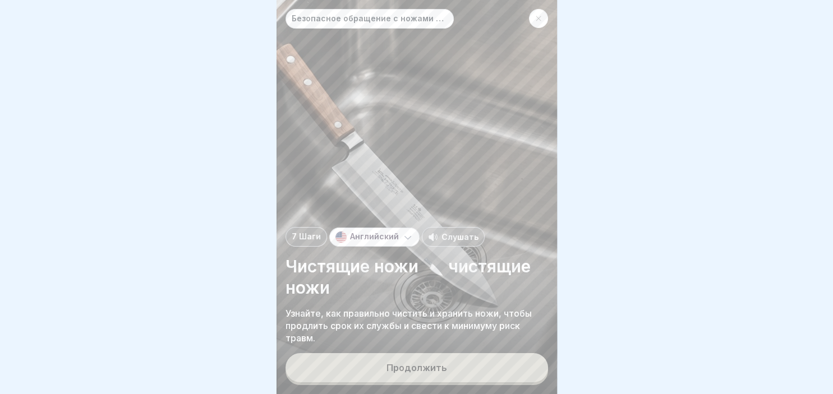
click at [425, 367] on div "Продолжить" at bounding box center [416, 368] width 61 height 10
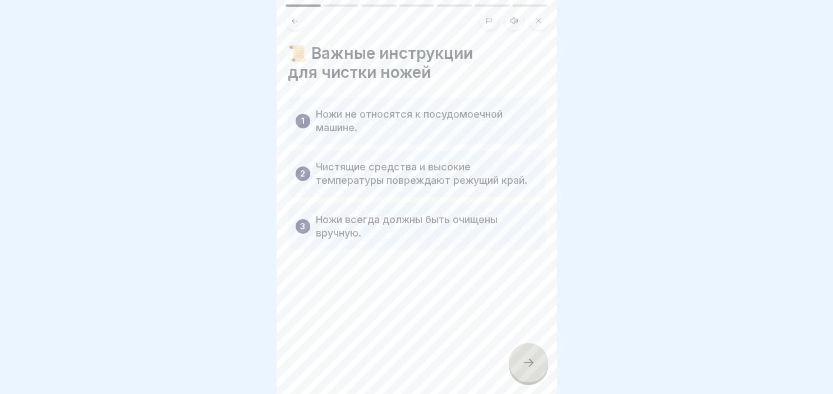
click at [533, 366] on icon at bounding box center [528, 362] width 13 height 13
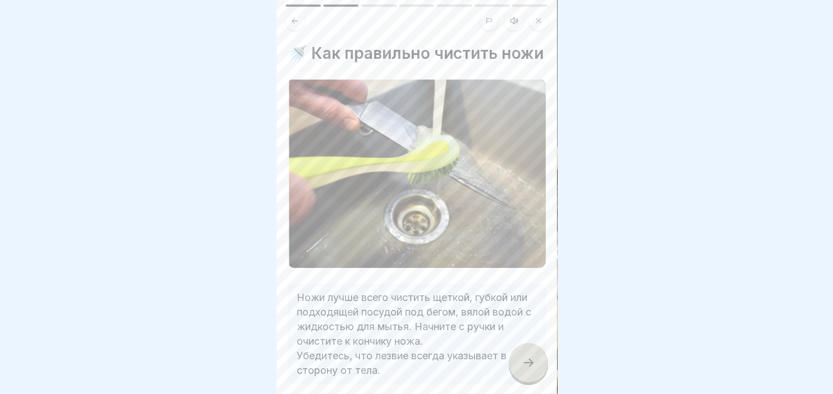
click at [533, 366] on icon at bounding box center [528, 362] width 13 height 13
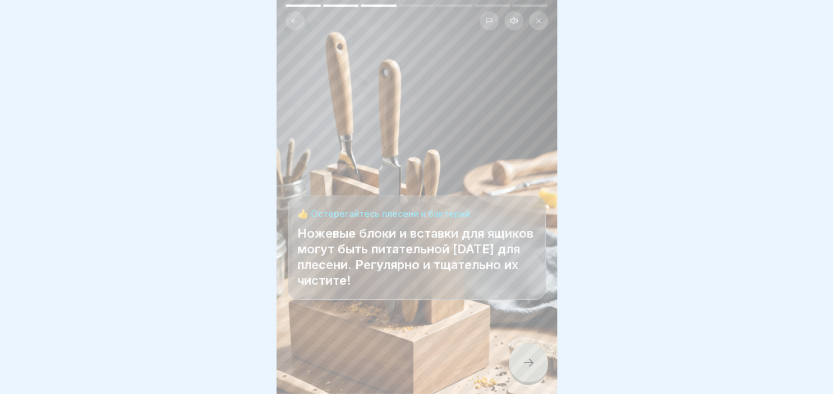
click at [533, 366] on icon at bounding box center [528, 362] width 13 height 13
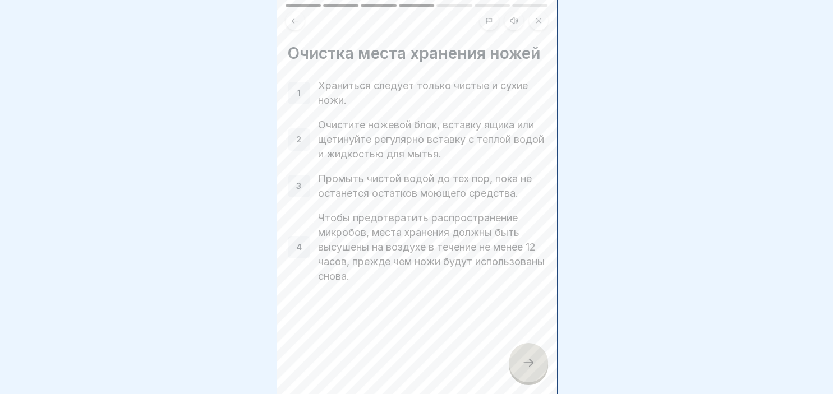
click at [533, 366] on icon at bounding box center [528, 362] width 13 height 13
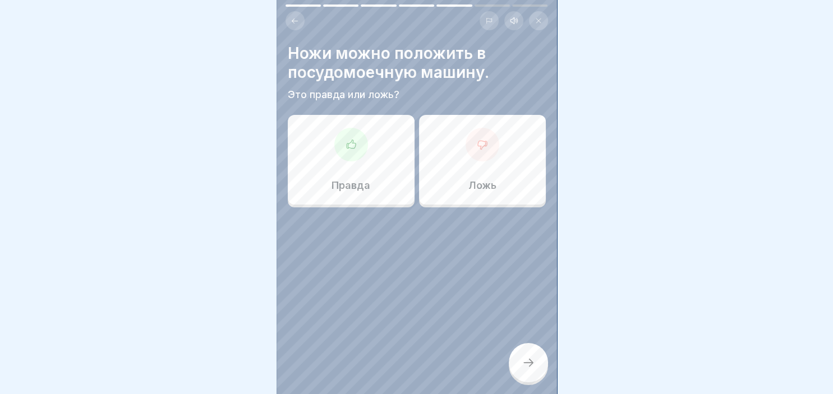
click at [476, 151] on div at bounding box center [482, 145] width 34 height 34
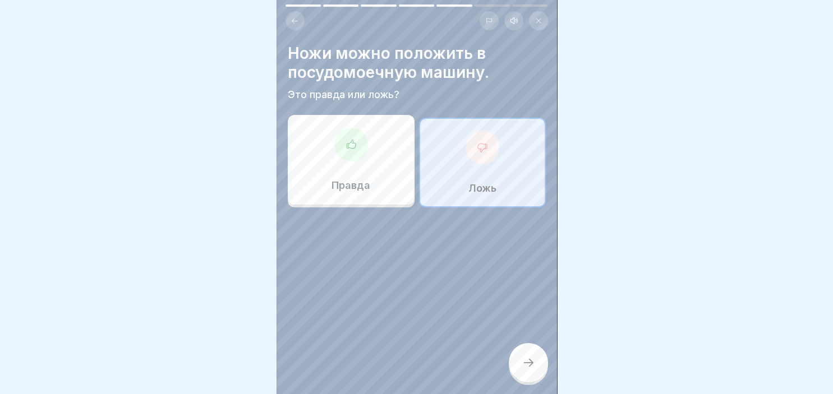
click at [526, 360] on icon at bounding box center [528, 362] width 13 height 13
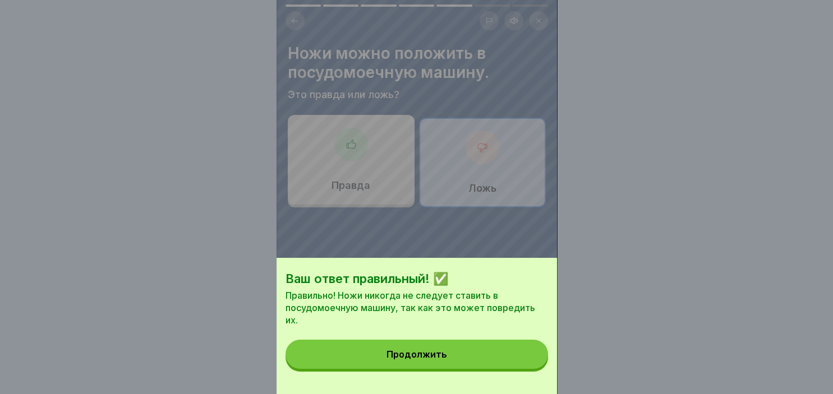
click at [459, 362] on button "Продолжить" at bounding box center [416, 354] width 262 height 29
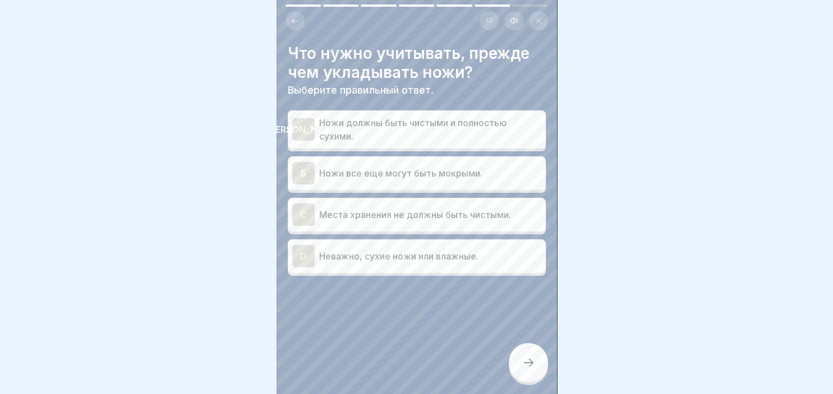
click at [311, 133] on div "[PERSON_NAME]" at bounding box center [303, 129] width 22 height 22
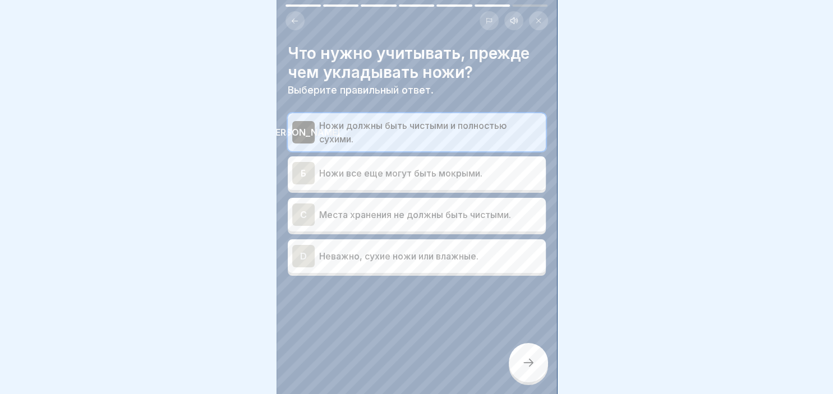
click at [530, 364] on icon at bounding box center [528, 362] width 13 height 13
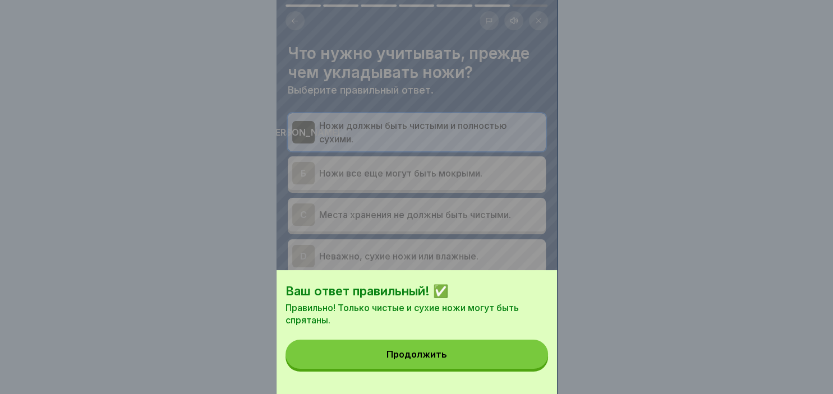
click at [530, 364] on button "Продолжить" at bounding box center [416, 354] width 262 height 29
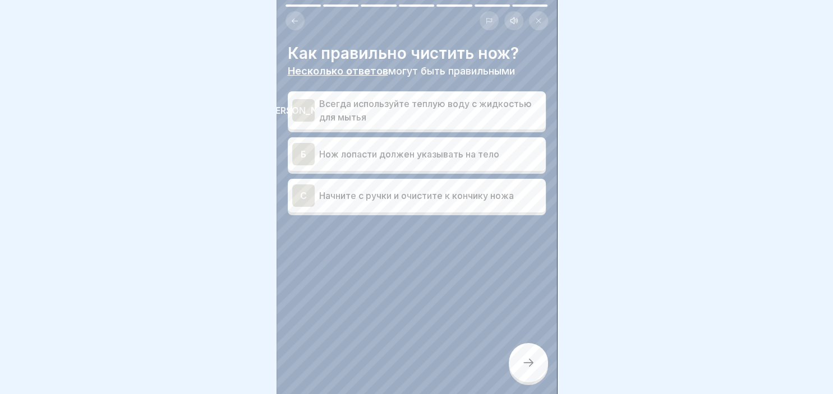
click at [405, 194] on p "Начните с ручки и очистите к кончику ножа" at bounding box center [430, 195] width 222 height 13
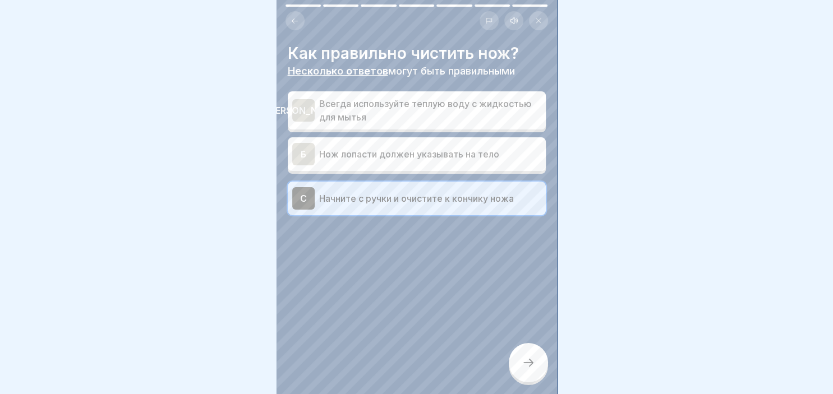
click at [531, 360] on icon at bounding box center [528, 362] width 13 height 13
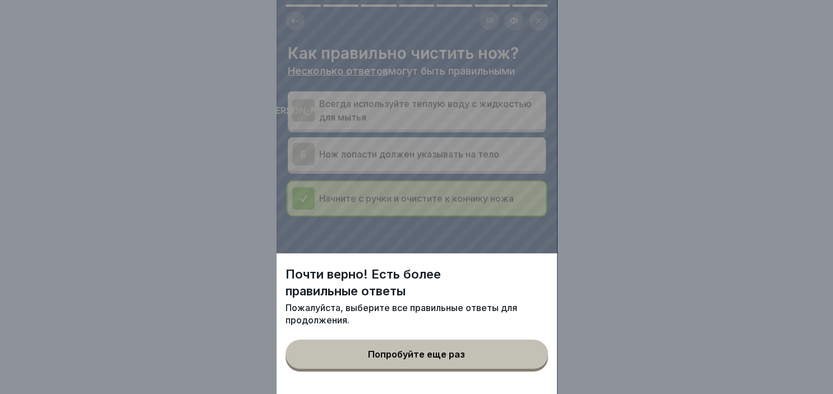
click at [454, 355] on div "Попробуйте еще раз" at bounding box center [416, 354] width 97 height 10
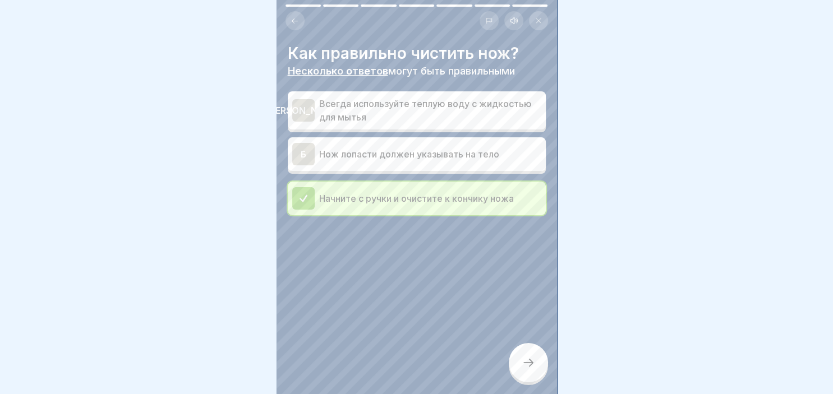
click at [331, 104] on p "Всегда используйте теплую воду с жидкостью для мытья" at bounding box center [430, 110] width 222 height 27
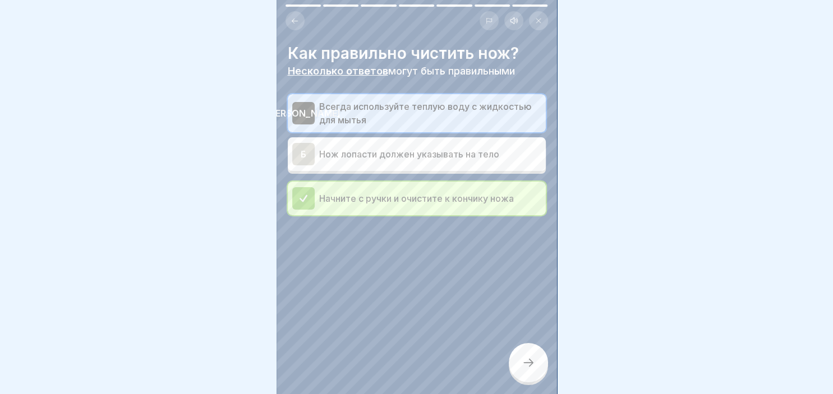
click at [540, 369] on div at bounding box center [528, 362] width 39 height 39
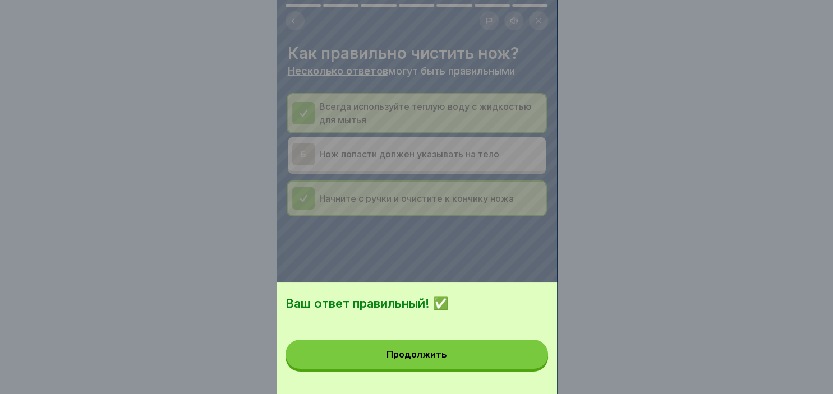
click at [461, 360] on button "Продолжить" at bounding box center [416, 354] width 262 height 29
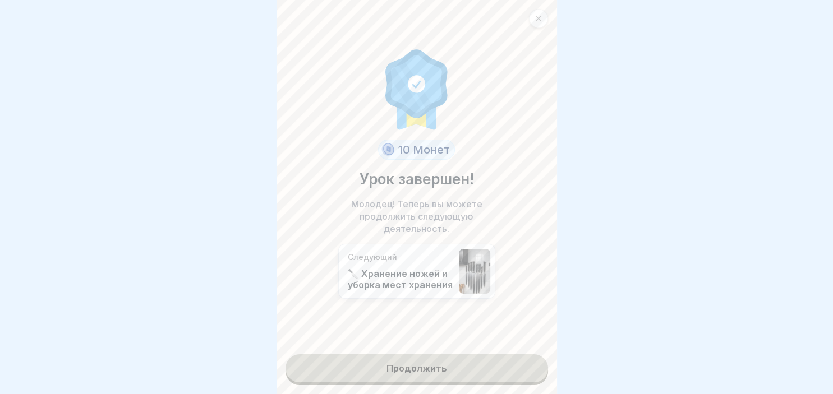
click at [448, 362] on link "Продолжить" at bounding box center [416, 368] width 262 height 28
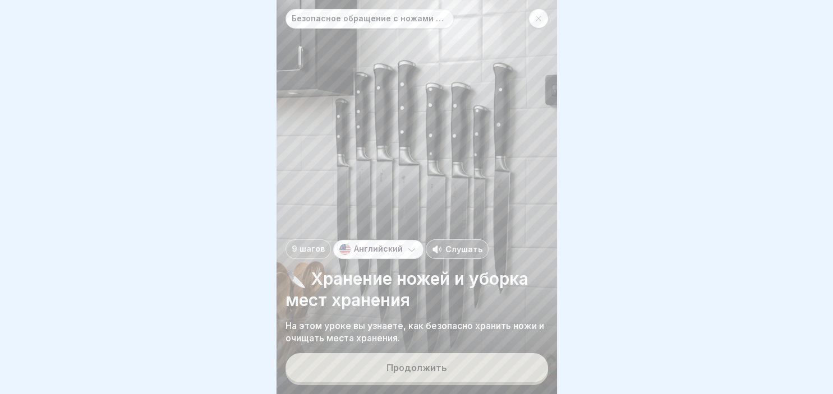
click at [422, 376] on button "Продолжить" at bounding box center [416, 367] width 262 height 29
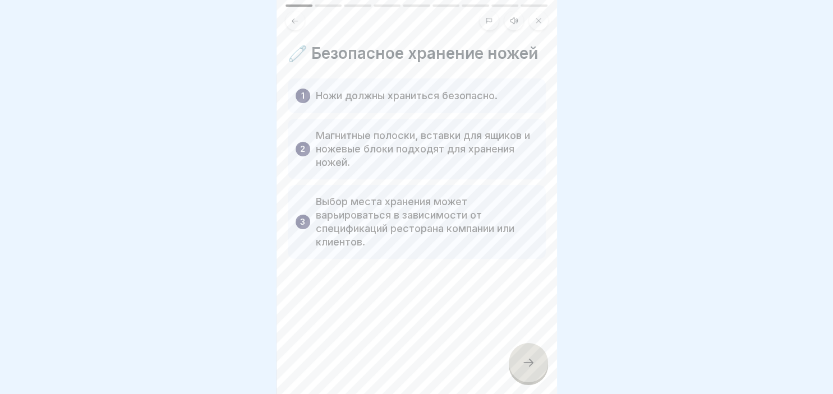
click at [525, 349] on div at bounding box center [528, 362] width 39 height 39
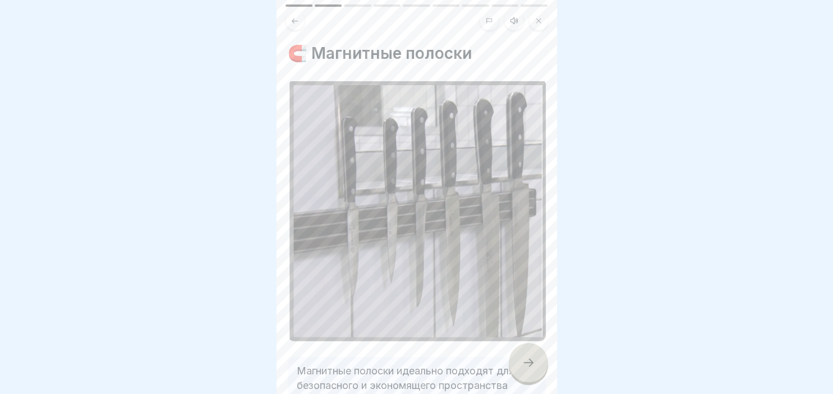
click at [525, 349] on div at bounding box center [528, 362] width 39 height 39
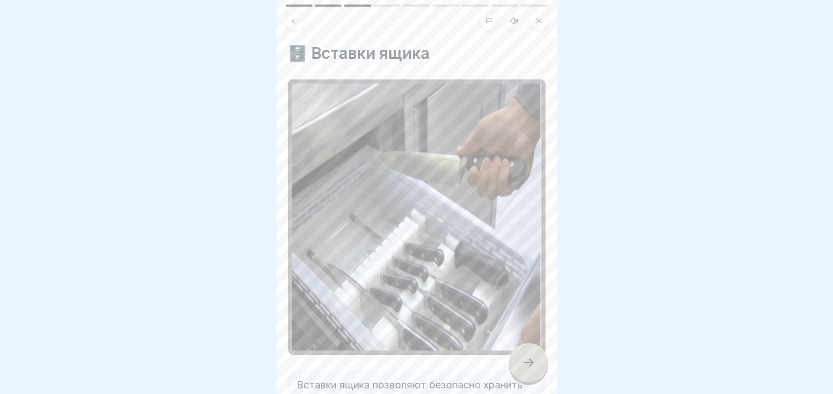
click at [527, 358] on icon at bounding box center [528, 362] width 13 height 13
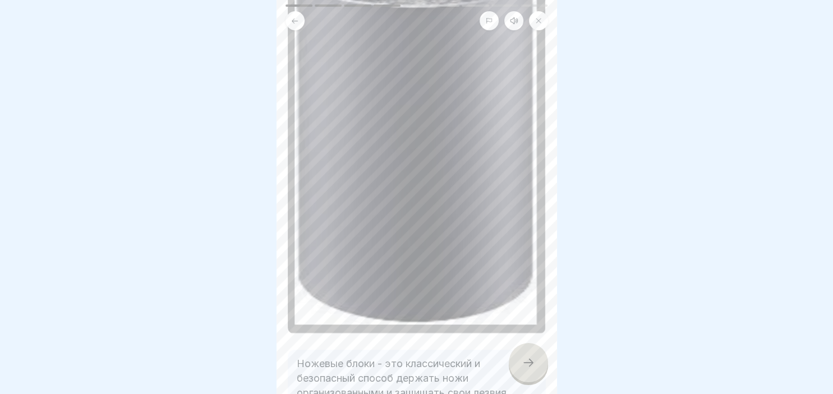
scroll to position [291, 0]
click at [539, 371] on div at bounding box center [528, 362] width 39 height 39
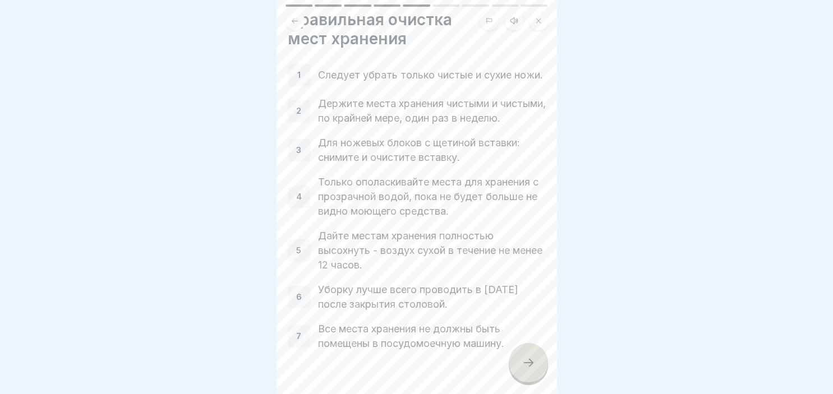
scroll to position [64, 0]
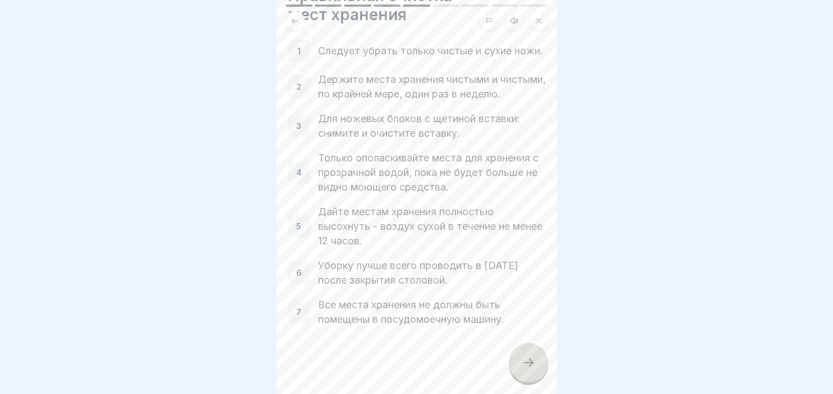
click at [531, 363] on icon at bounding box center [528, 363] width 10 height 8
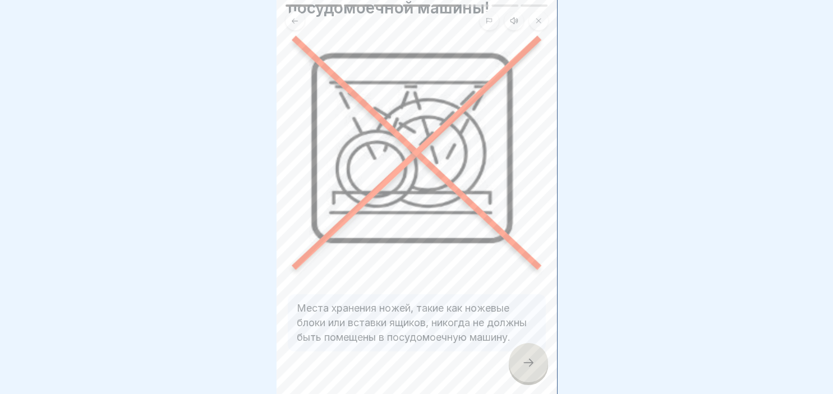
click at [524, 363] on icon at bounding box center [528, 362] width 13 height 13
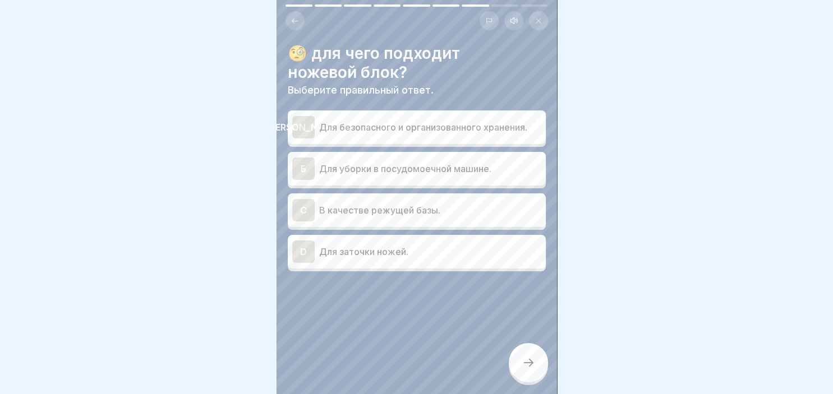
click at [301, 128] on div "[PERSON_NAME]" at bounding box center [303, 127] width 22 height 22
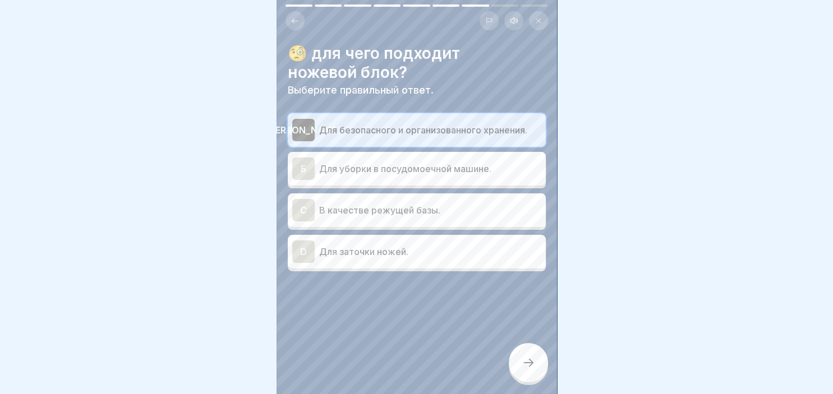
click at [524, 360] on icon at bounding box center [528, 362] width 13 height 13
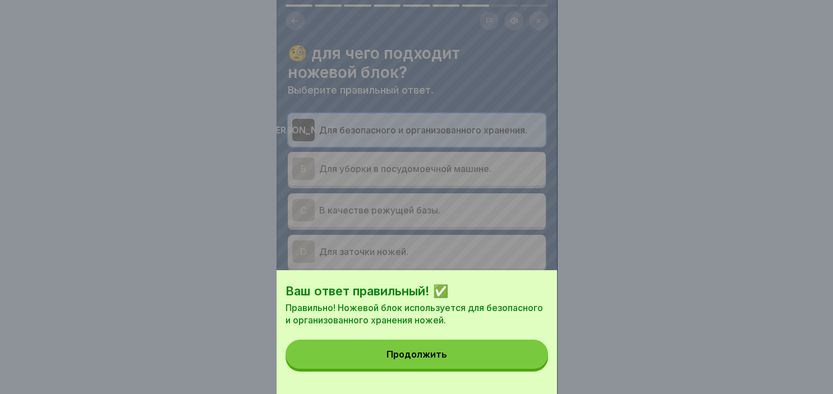
click at [458, 352] on button "Продолжить" at bounding box center [416, 354] width 262 height 29
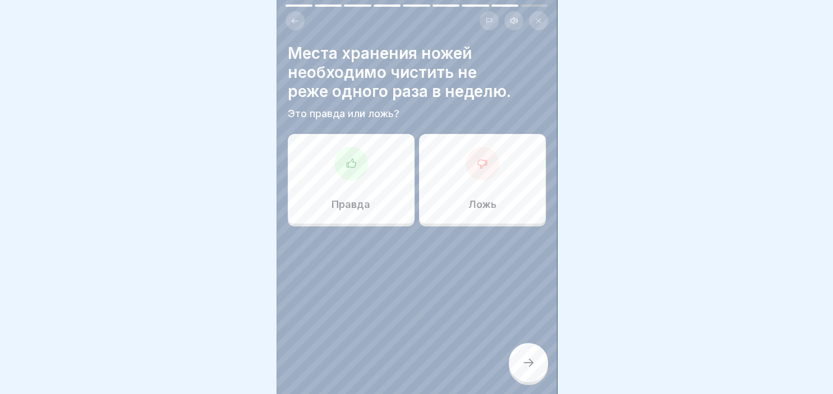
click at [353, 163] on icon at bounding box center [350, 163] width 11 height 11
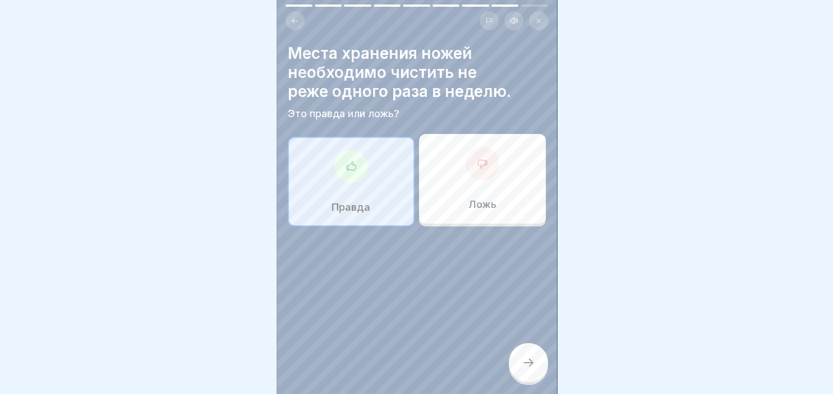
click at [526, 367] on icon at bounding box center [528, 362] width 13 height 13
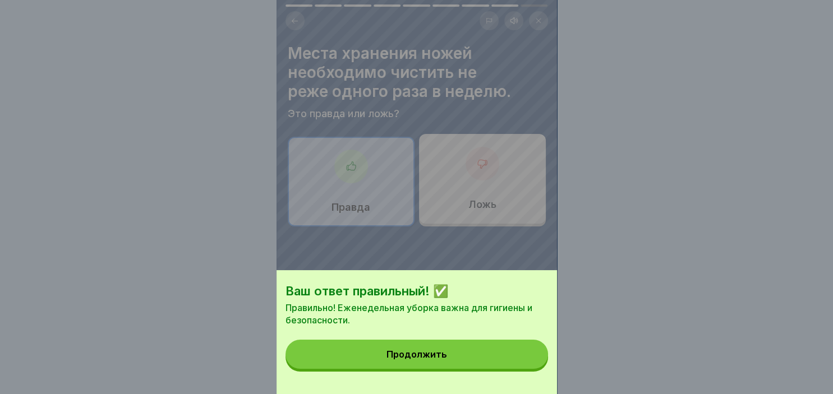
click at [456, 359] on button "Продолжить" at bounding box center [416, 354] width 262 height 29
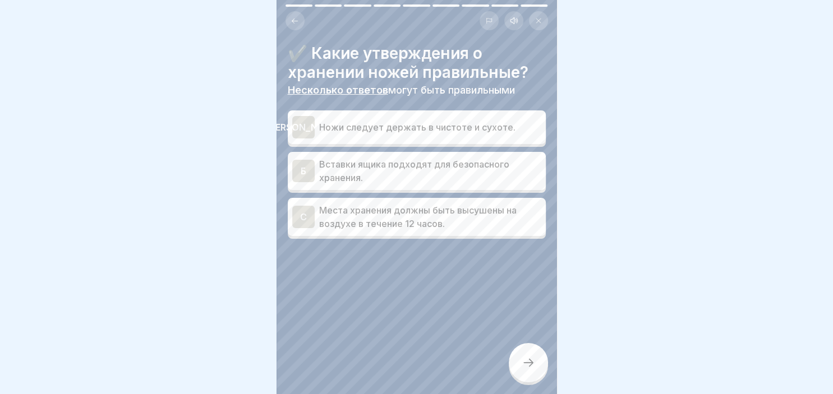
click at [297, 127] on div "[PERSON_NAME]" at bounding box center [303, 127] width 22 height 22
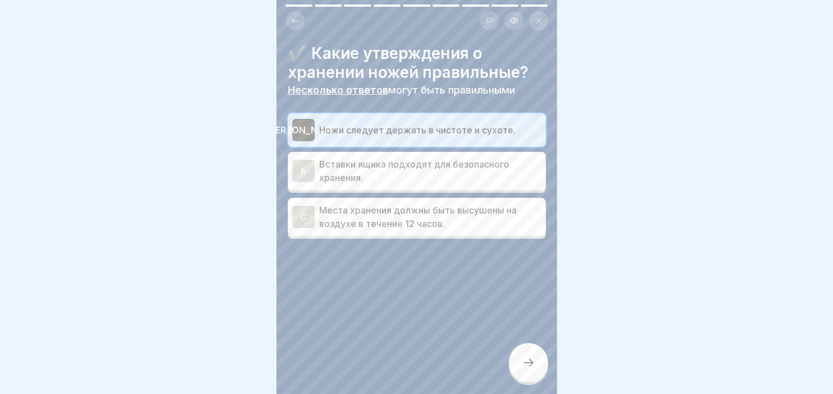
click at [314, 174] on div "Б" at bounding box center [303, 171] width 22 height 22
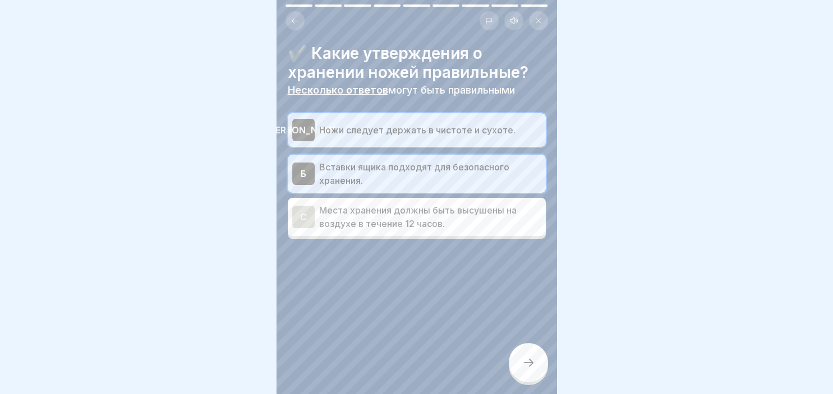
click at [526, 361] on icon at bounding box center [528, 362] width 13 height 13
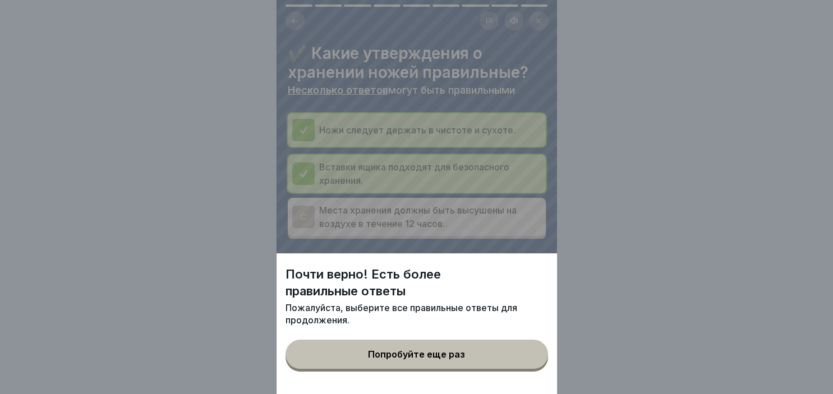
drag, startPoint x: 303, startPoint y: 216, endPoint x: 354, endPoint y: 359, distance: 151.8
click at [354, 359] on div "Почти верно! Есть более правильные ответы [PERSON_NAME], выберите все правильны…" at bounding box center [416, 197] width 280 height 394
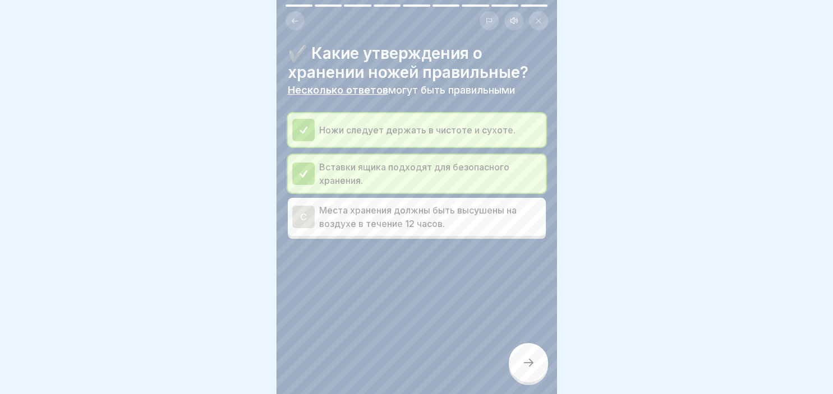
drag, startPoint x: 354, startPoint y: 359, endPoint x: 303, endPoint y: 211, distance: 156.3
click at [303, 211] on div "C" at bounding box center [303, 217] width 22 height 22
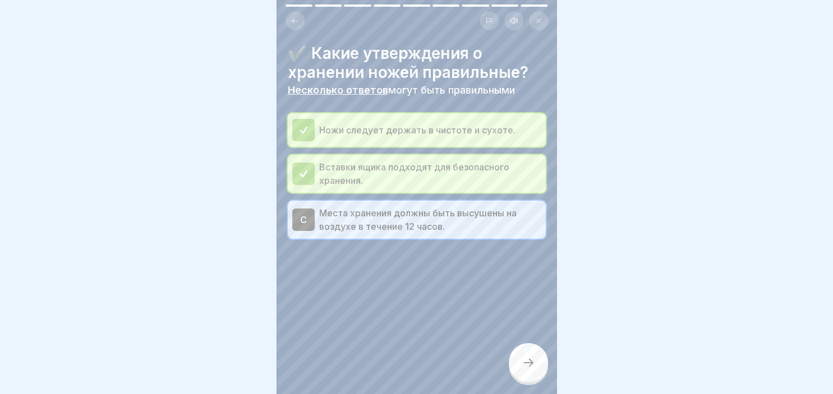
click at [531, 368] on icon at bounding box center [528, 362] width 13 height 13
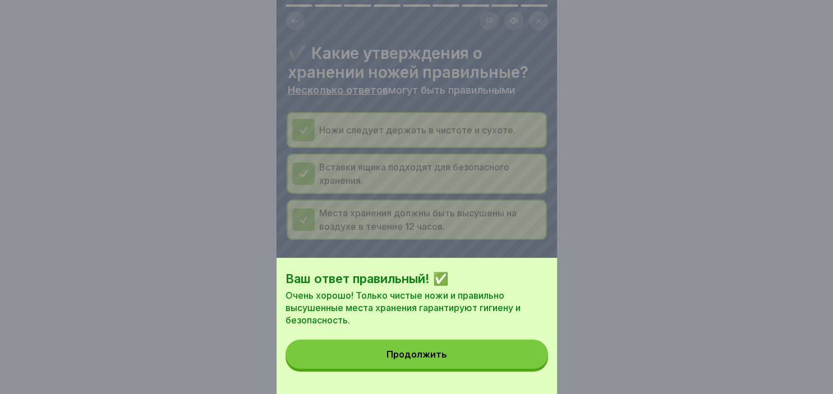
click at [428, 360] on div "Продолжить" at bounding box center [416, 354] width 61 height 10
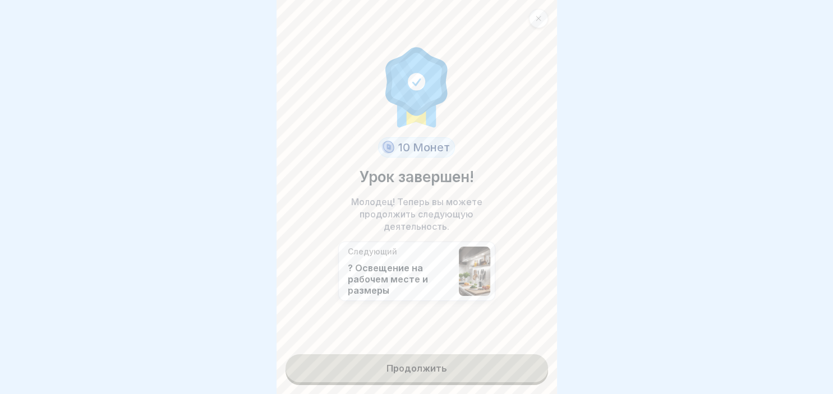
click at [428, 366] on link "Продолжить" at bounding box center [416, 368] width 262 height 28
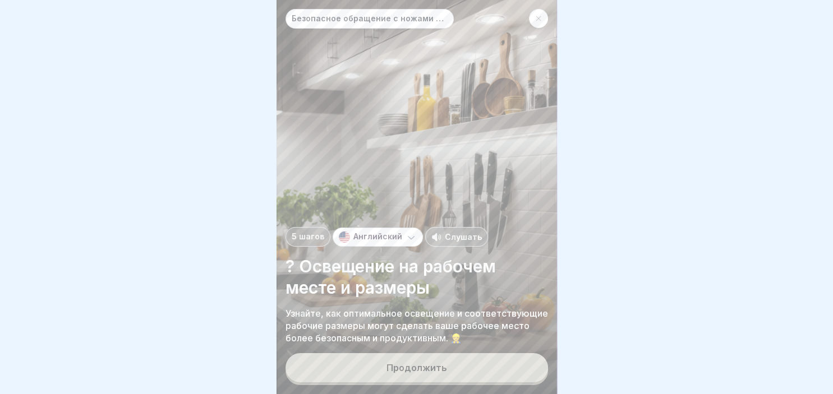
click at [428, 366] on div "Продолжить" at bounding box center [416, 368] width 61 height 10
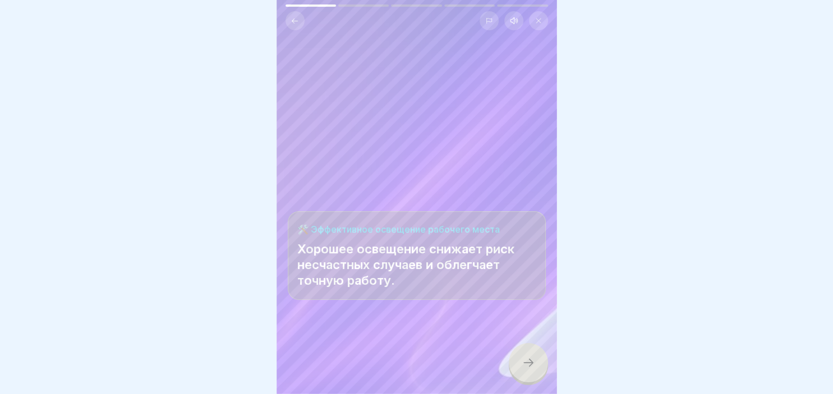
click at [522, 362] on icon at bounding box center [528, 362] width 13 height 13
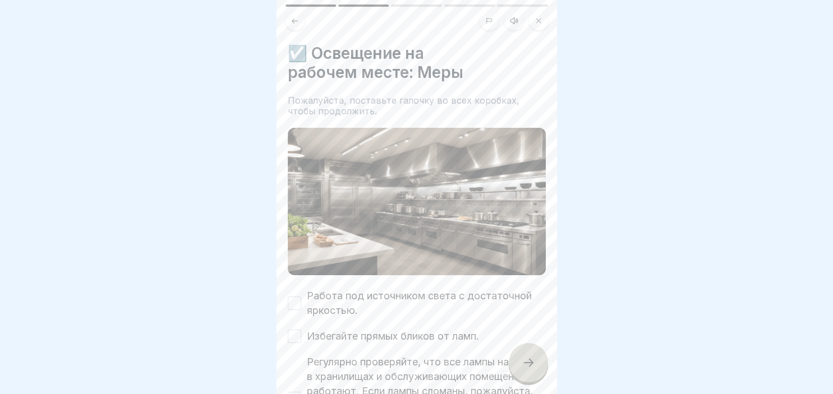
click at [296, 300] on button "Работа под источником света с достаточной яркостью." at bounding box center [294, 303] width 13 height 13
click at [296, 332] on button "Избегайте прямых бликов от ламп." at bounding box center [294, 336] width 13 height 13
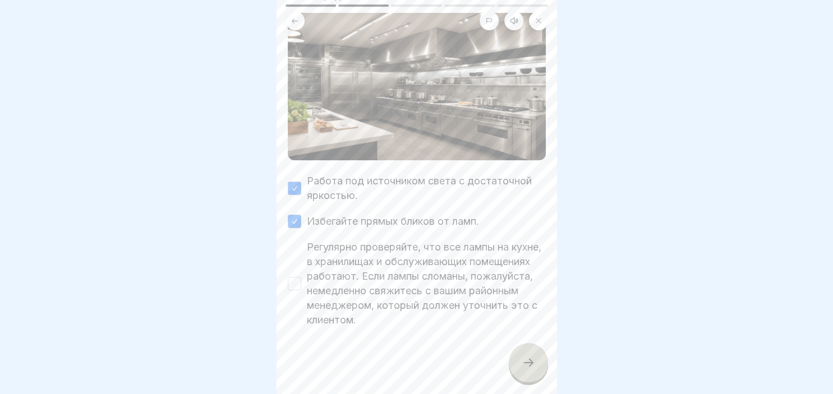
click at [299, 285] on button "Регулярно проверяйте, что все лампы на кухне, в хранилищах и обслуживающих поме…" at bounding box center [294, 283] width 13 height 13
click at [535, 348] on div at bounding box center [528, 362] width 39 height 39
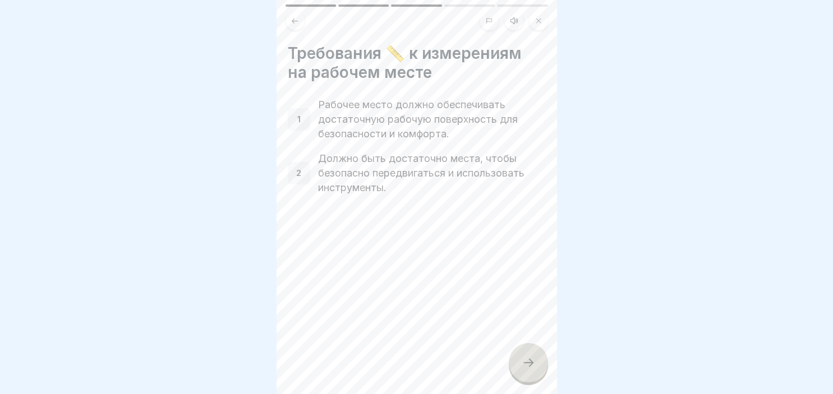
click at [528, 356] on div at bounding box center [528, 362] width 39 height 39
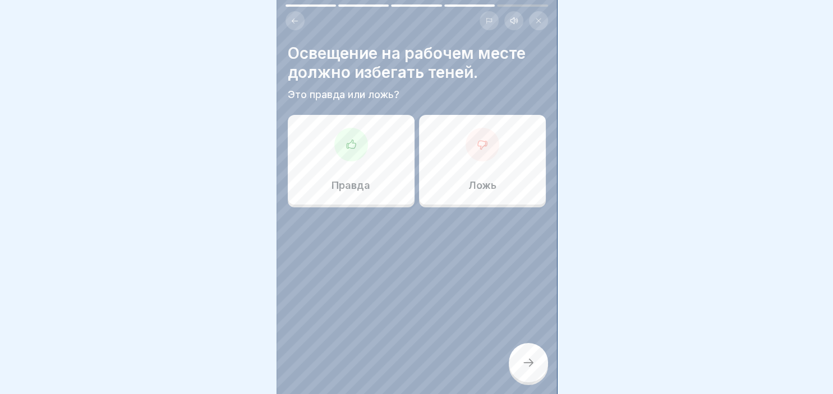
click at [340, 134] on div at bounding box center [351, 145] width 34 height 34
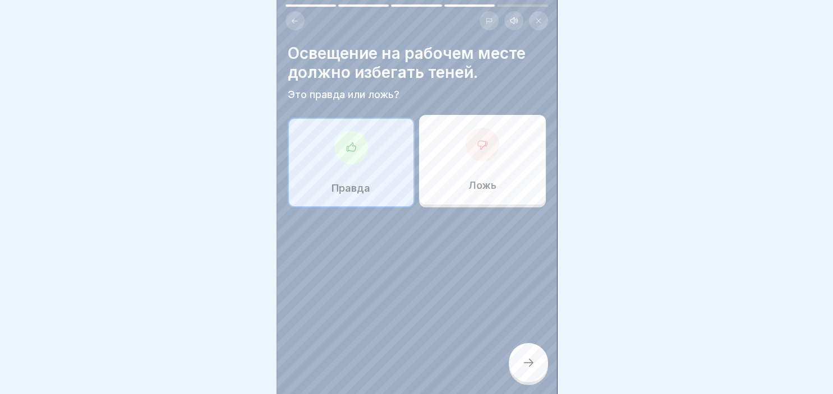
click at [533, 348] on div at bounding box center [528, 362] width 39 height 39
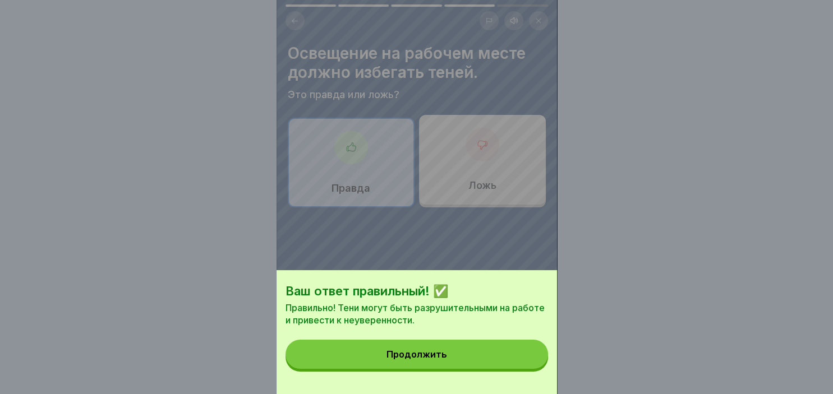
click at [444, 348] on button "Продолжить" at bounding box center [416, 354] width 262 height 29
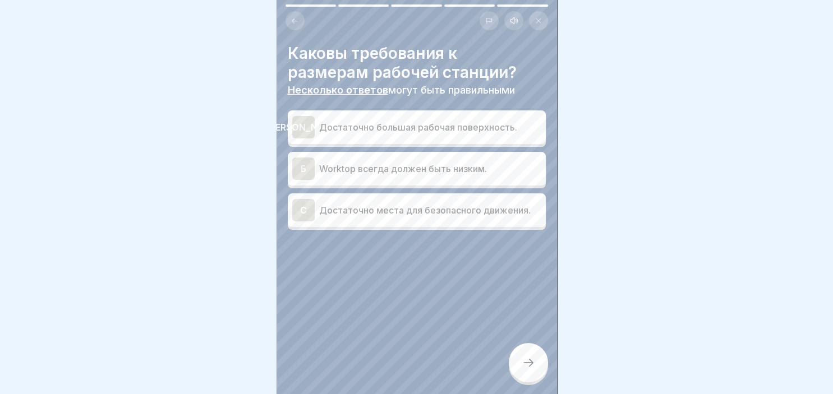
click at [308, 125] on div "[PERSON_NAME]" at bounding box center [303, 127] width 22 height 22
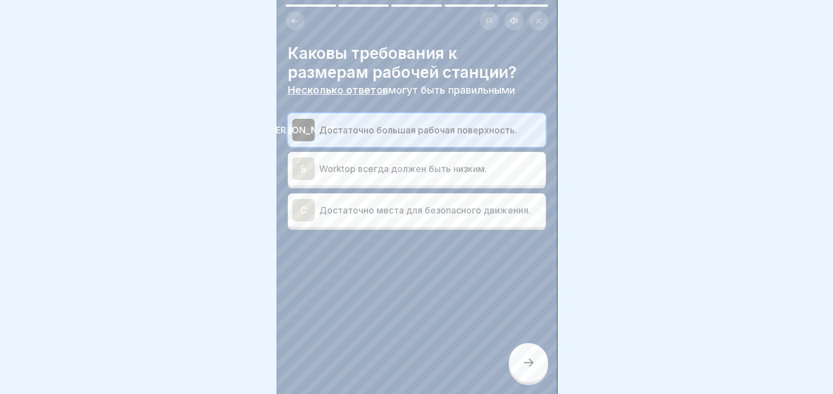
click at [316, 209] on div "C Достаточно места для безопасного движения." at bounding box center [416, 210] width 249 height 22
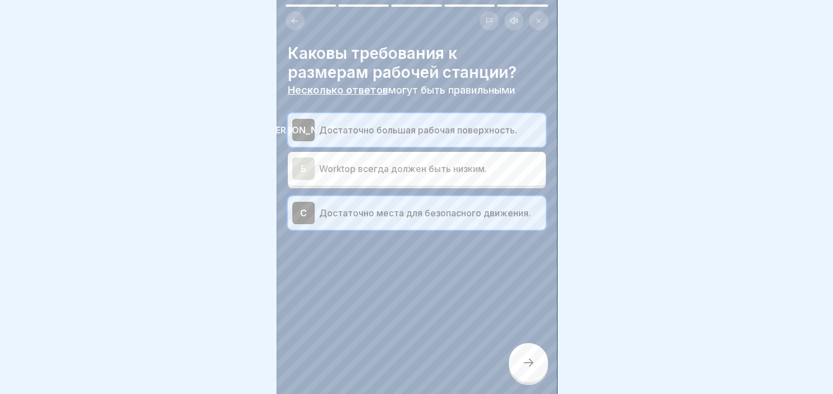
click at [533, 352] on div at bounding box center [528, 362] width 39 height 39
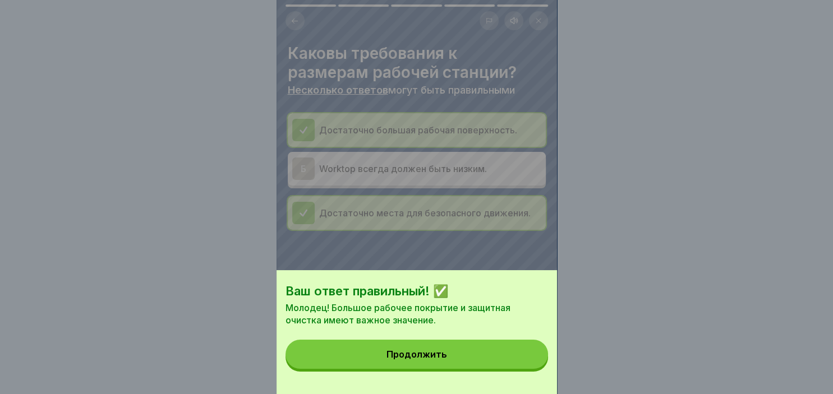
click at [465, 358] on button "Продолжить" at bounding box center [416, 354] width 262 height 29
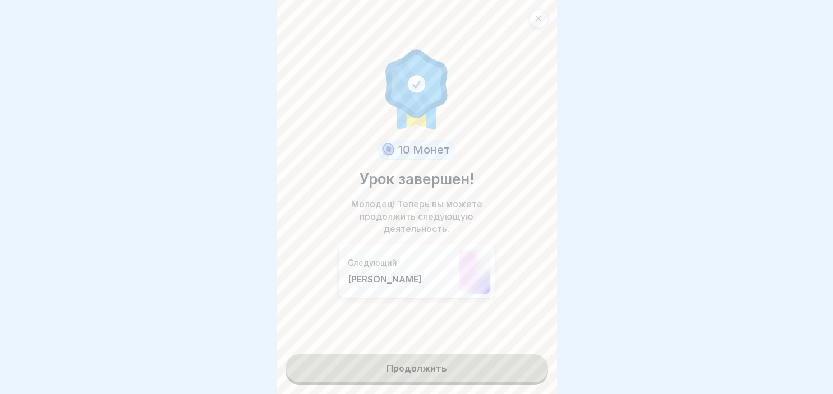
click at [445, 360] on link "Продолжить" at bounding box center [416, 368] width 262 height 28
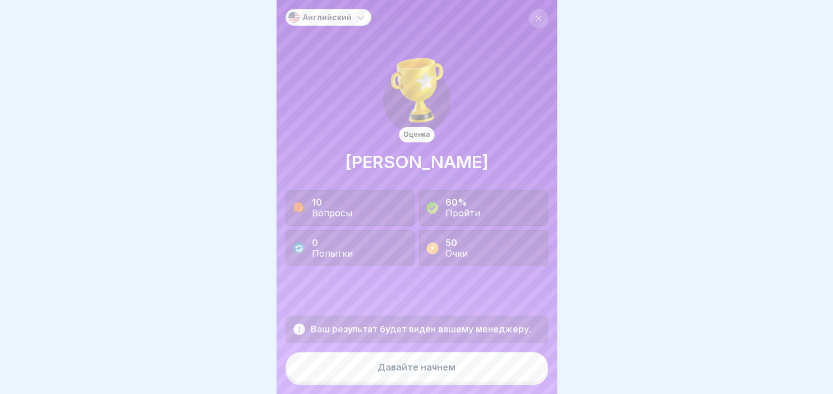
click at [436, 366] on div "Давайте начнем" at bounding box center [416, 367] width 78 height 10
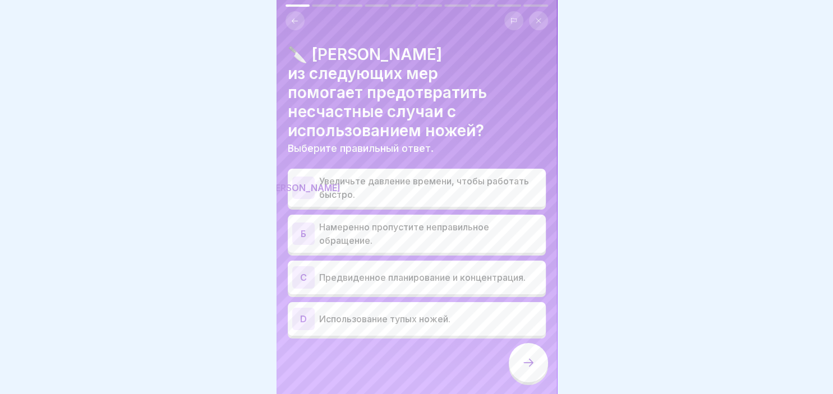
click at [303, 266] on div "C" at bounding box center [303, 277] width 22 height 22
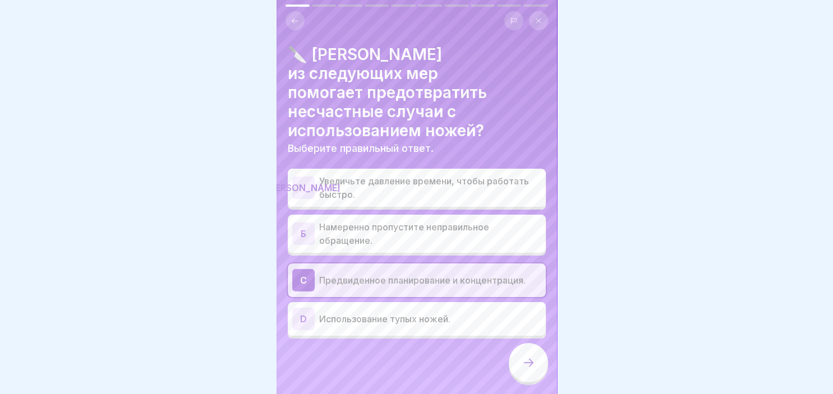
click at [304, 177] on div "[PERSON_NAME]" at bounding box center [303, 188] width 22 height 22
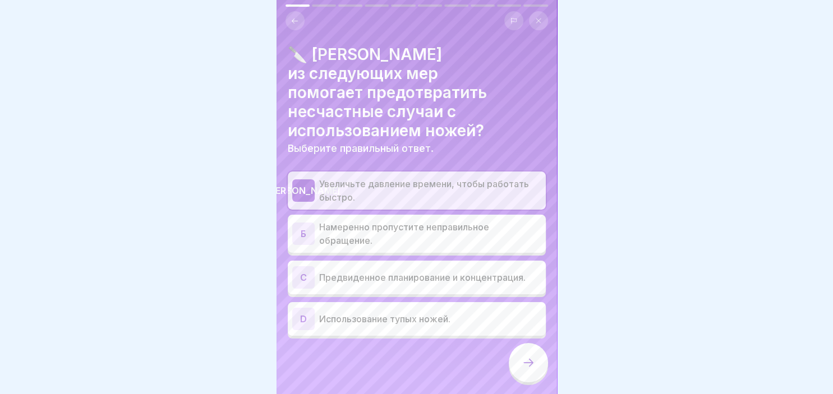
click at [305, 269] on div "C" at bounding box center [303, 277] width 22 height 22
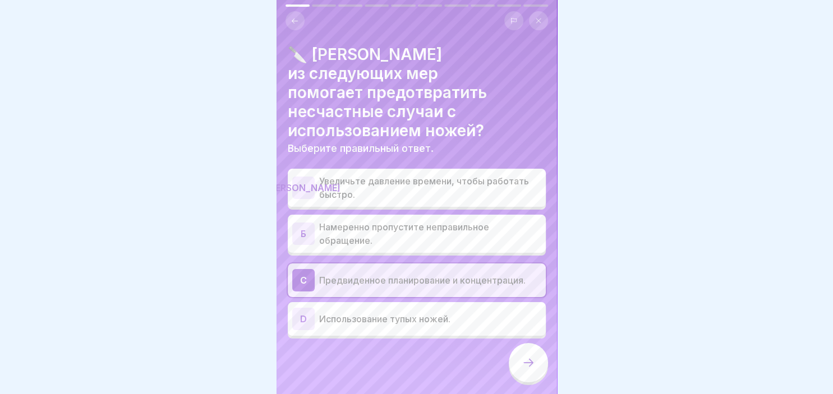
click at [524, 358] on icon at bounding box center [528, 362] width 13 height 13
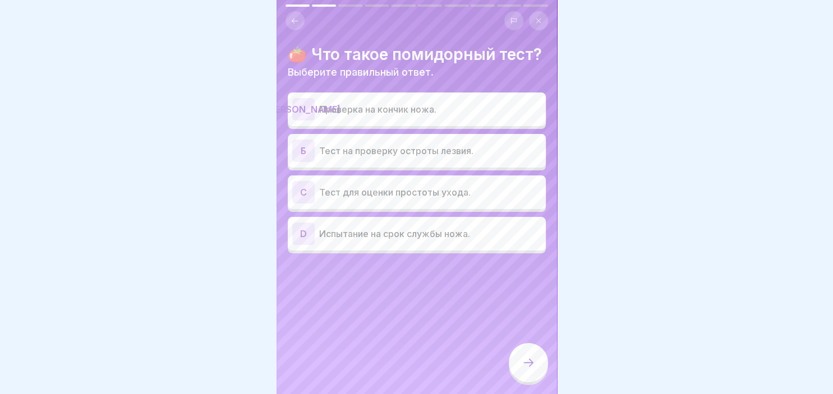
click at [301, 151] on div "Б" at bounding box center [303, 151] width 22 height 22
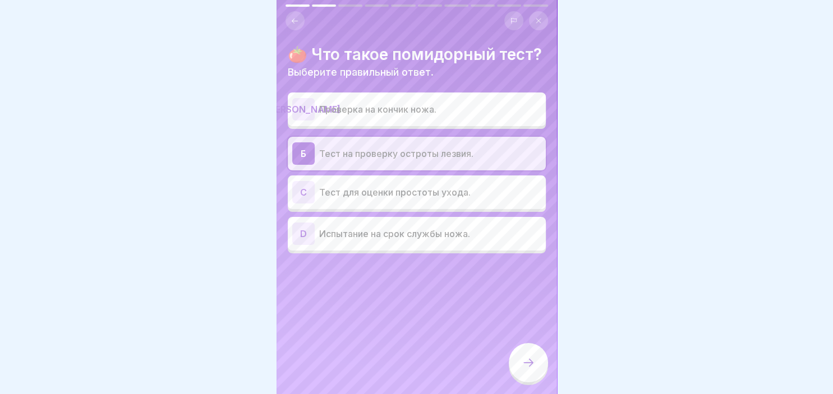
click at [523, 354] on div at bounding box center [528, 362] width 39 height 39
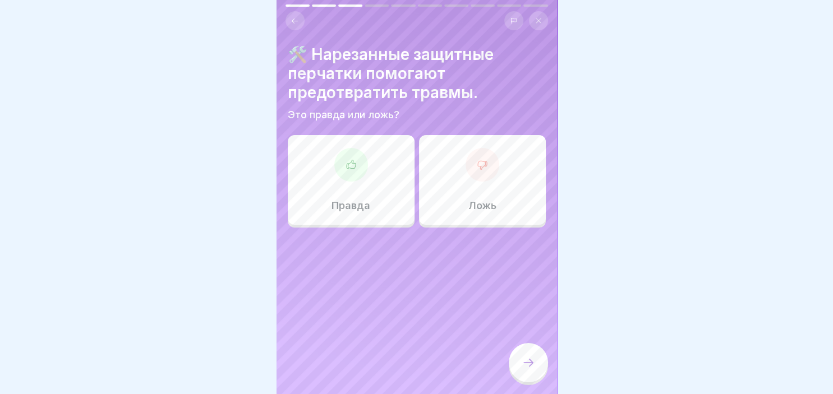
click at [357, 169] on div at bounding box center [351, 165] width 34 height 34
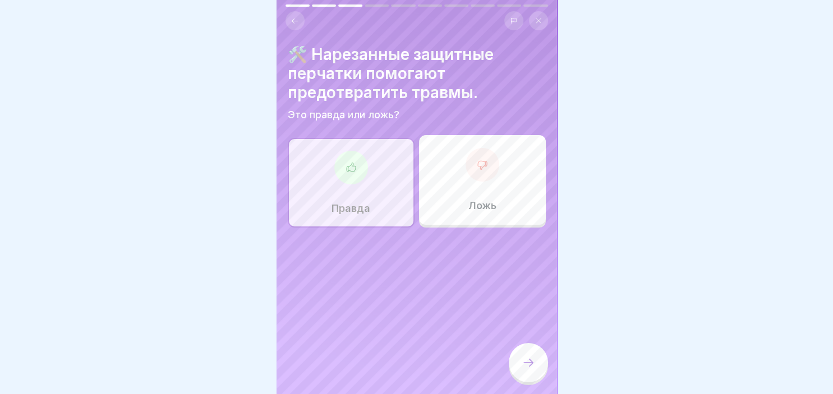
click at [526, 359] on icon at bounding box center [528, 362] width 13 height 13
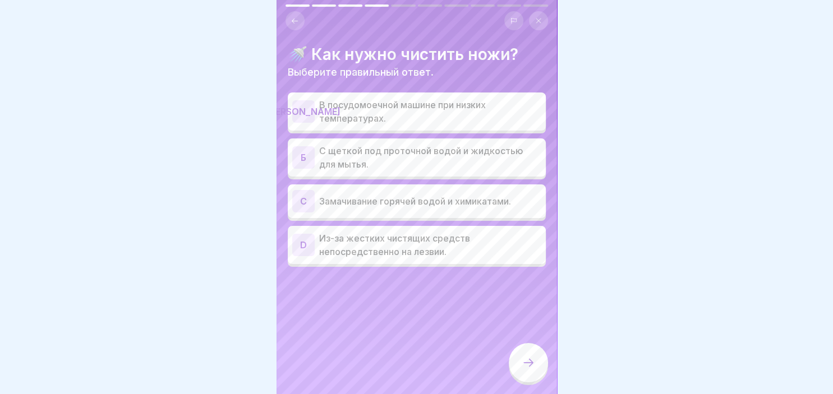
click at [304, 158] on div "Б" at bounding box center [303, 157] width 22 height 22
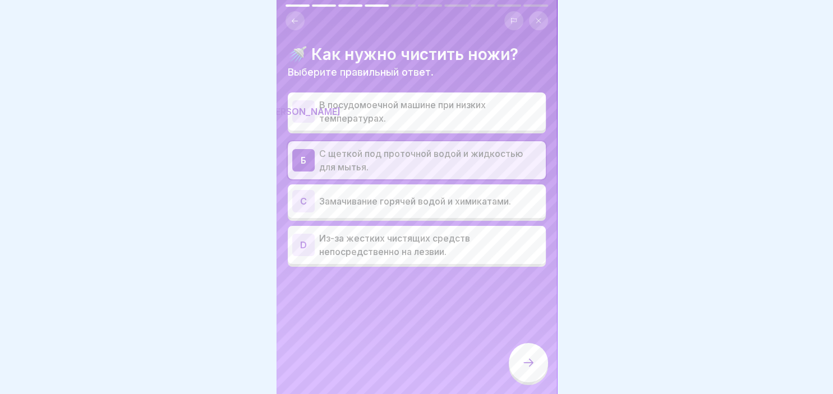
click at [523, 354] on div at bounding box center [528, 362] width 39 height 39
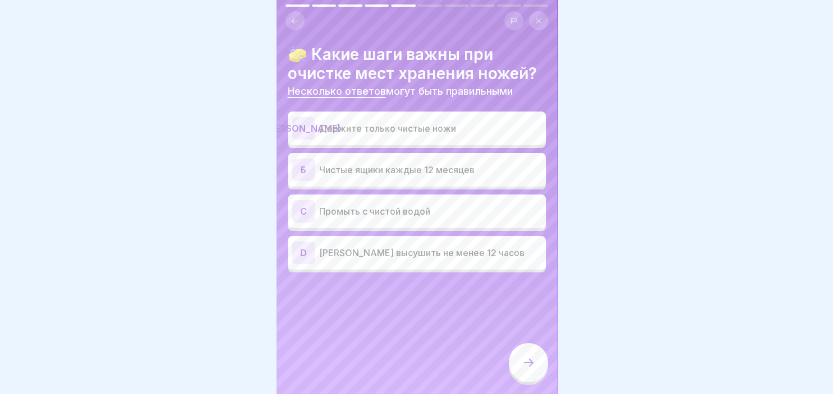
click at [301, 127] on div "[PERSON_NAME]" at bounding box center [303, 128] width 22 height 22
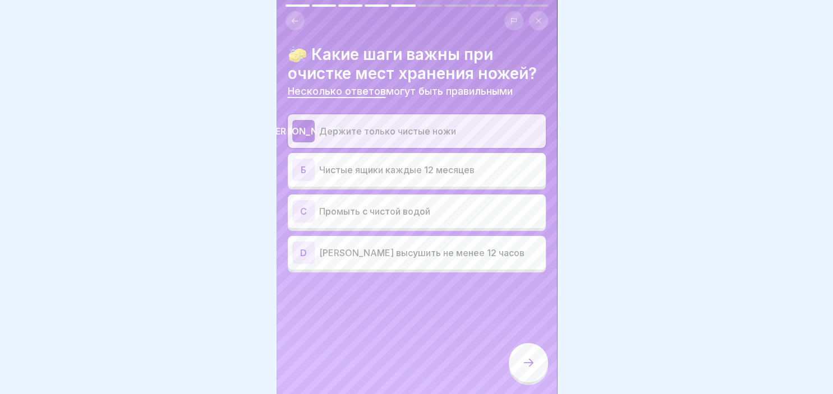
click at [306, 168] on div "Б" at bounding box center [303, 170] width 22 height 22
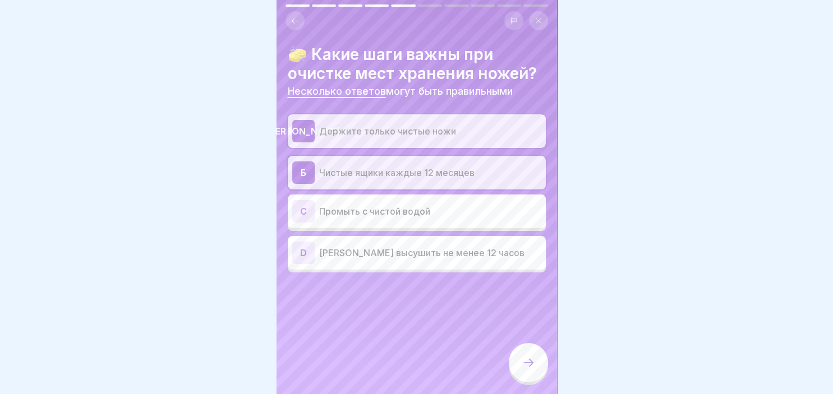
click at [536, 374] on div at bounding box center [528, 362] width 39 height 39
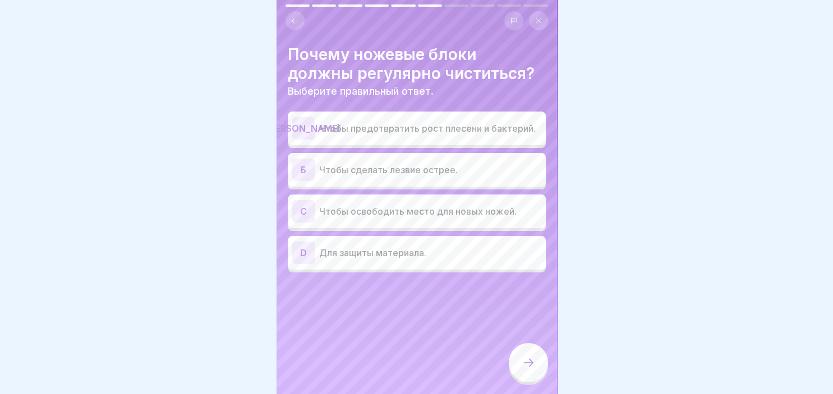
click at [296, 128] on div "[PERSON_NAME]" at bounding box center [303, 128] width 22 height 22
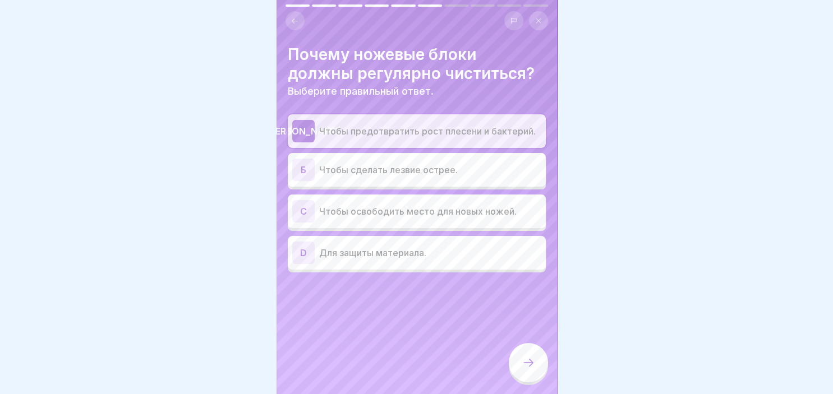
click at [527, 365] on icon at bounding box center [528, 362] width 13 height 13
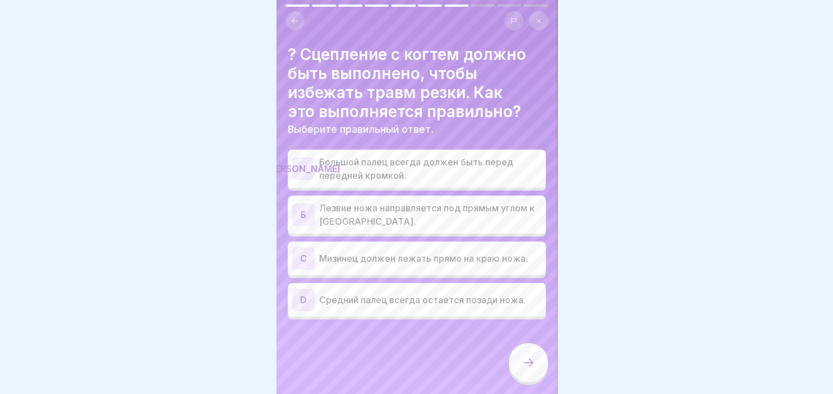
click at [306, 214] on div "Б" at bounding box center [303, 215] width 22 height 22
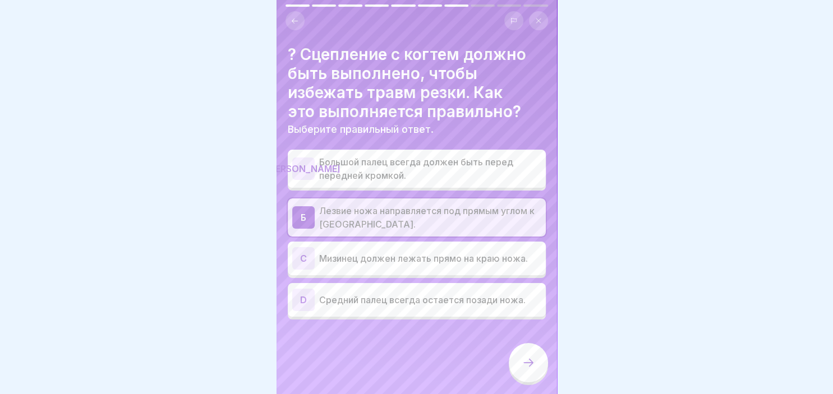
click at [522, 363] on icon at bounding box center [528, 362] width 13 height 13
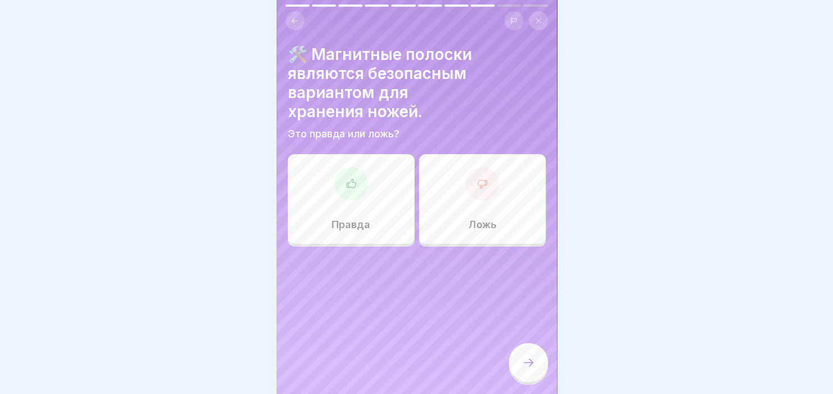
click at [352, 167] on div at bounding box center [351, 184] width 34 height 34
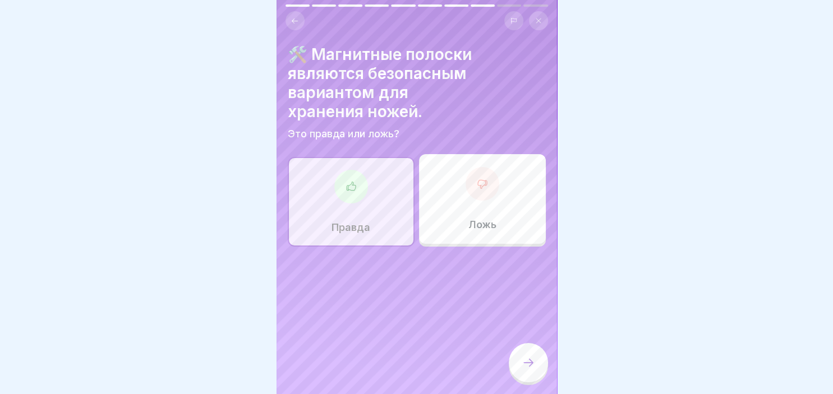
click at [534, 353] on div at bounding box center [528, 362] width 39 height 39
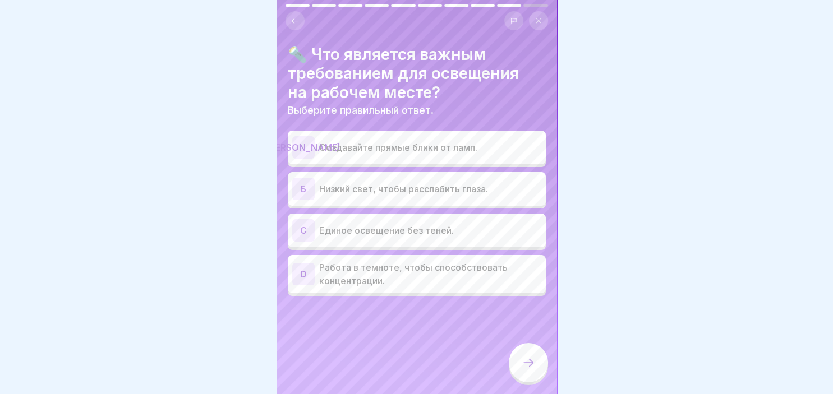
click at [299, 228] on div "C" at bounding box center [303, 230] width 22 height 22
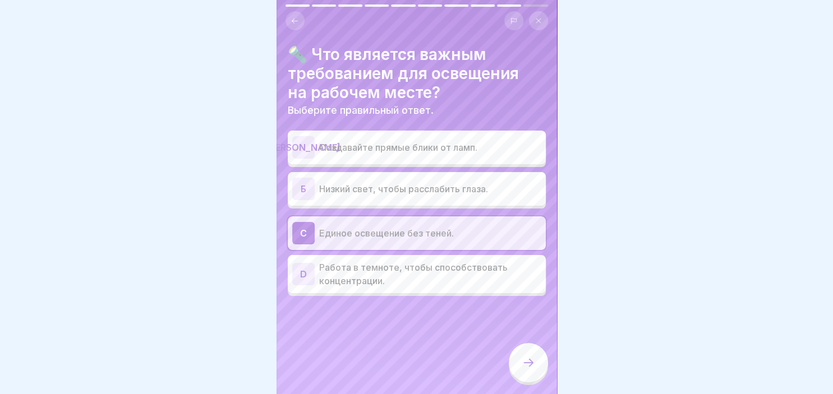
click at [538, 353] on div at bounding box center [528, 362] width 39 height 39
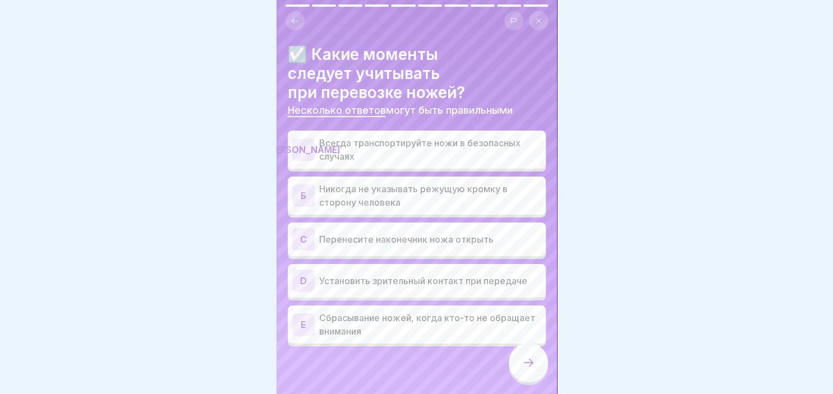
click at [302, 197] on div "Б" at bounding box center [303, 196] width 22 height 22
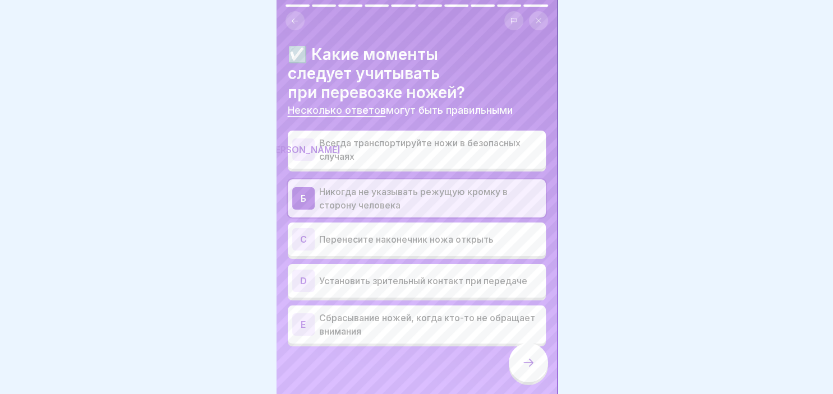
click at [311, 282] on div "D" at bounding box center [303, 281] width 22 height 22
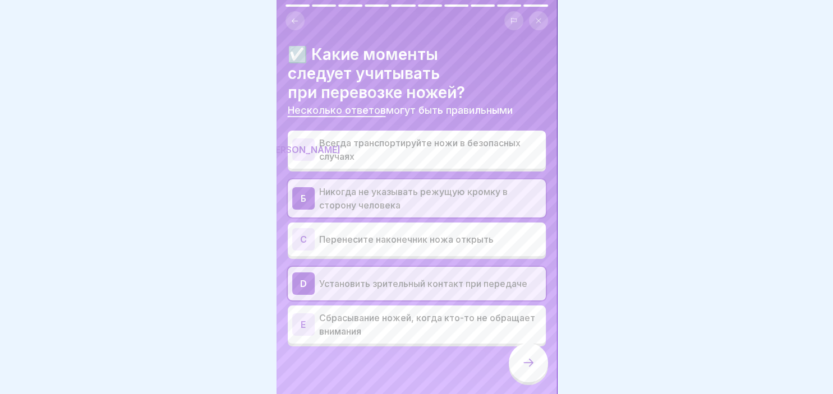
click at [311, 151] on div "[PERSON_NAME]" at bounding box center [303, 150] width 22 height 22
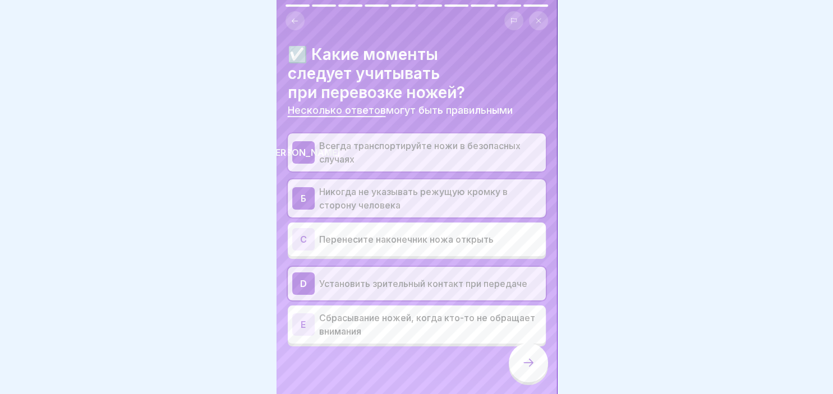
click at [529, 363] on icon at bounding box center [528, 362] width 13 height 13
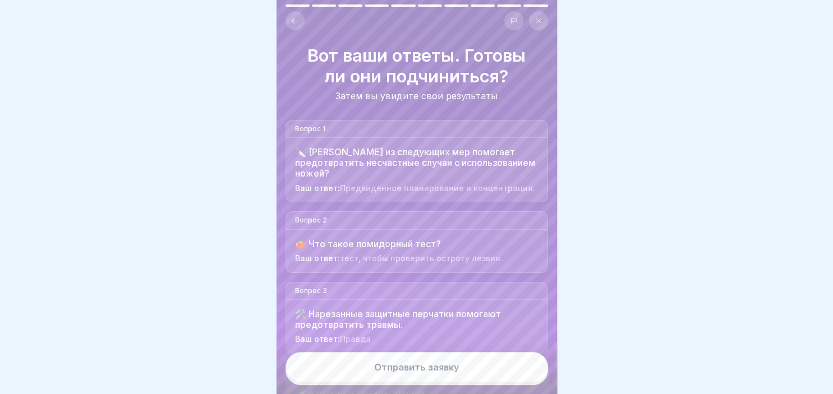
click at [476, 370] on button "Отправить заявку" at bounding box center [416, 367] width 262 height 30
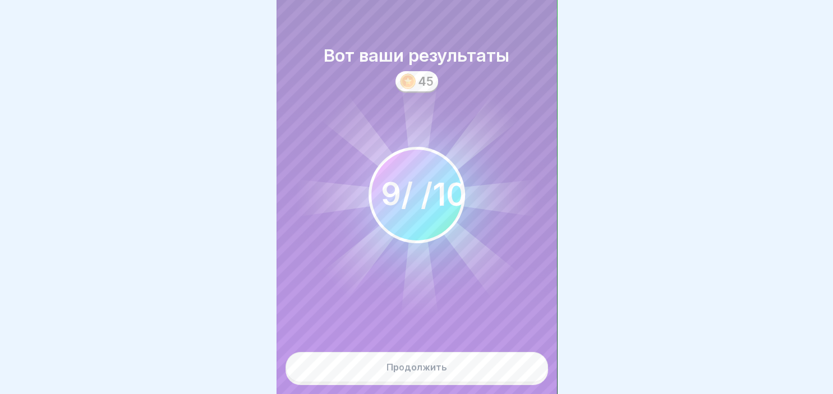
click at [421, 370] on div "Продолжить" at bounding box center [416, 367] width 61 height 10
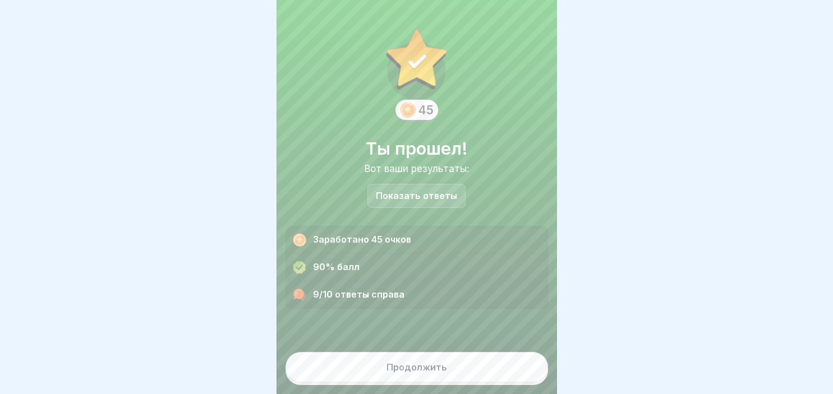
click at [421, 370] on div "Продолжить" at bounding box center [416, 367] width 61 height 10
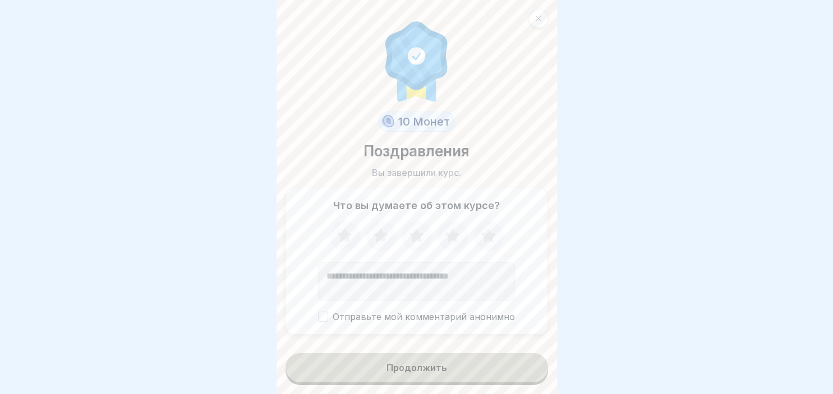
click at [499, 234] on icon at bounding box center [488, 236] width 30 height 29
click at [446, 371] on button "Продолжить" at bounding box center [416, 367] width 262 height 29
